Goal: Information Seeking & Learning: Learn about a topic

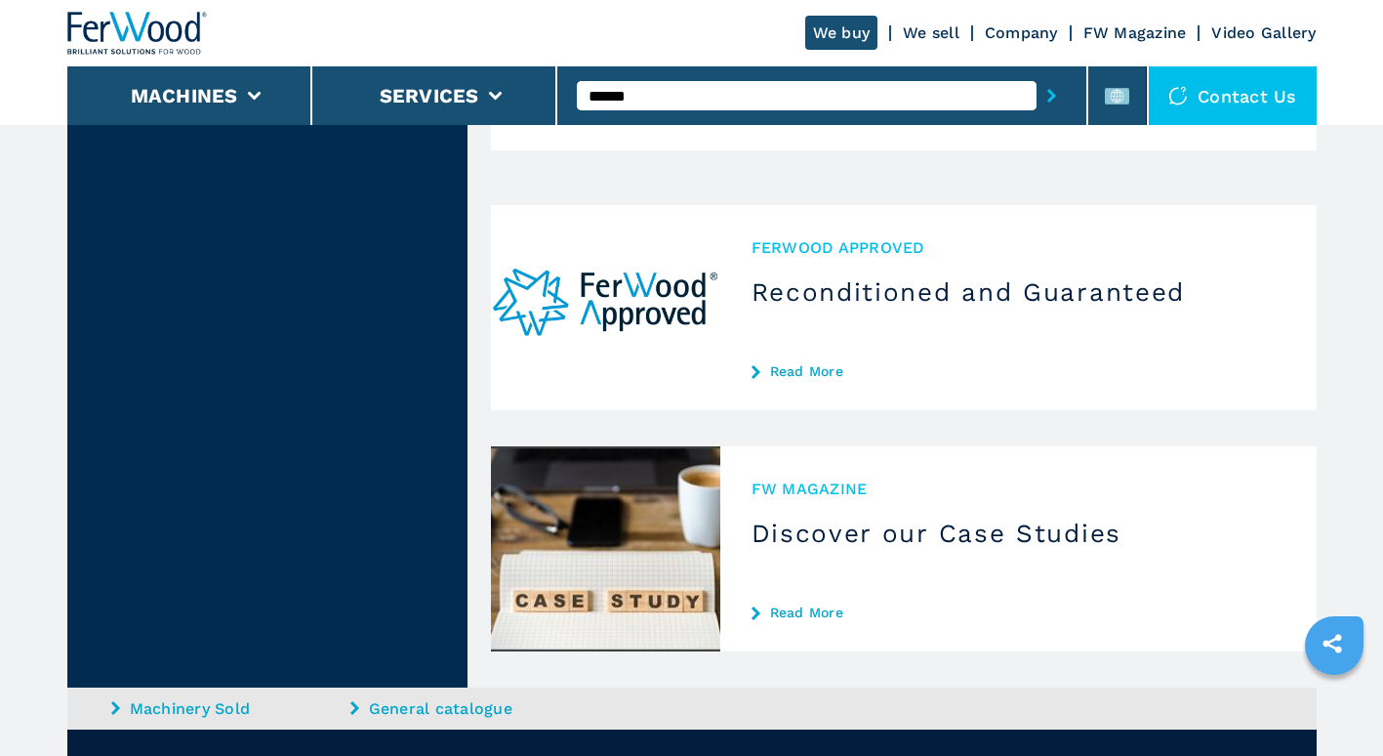
scroll to position [832, 0]
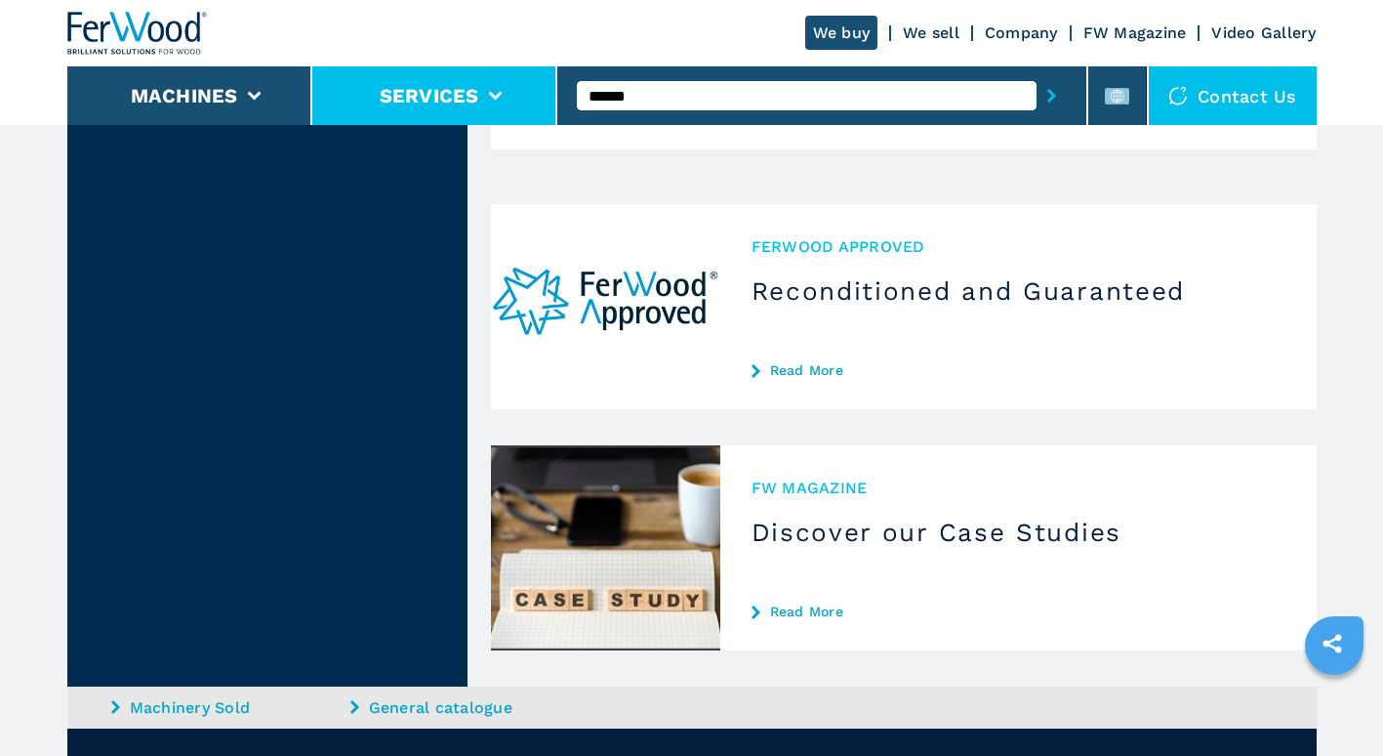
drag, startPoint x: 711, startPoint y: 99, endPoint x: 522, endPoint y: 102, distance: 188.4
click at [522, 102] on div "We buy We sell Company FW Magazine Video Gallery Machines Services ****** Conta…" at bounding box center [692, 62] width 1250 height 125
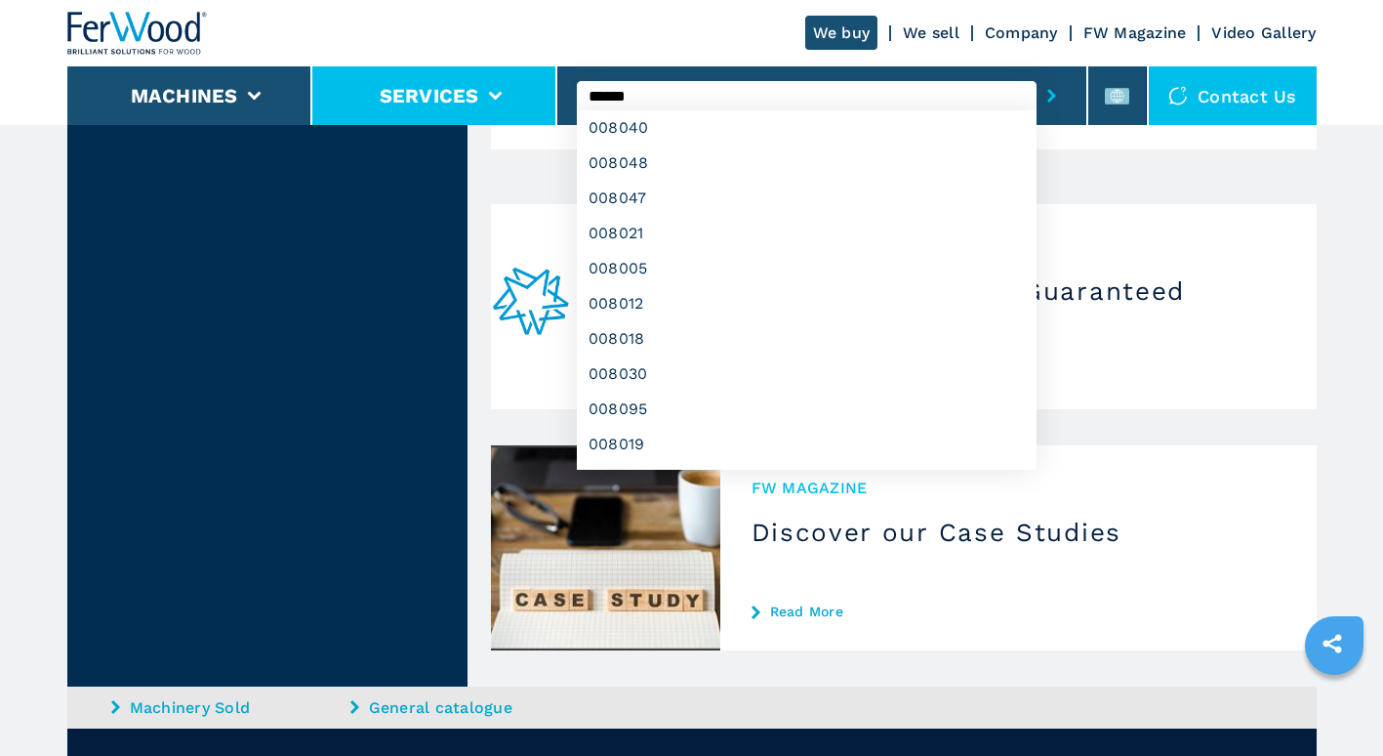
type input "******"
click at [1037, 73] on button "submit-button" at bounding box center [1052, 95] width 30 height 45
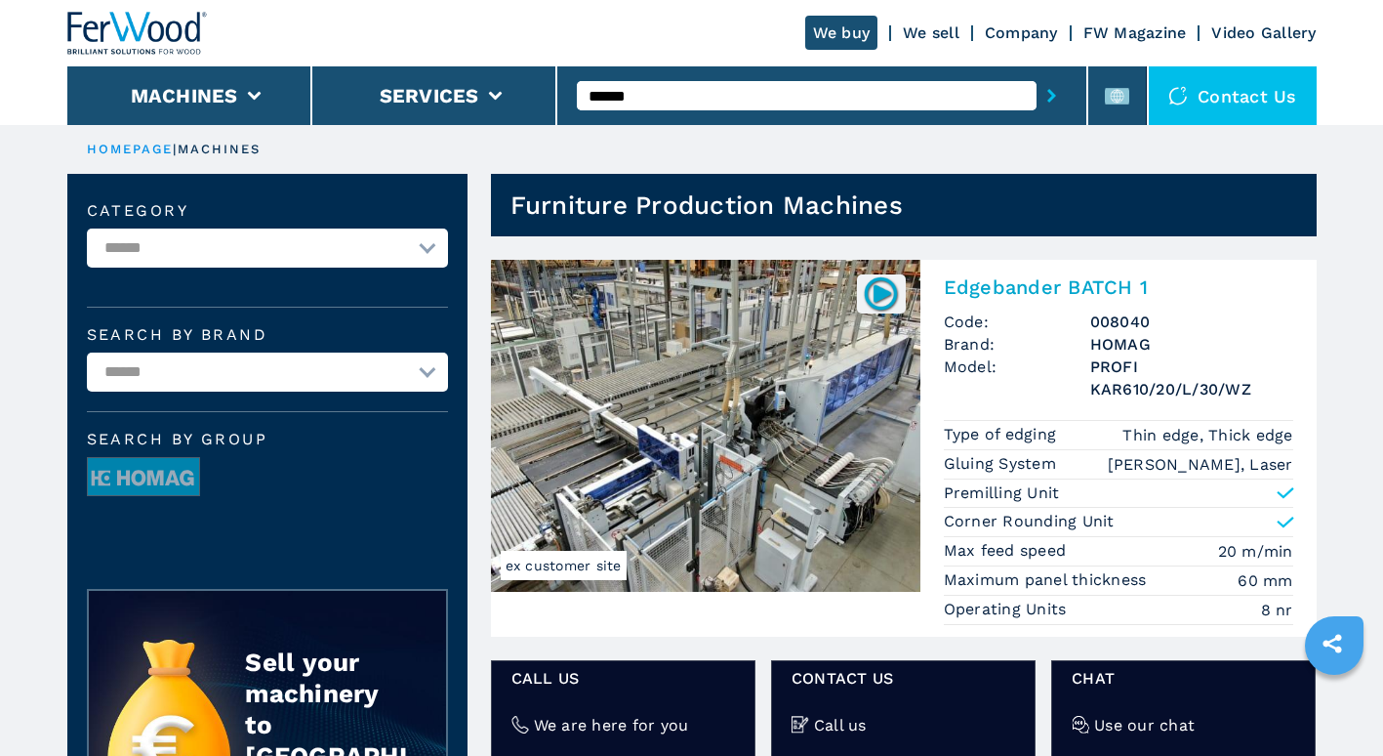
click at [711, 504] on img at bounding box center [706, 426] width 430 height 332
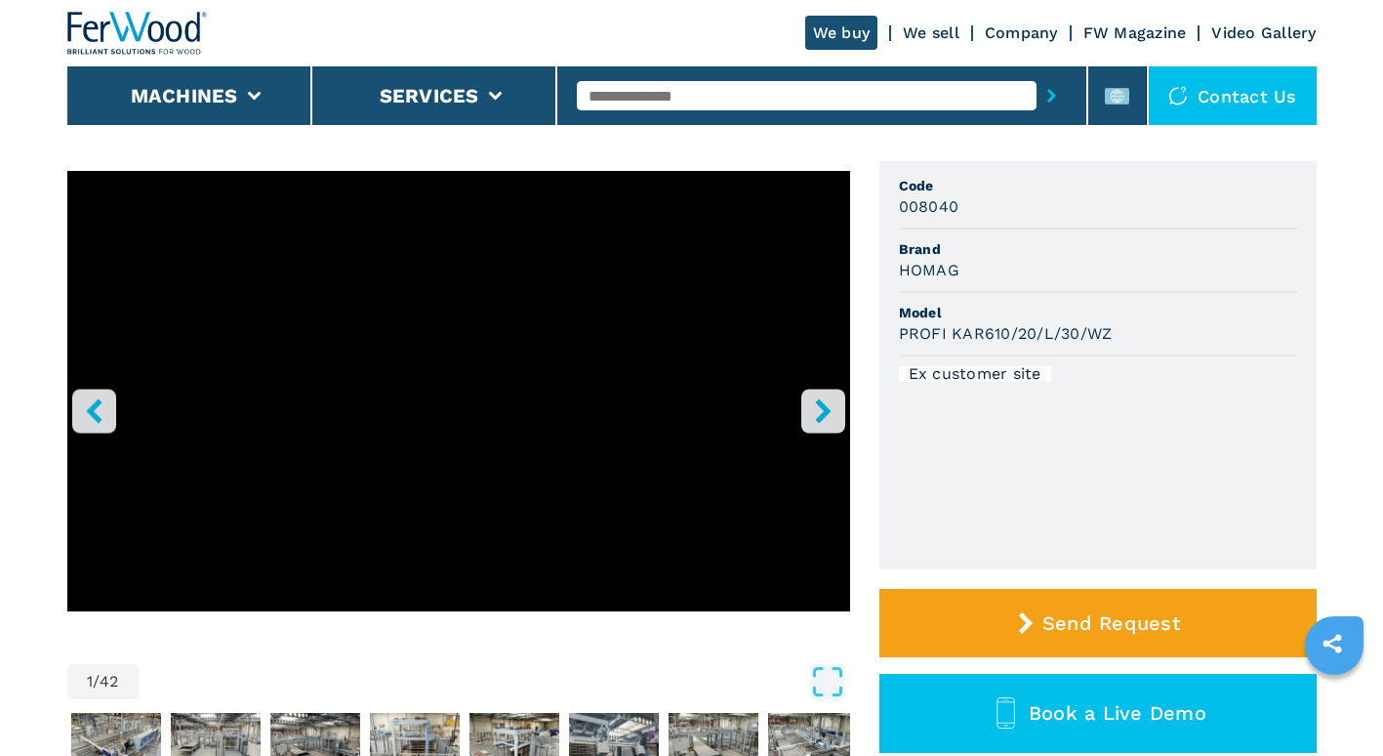
scroll to position [135, 0]
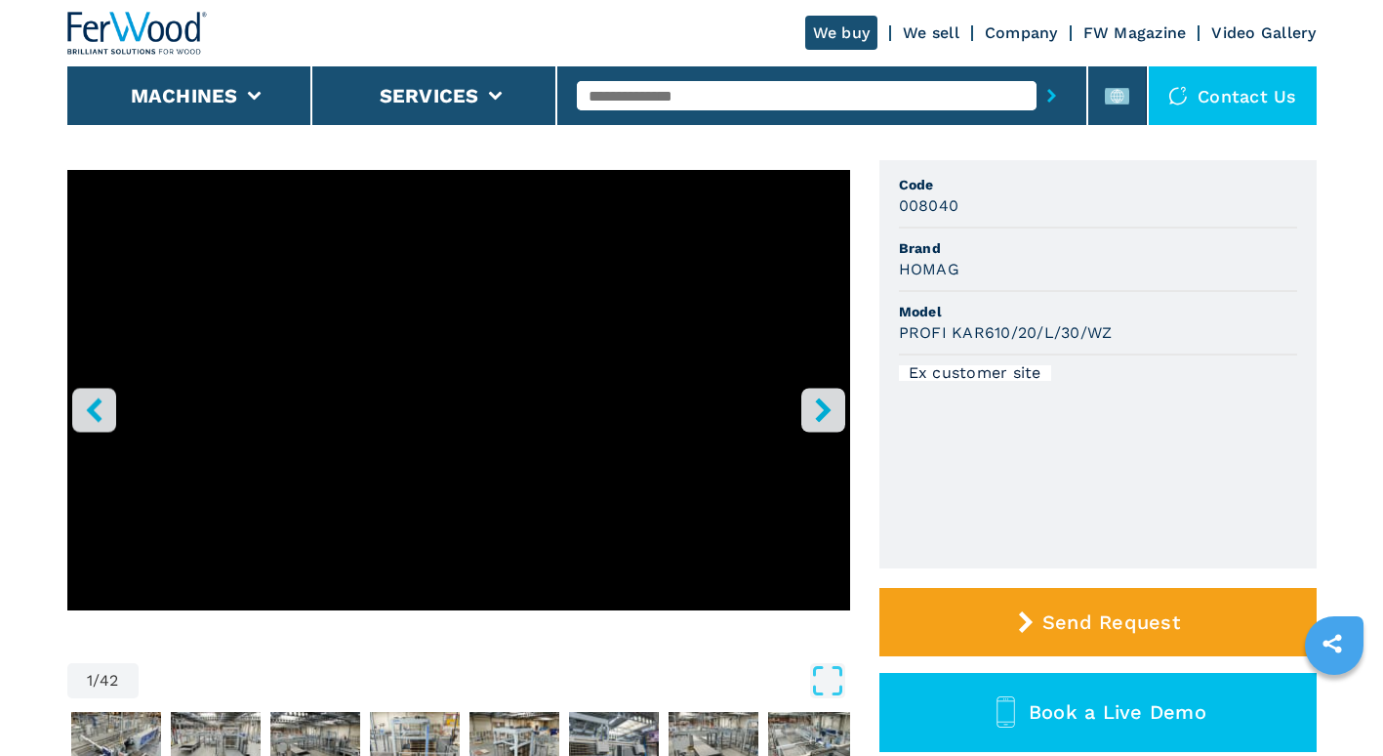
click at [801, 419] on button "right-button" at bounding box center [823, 410] width 44 height 44
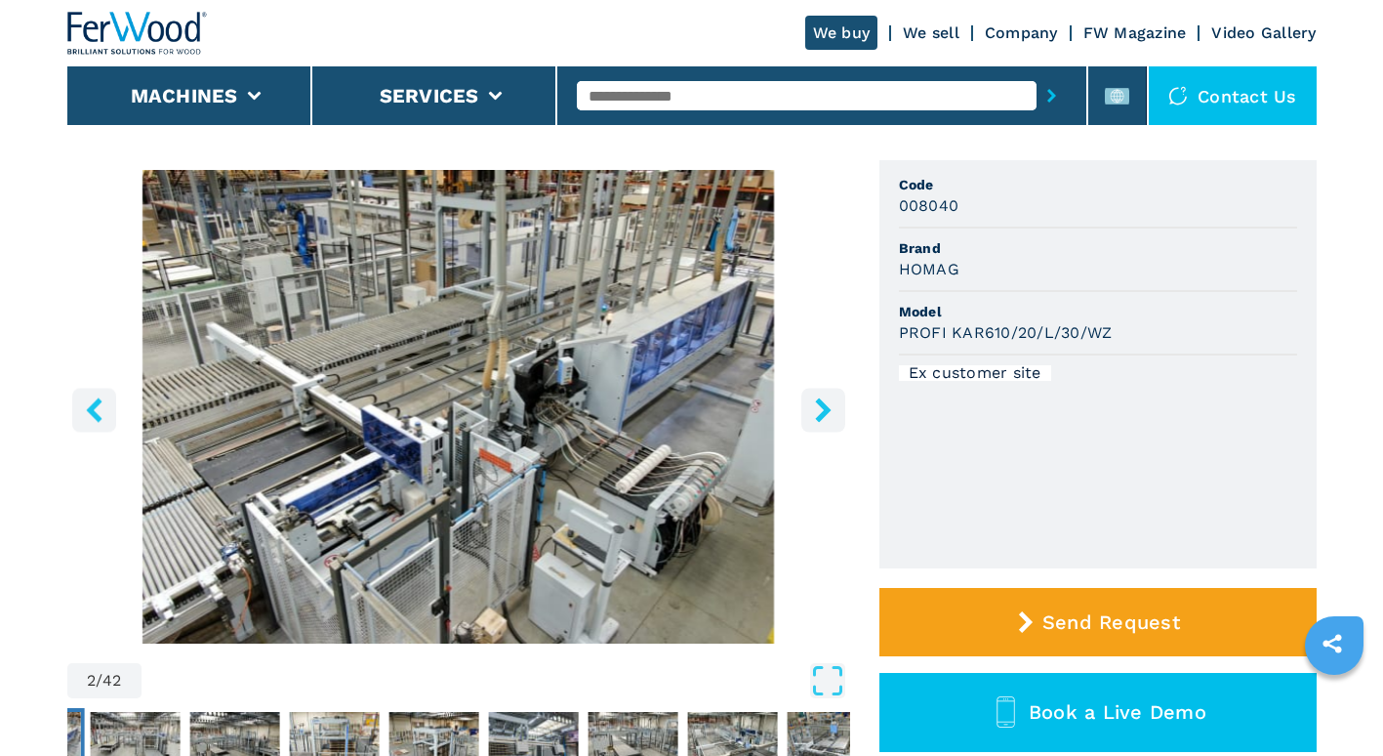
scroll to position [257, 0]
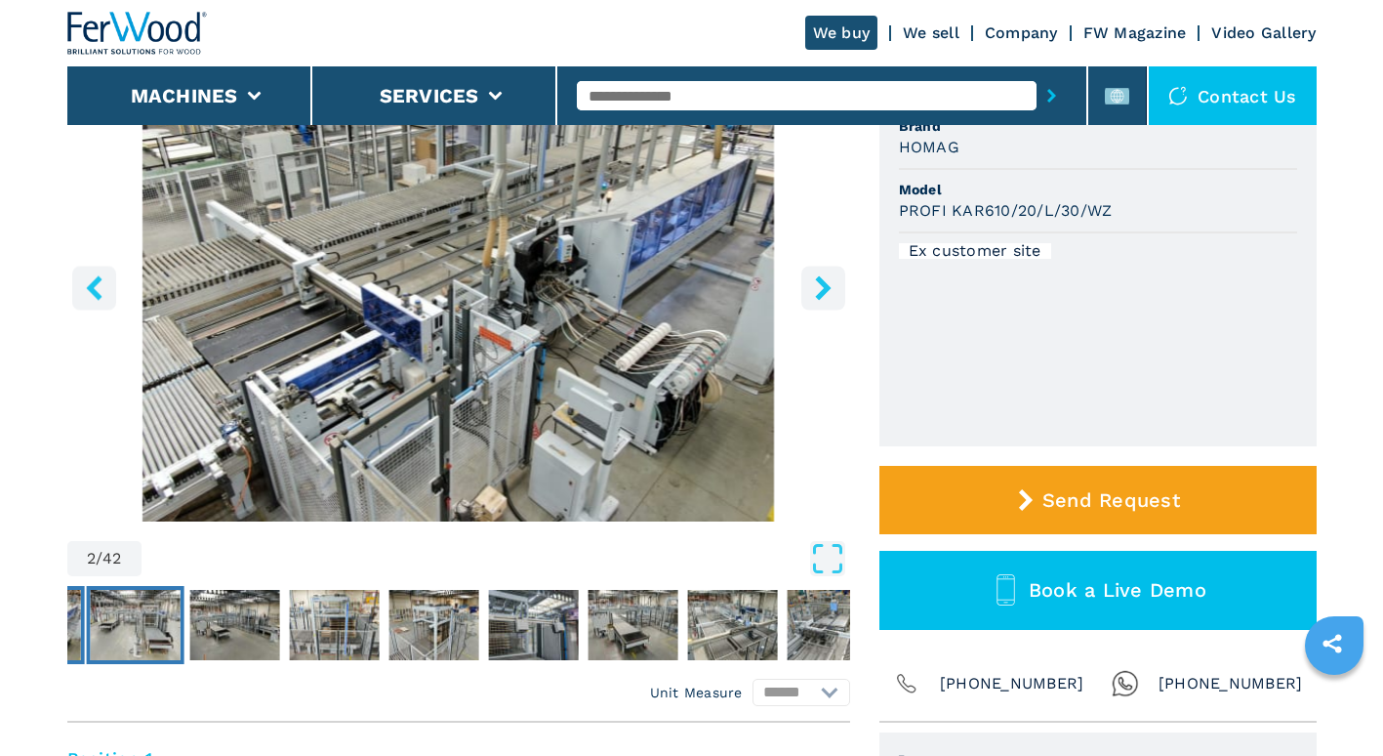
click at [154, 623] on img "Go to Slide 3" at bounding box center [135, 625] width 90 height 70
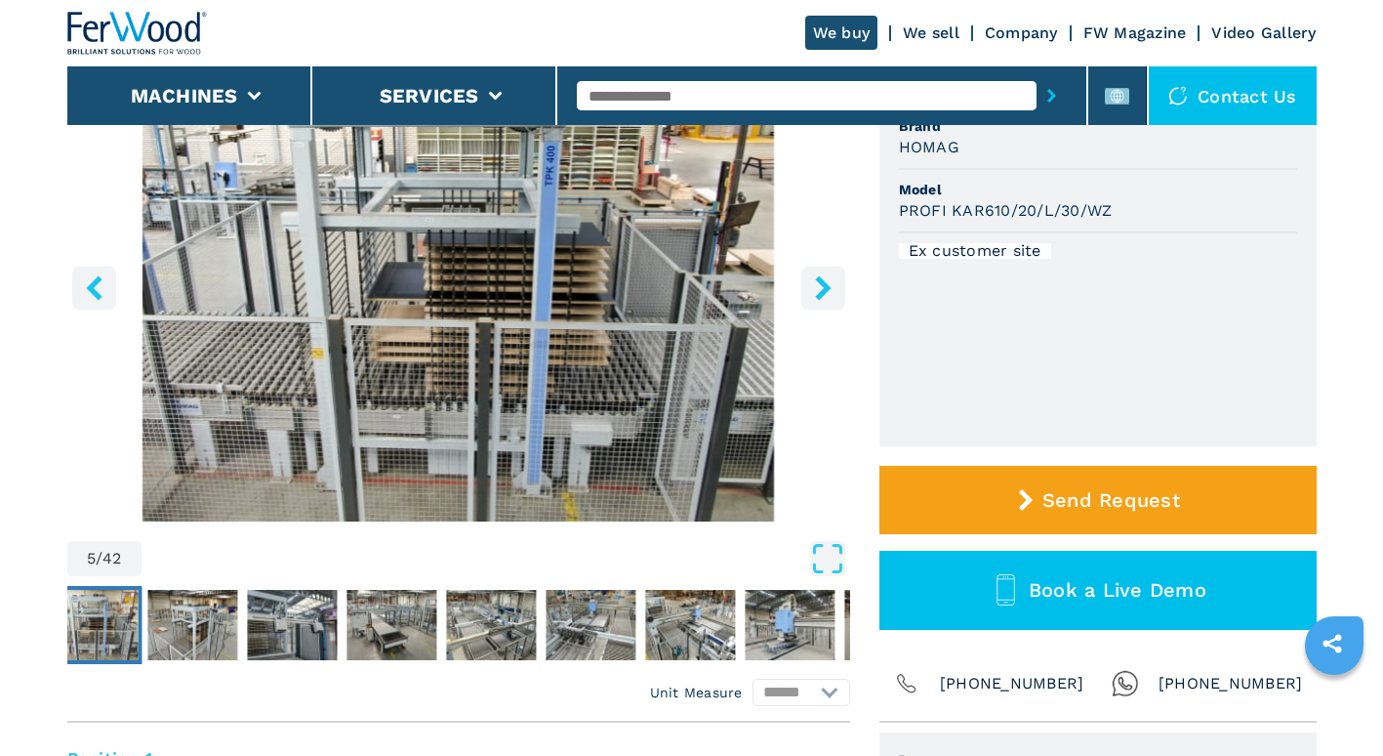
click at [832, 305] on button "right-button" at bounding box center [823, 288] width 44 height 44
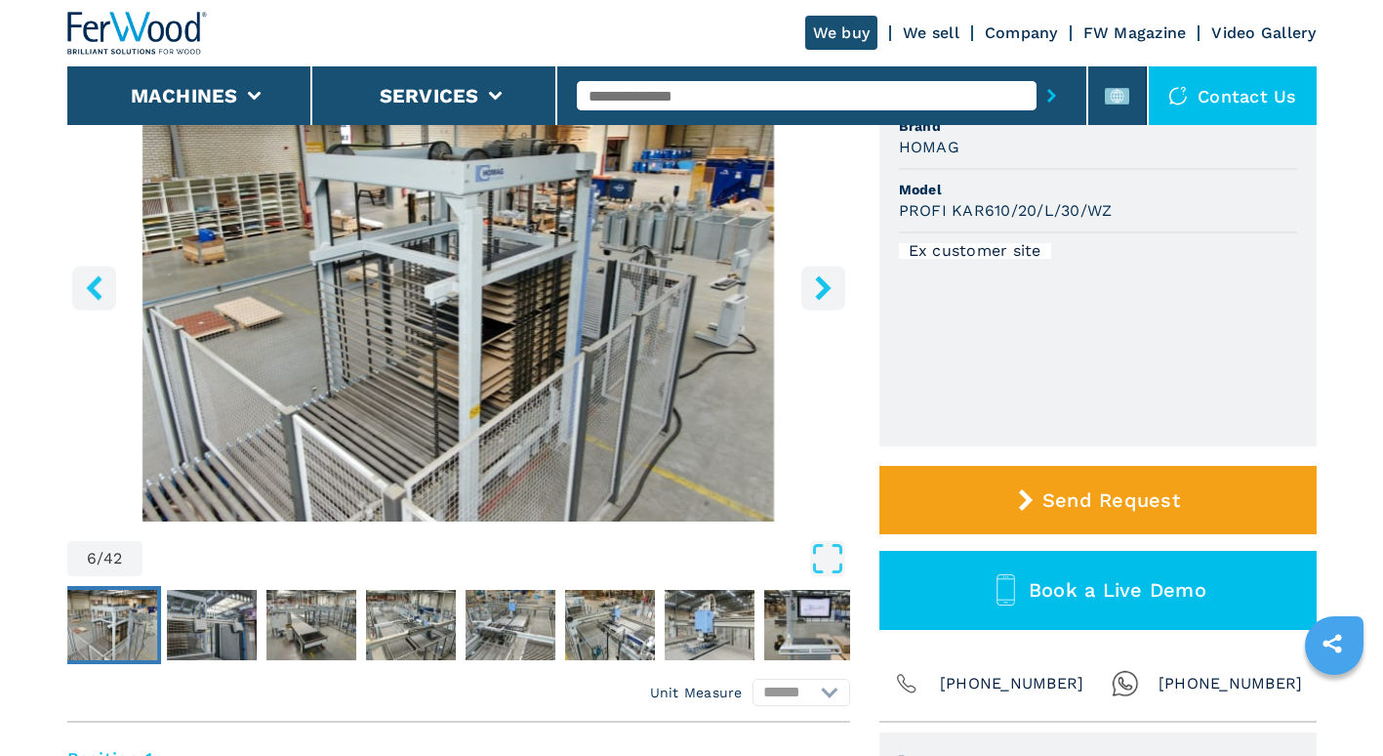
click at [832, 305] on button "right-button" at bounding box center [823, 288] width 44 height 44
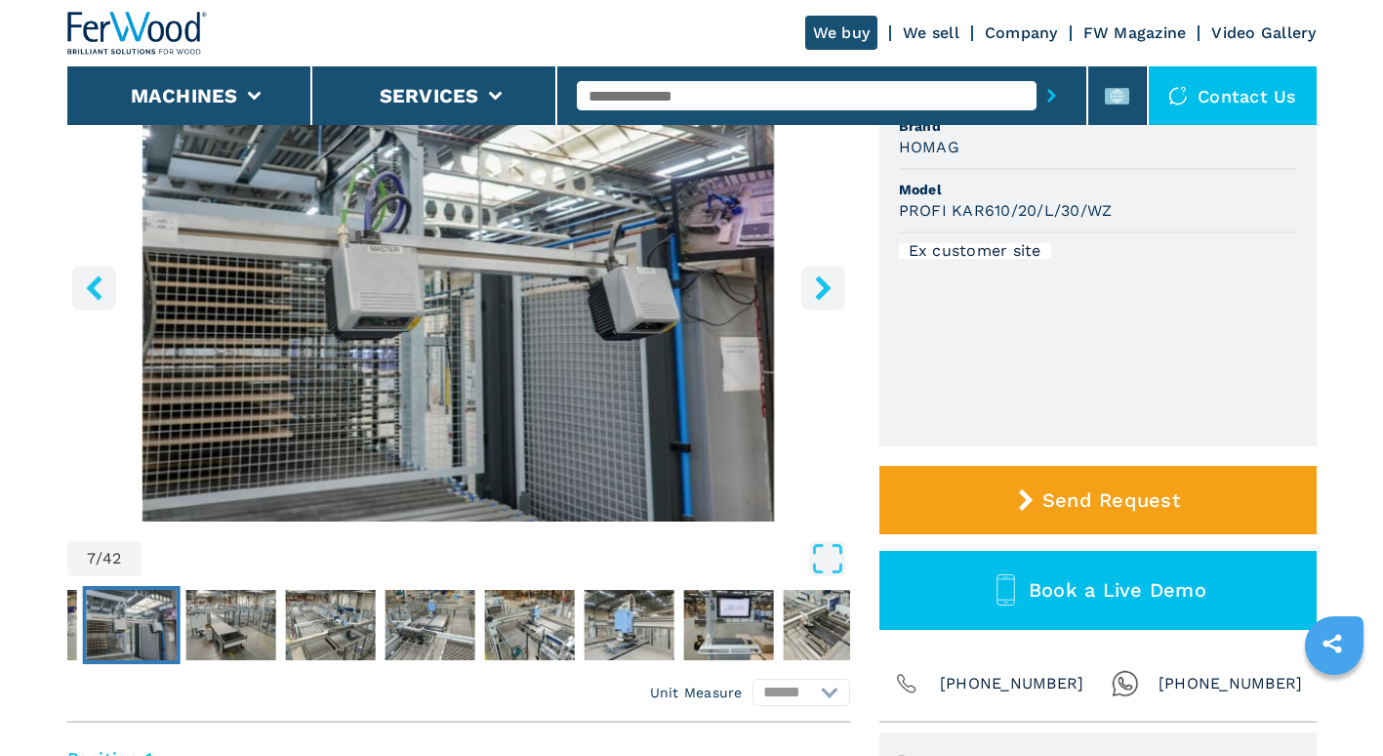
click at [832, 305] on button "right-button" at bounding box center [823, 288] width 44 height 44
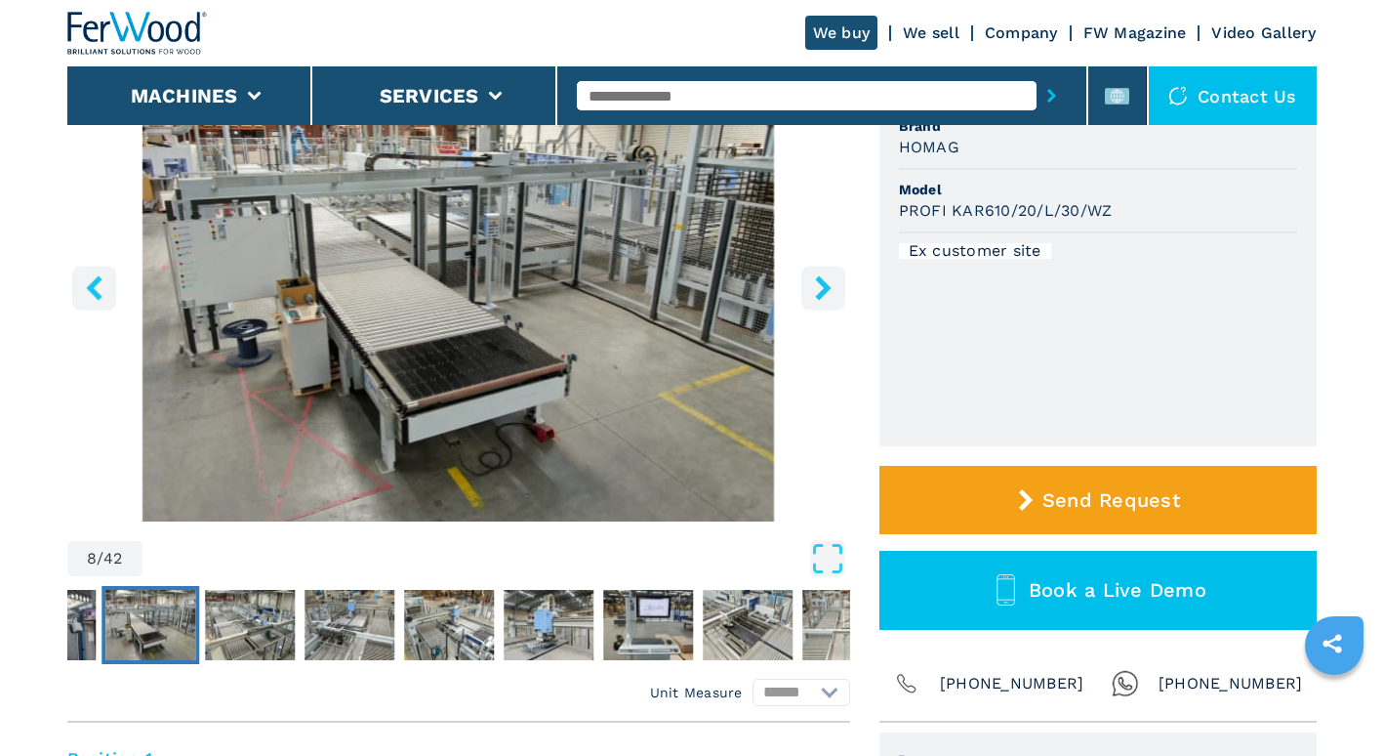
click at [832, 305] on button "right-button" at bounding box center [823, 288] width 44 height 44
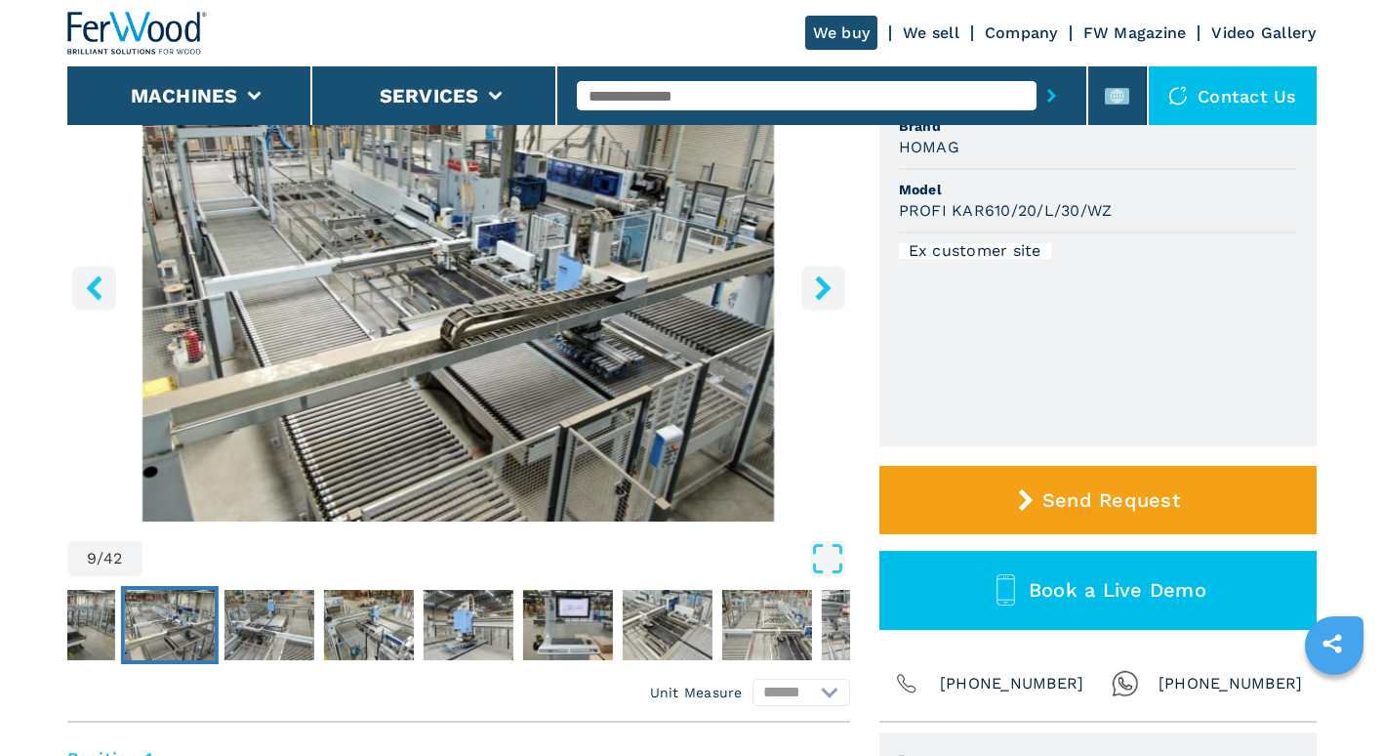
click at [832, 305] on button "right-button" at bounding box center [823, 288] width 44 height 44
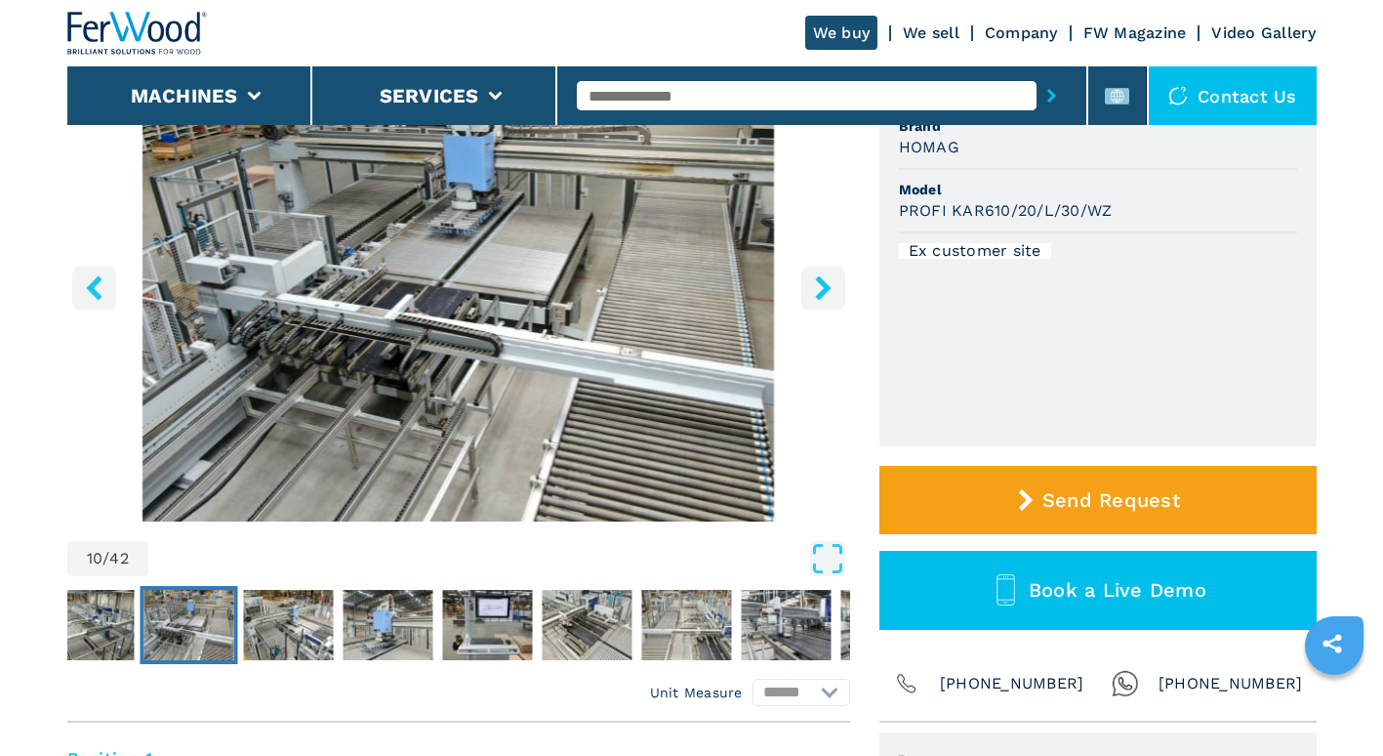
click at [832, 305] on button "right-button" at bounding box center [823, 288] width 44 height 44
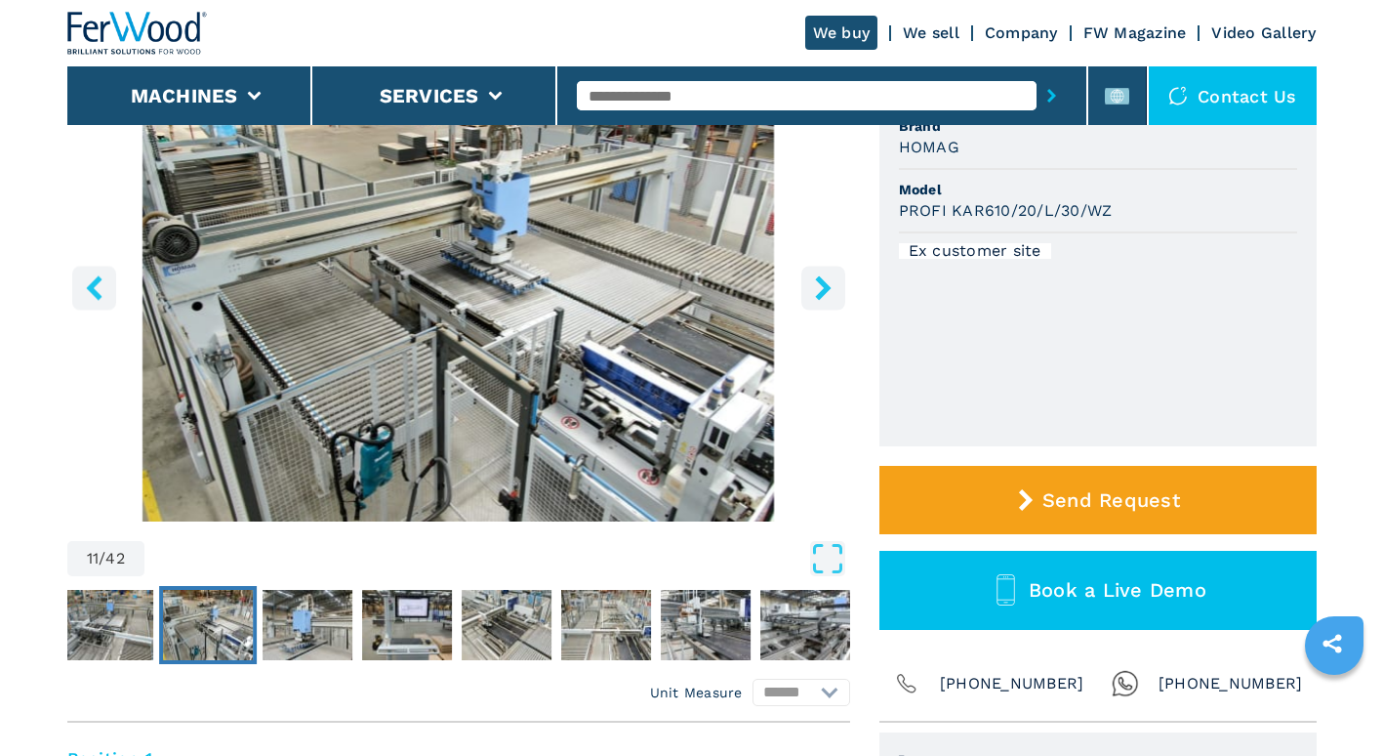
click at [832, 305] on button "right-button" at bounding box center [823, 288] width 44 height 44
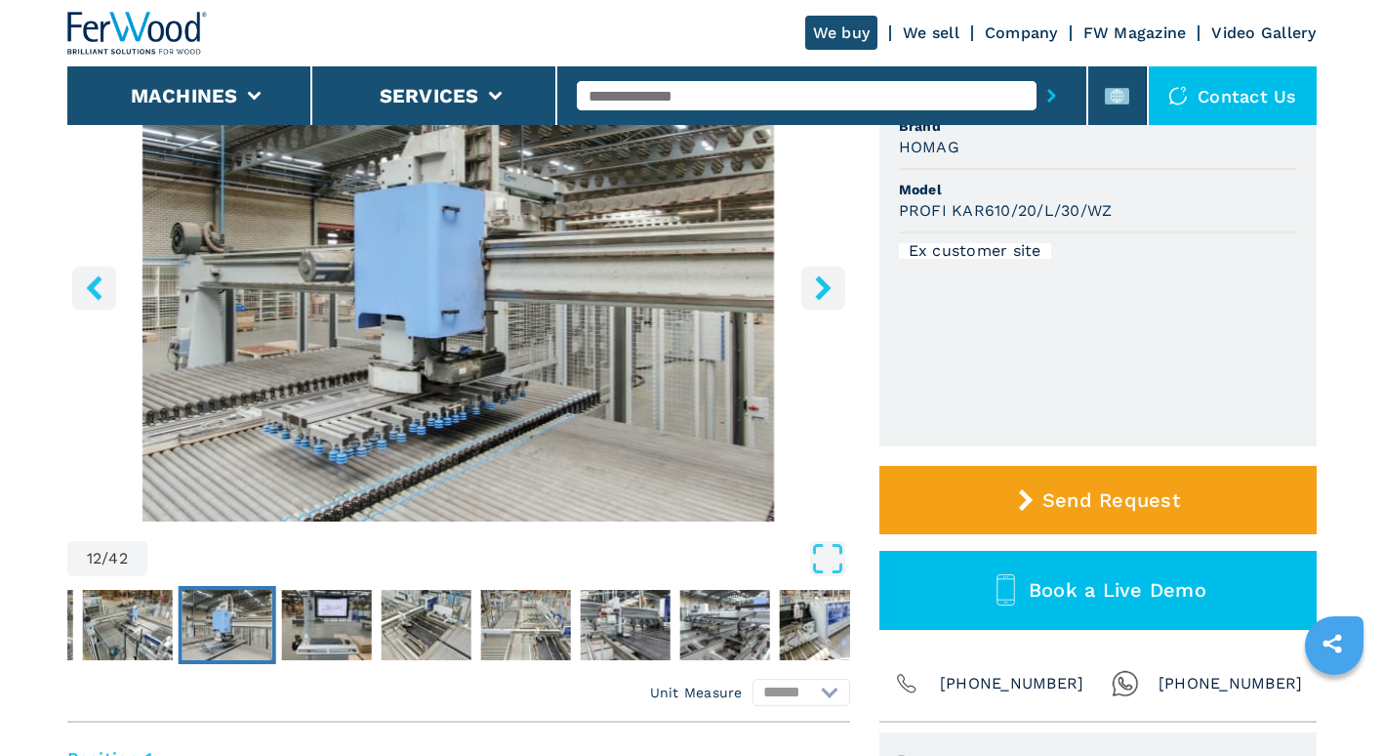
click at [832, 305] on button "right-button" at bounding box center [823, 288] width 44 height 44
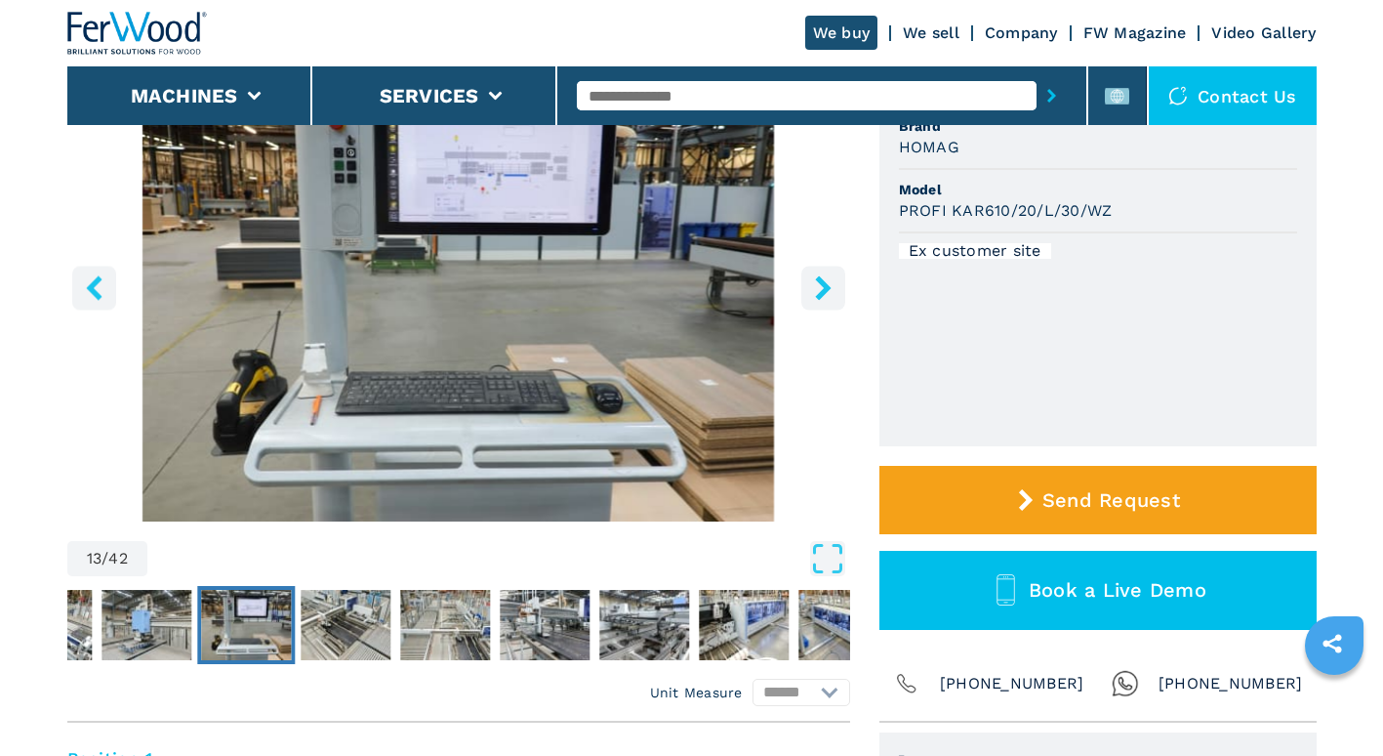
click at [832, 305] on button "right-button" at bounding box center [823, 288] width 44 height 44
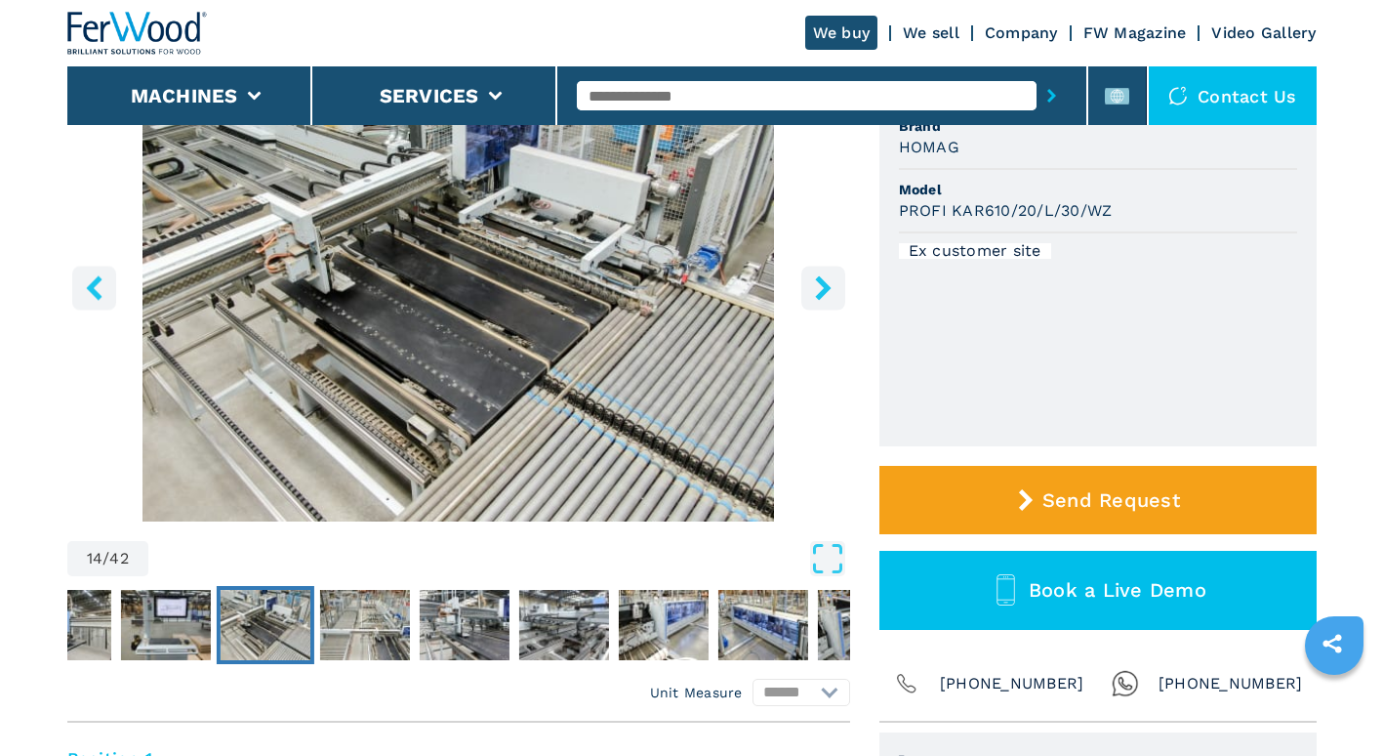
click at [758, 314] on img "Go to Slide 14" at bounding box center [458, 284] width 783 height 473
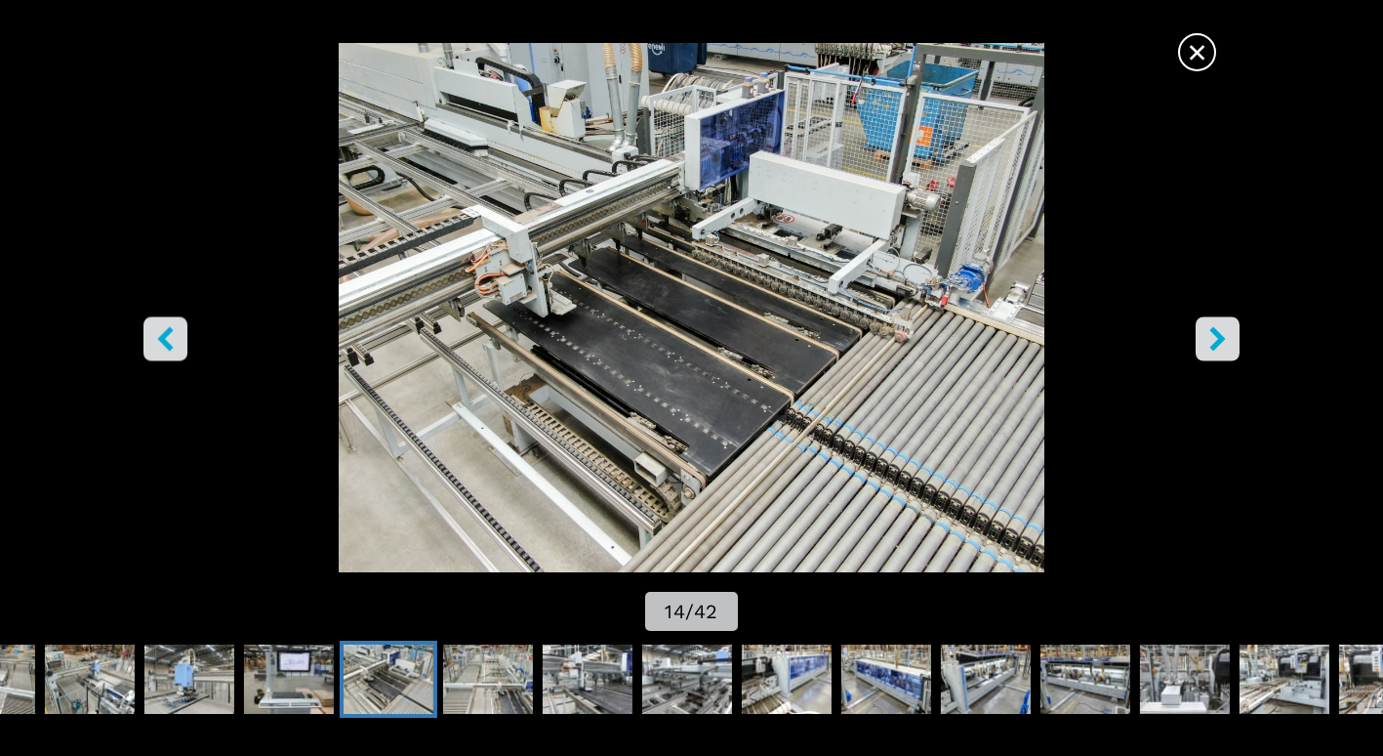
click at [1226, 331] on icon "right-button" at bounding box center [1218, 339] width 24 height 24
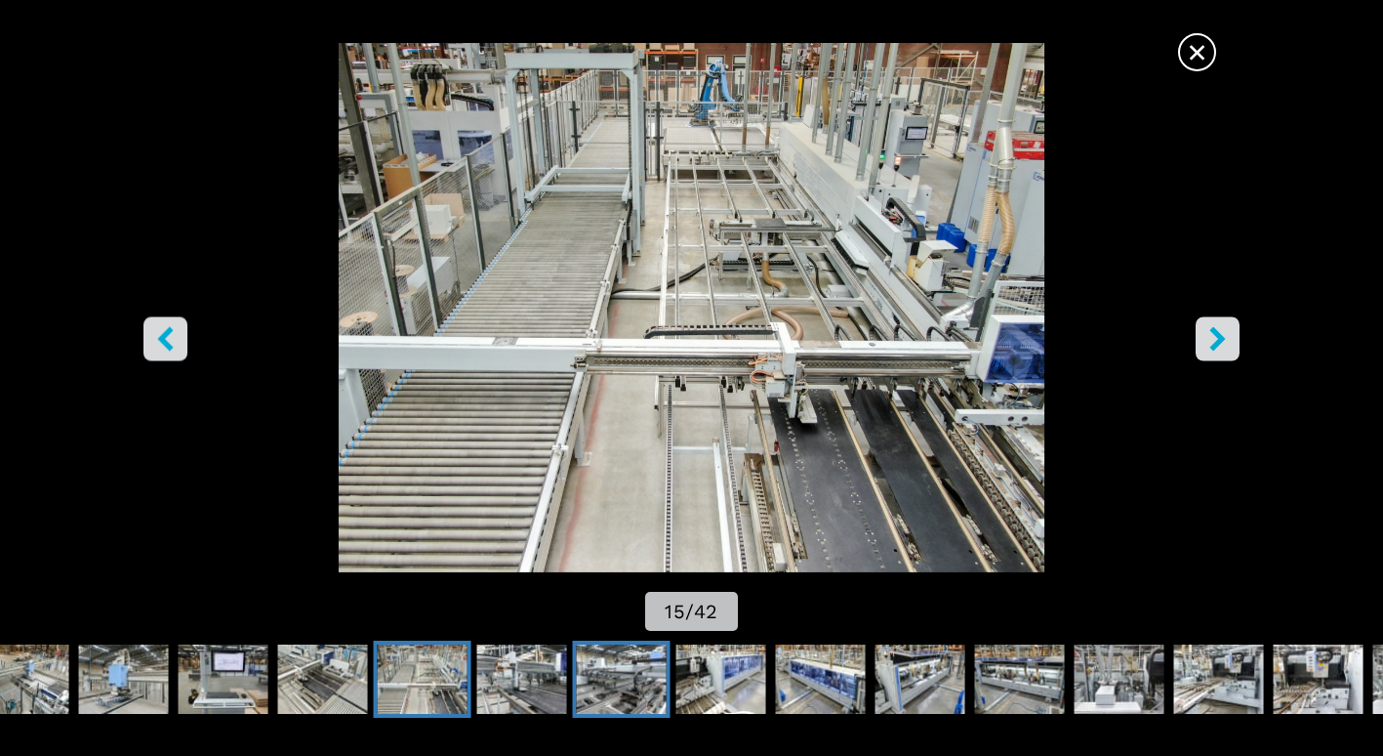
click at [625, 644] on img "Go to Slide 17" at bounding box center [622, 679] width 90 height 70
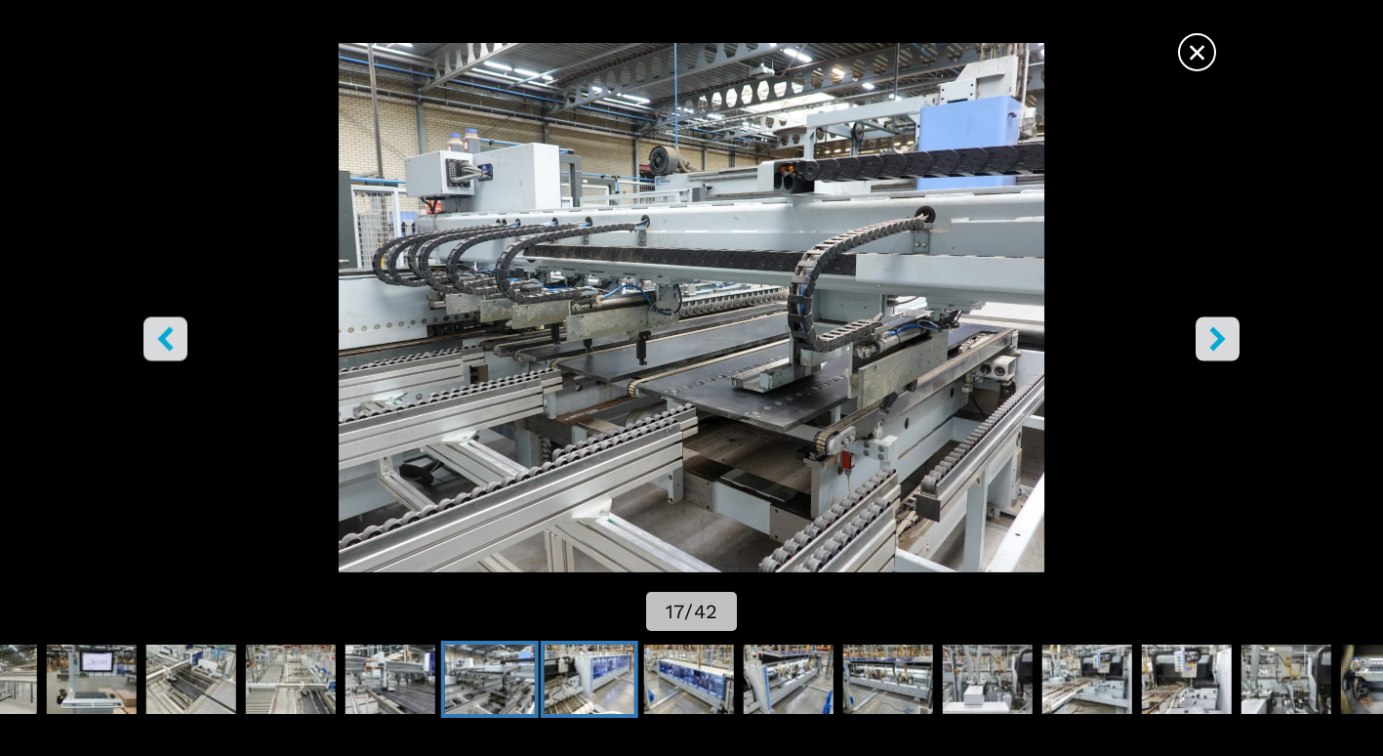
click at [575, 673] on img "Go to Slide 18" at bounding box center [590, 679] width 90 height 70
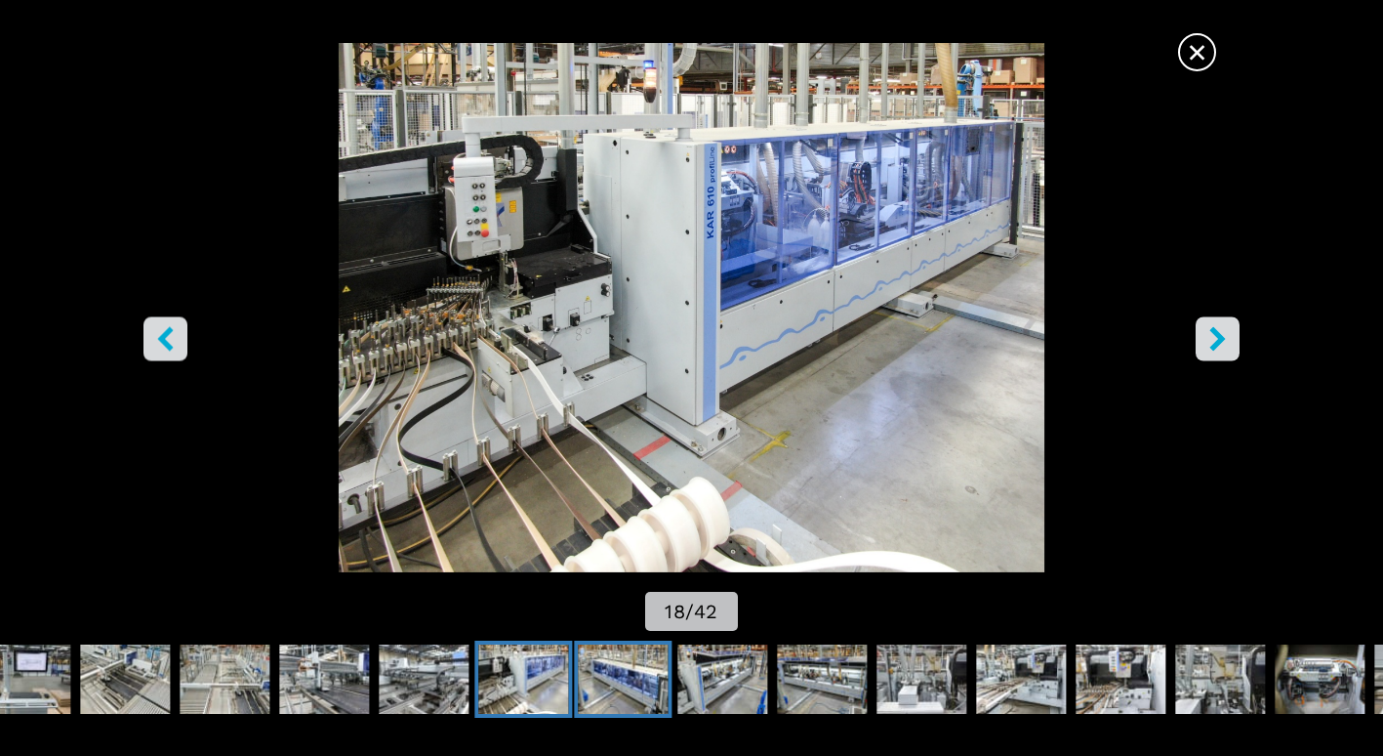
click at [606, 667] on img "Go to Slide 19" at bounding box center [623, 679] width 90 height 70
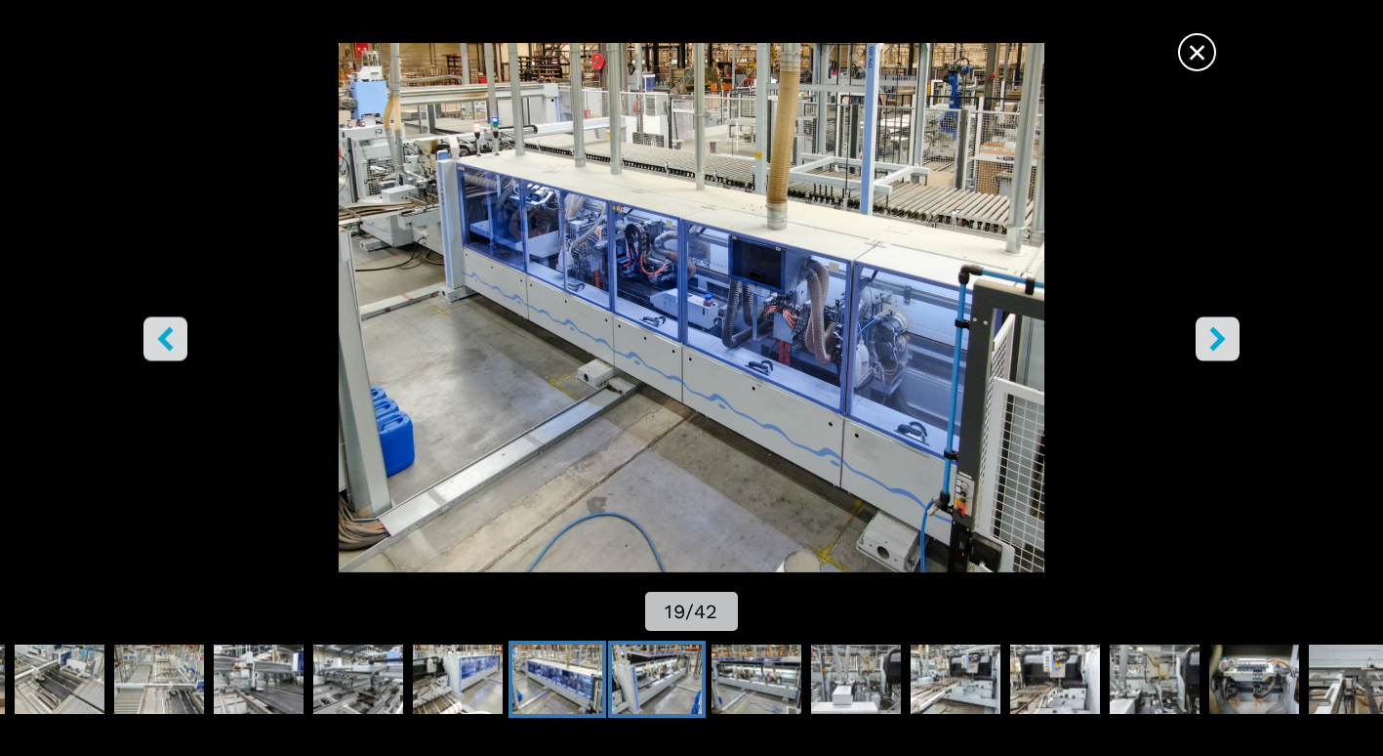
click at [664, 644] on img "Go to Slide 20" at bounding box center [657, 679] width 90 height 70
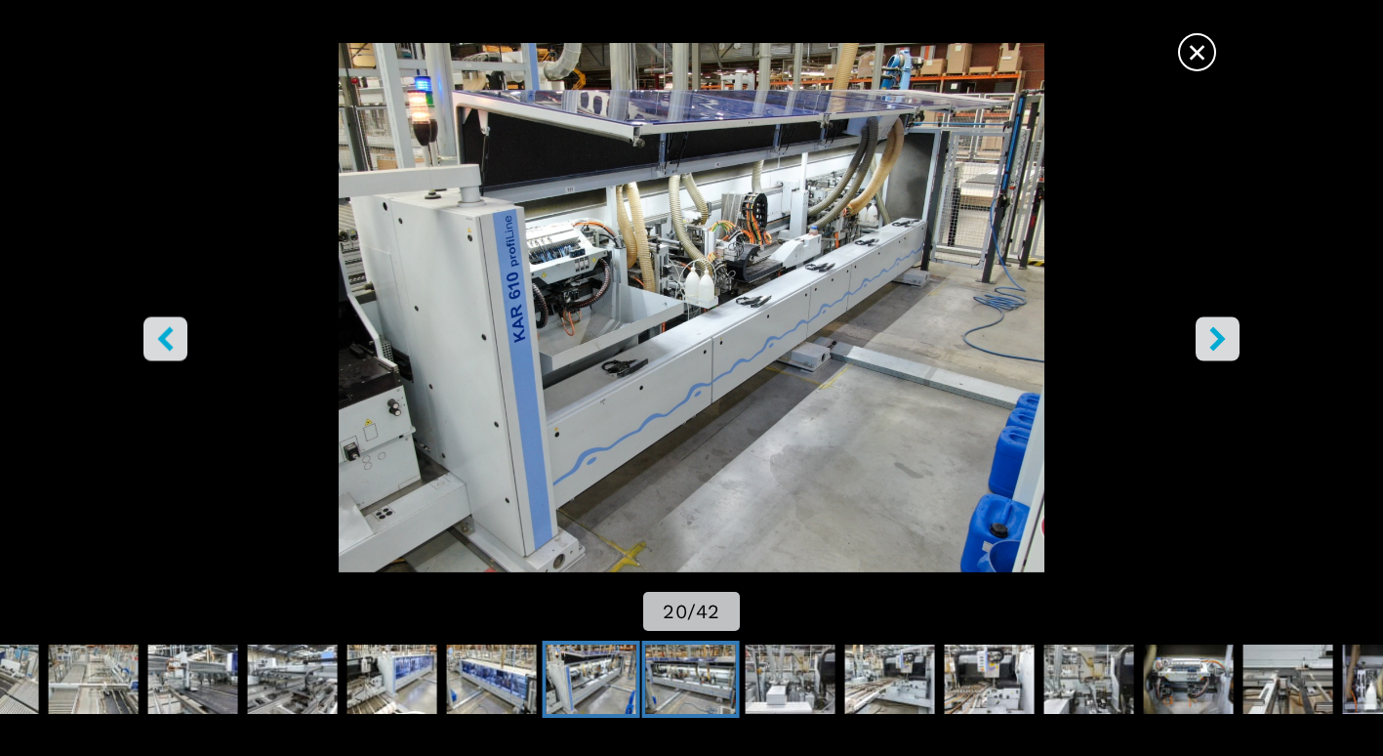
click at [705, 652] on img "Go to Slide 21" at bounding box center [691, 679] width 90 height 70
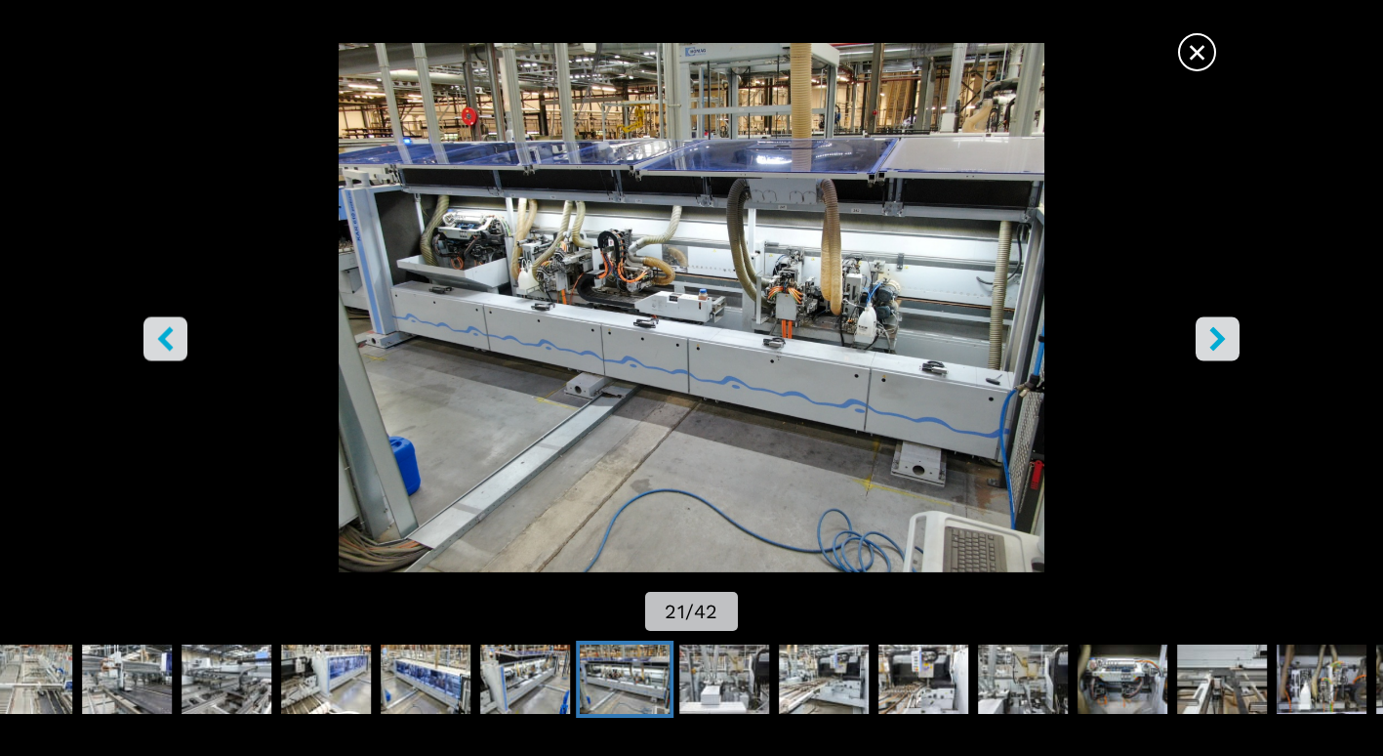
click at [670, 652] on img "Go to Slide 21" at bounding box center [625, 679] width 90 height 70
click at [744, 654] on img "Go to Slide 22" at bounding box center [724, 679] width 90 height 70
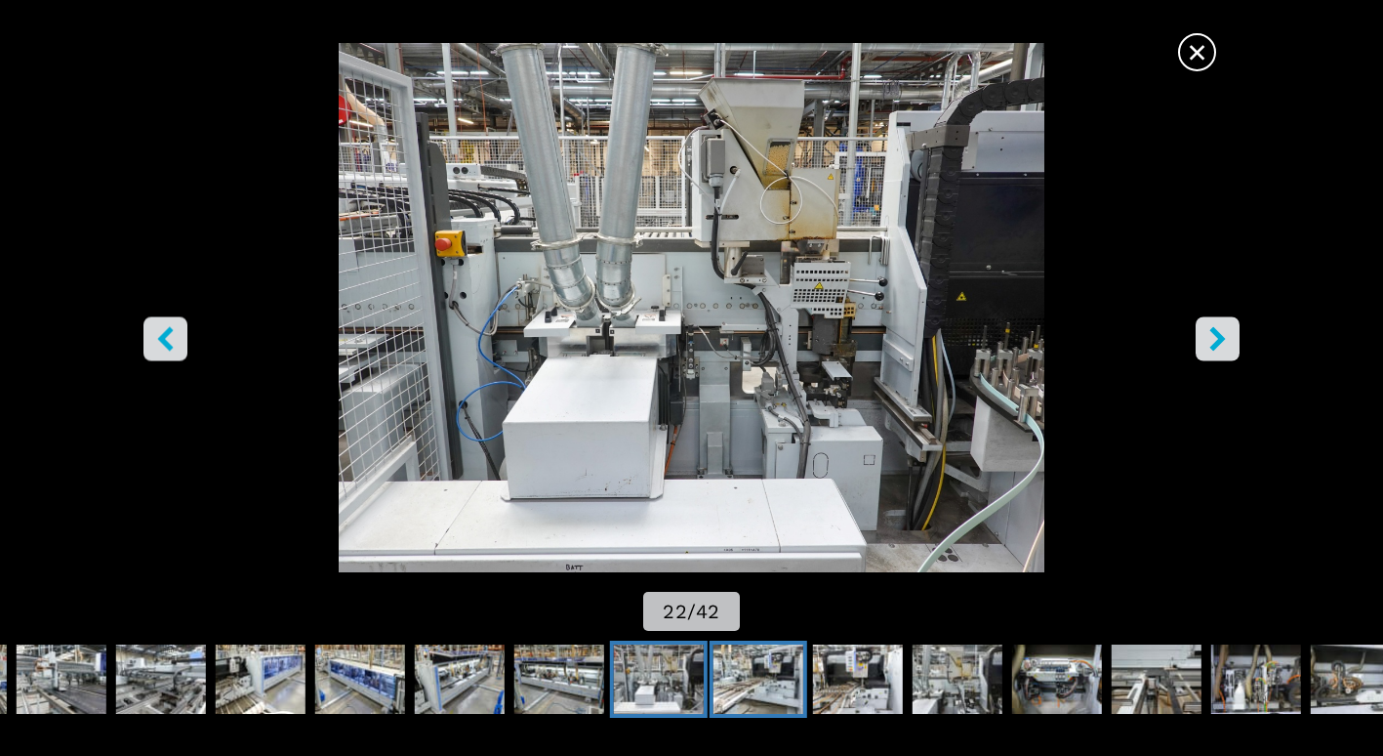
click at [750, 654] on img "Go to Slide 23" at bounding box center [759, 679] width 90 height 70
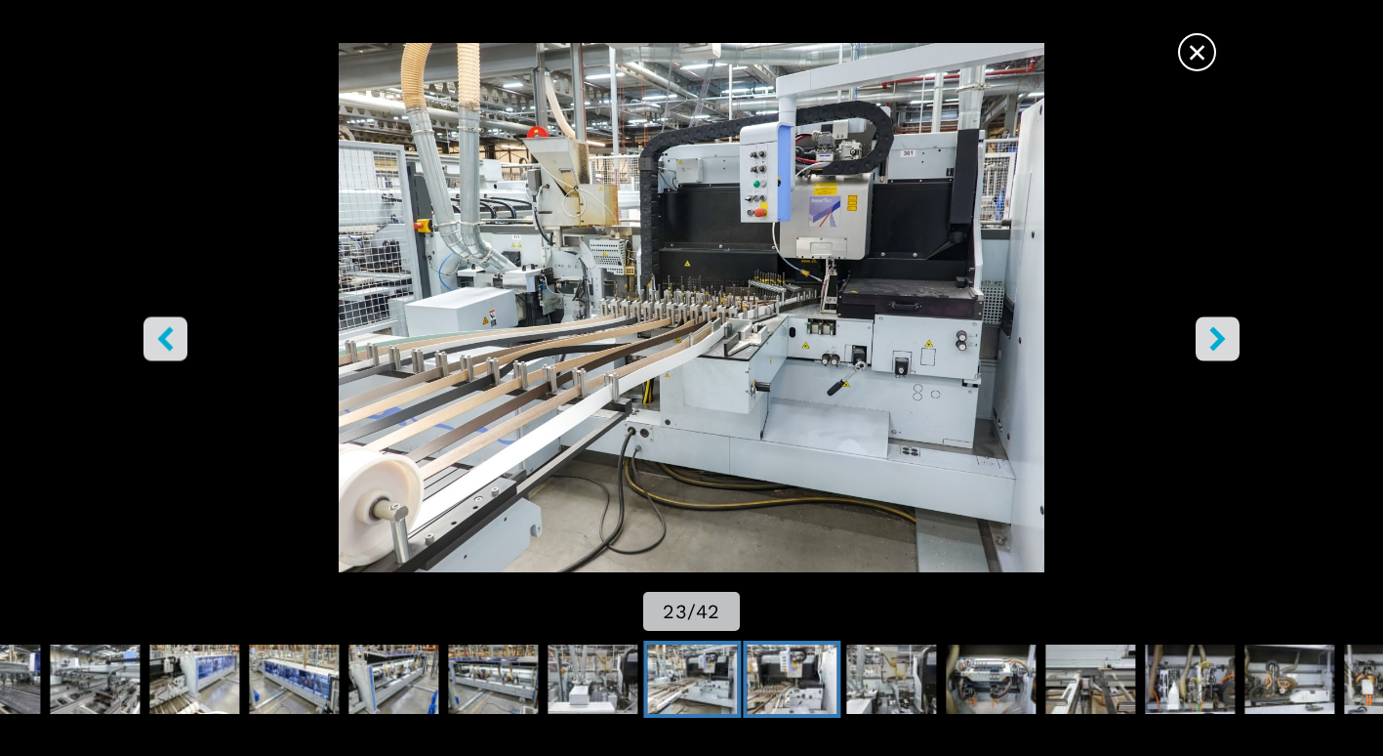
click at [792, 644] on img "Go to Slide 24" at bounding box center [792, 679] width 90 height 70
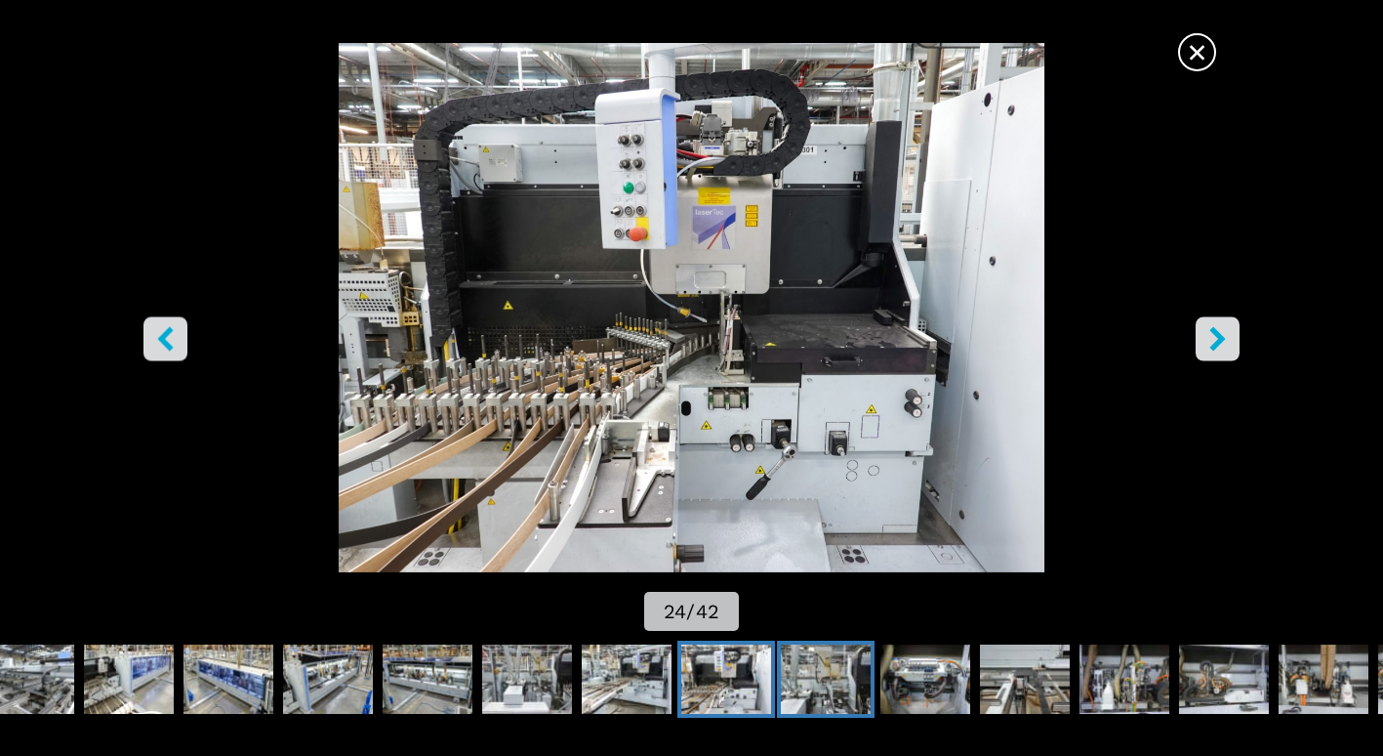
click at [816, 655] on img "Go to Slide 25" at bounding box center [826, 679] width 90 height 70
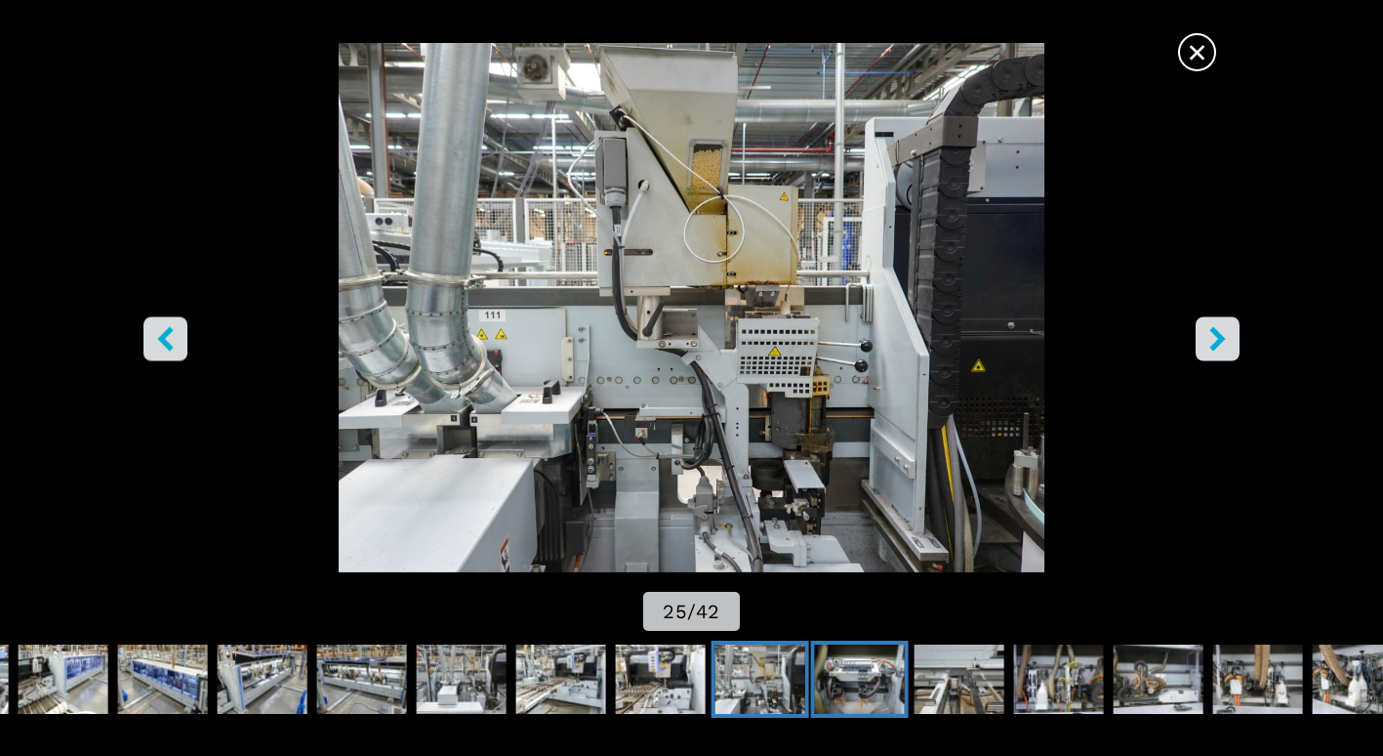
click at [872, 667] on img "Go to Slide 26" at bounding box center [860, 679] width 90 height 70
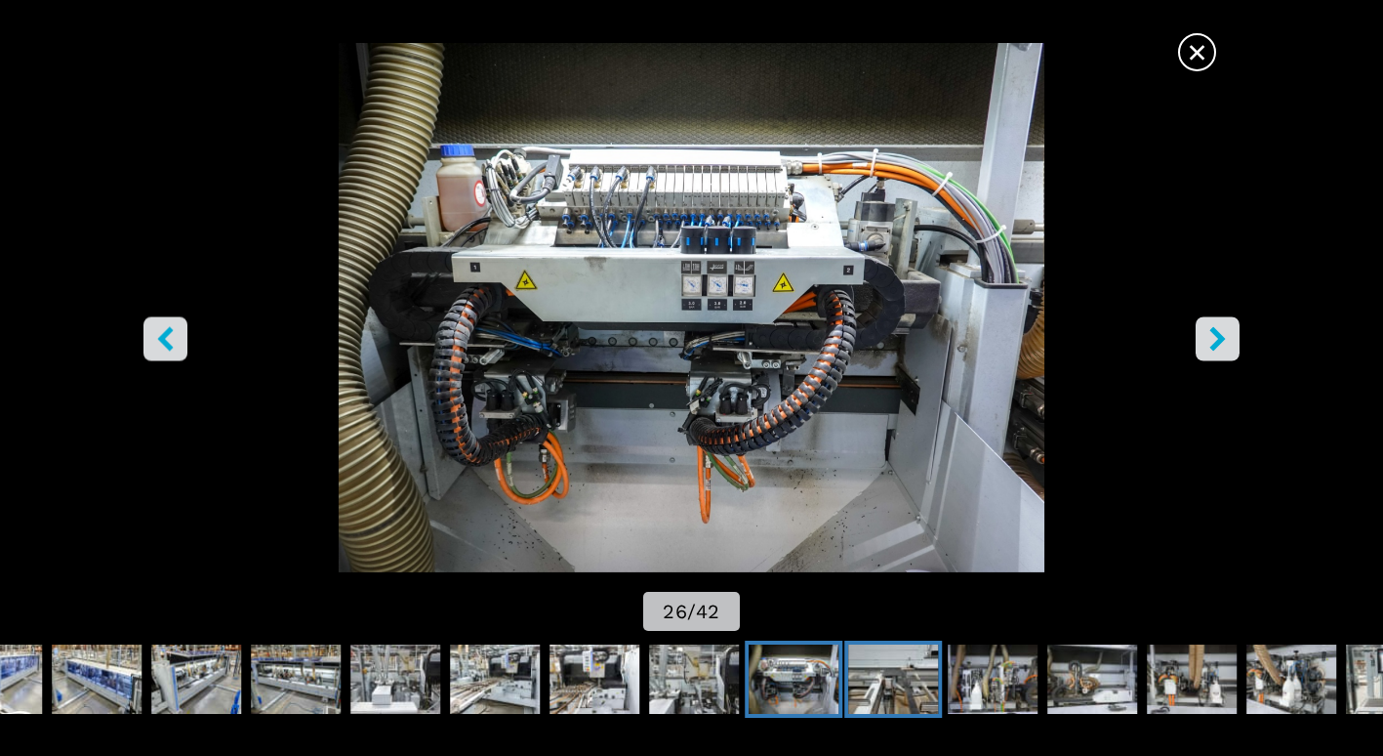
click at [890, 644] on img "Go to Slide 27" at bounding box center [893, 679] width 90 height 70
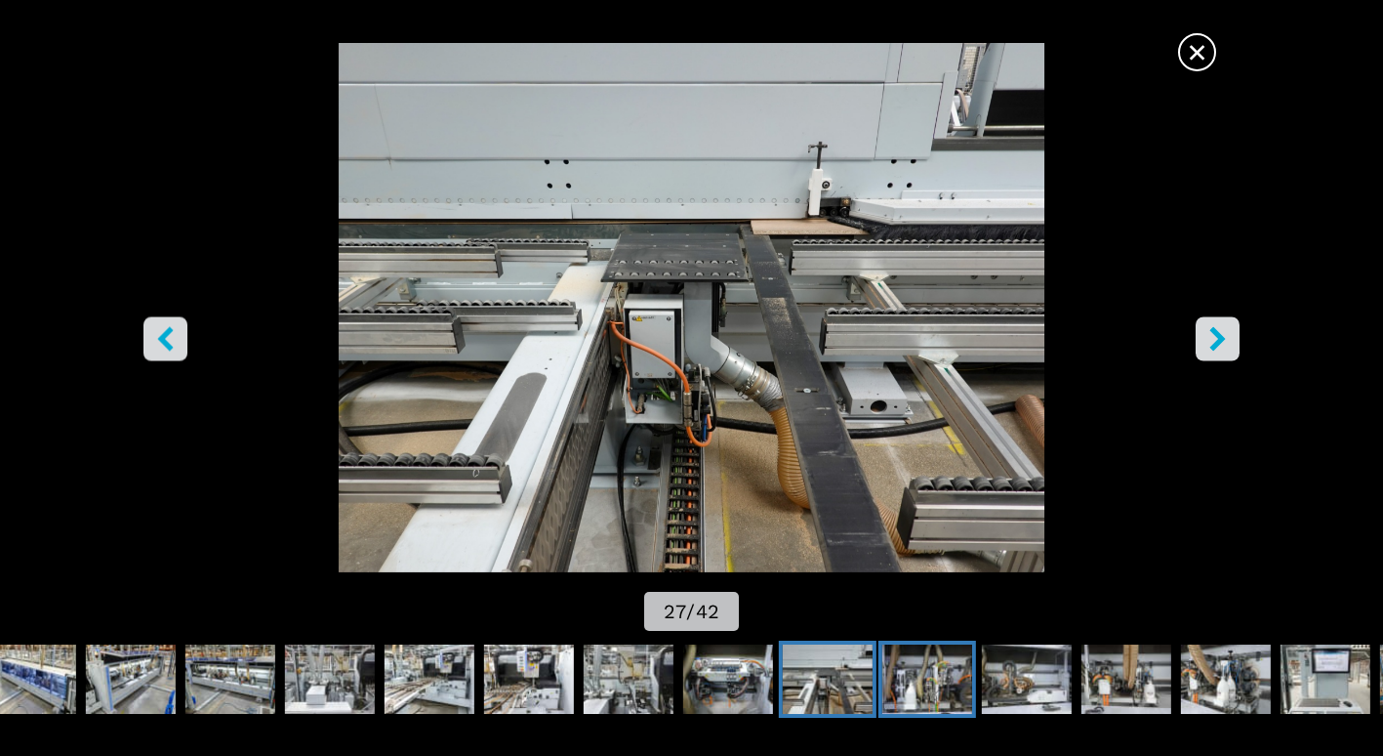
click at [922, 694] on img "Go to Slide 28" at bounding box center [927, 679] width 90 height 70
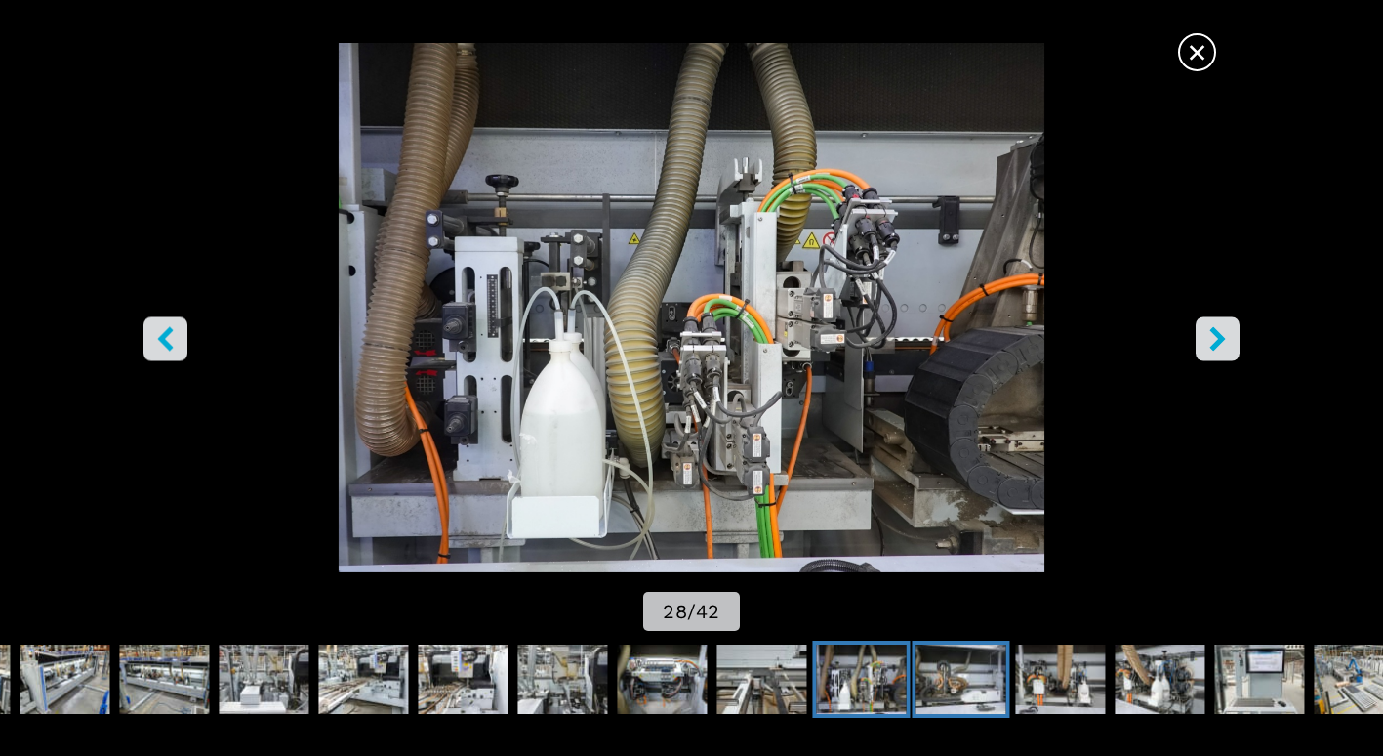
click at [963, 681] on img "Go to Slide 29" at bounding box center [961, 679] width 90 height 70
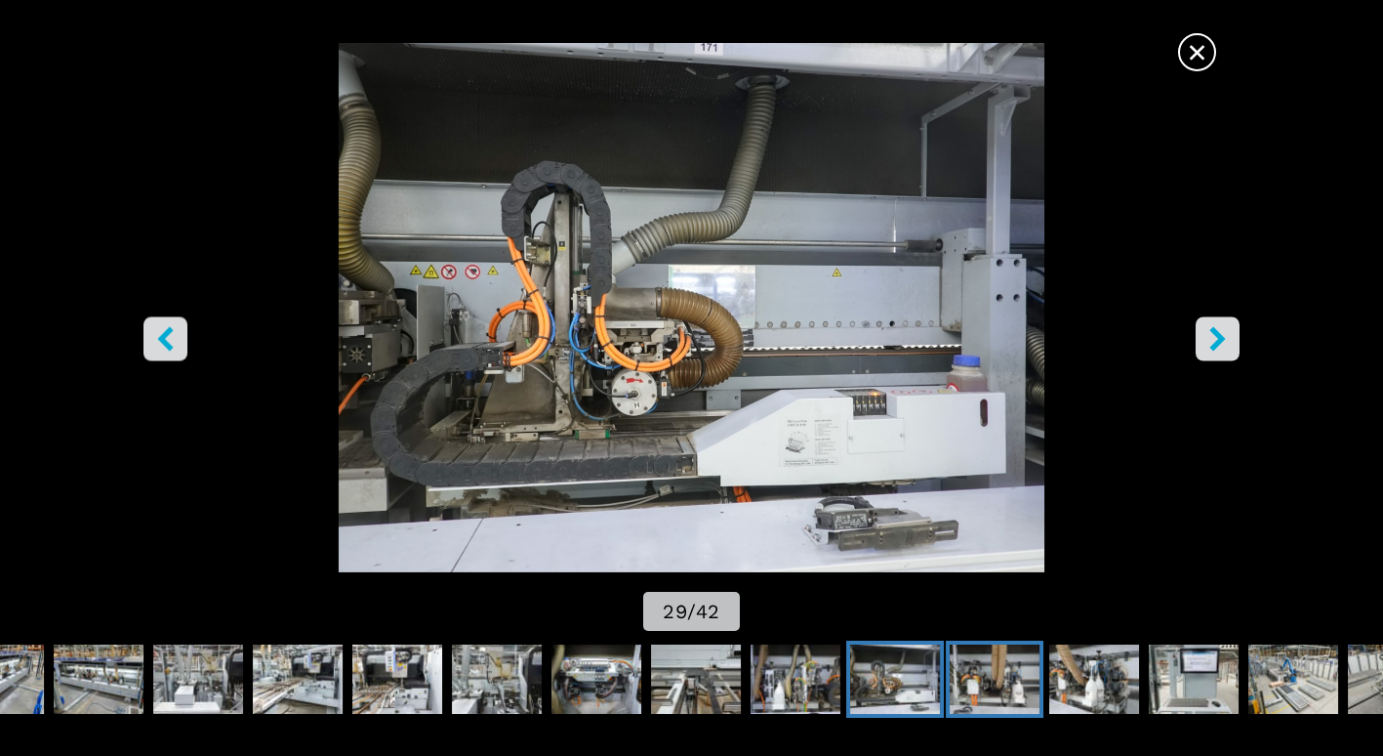
click at [978, 680] on img "Go to Slide 30" at bounding box center [995, 679] width 90 height 70
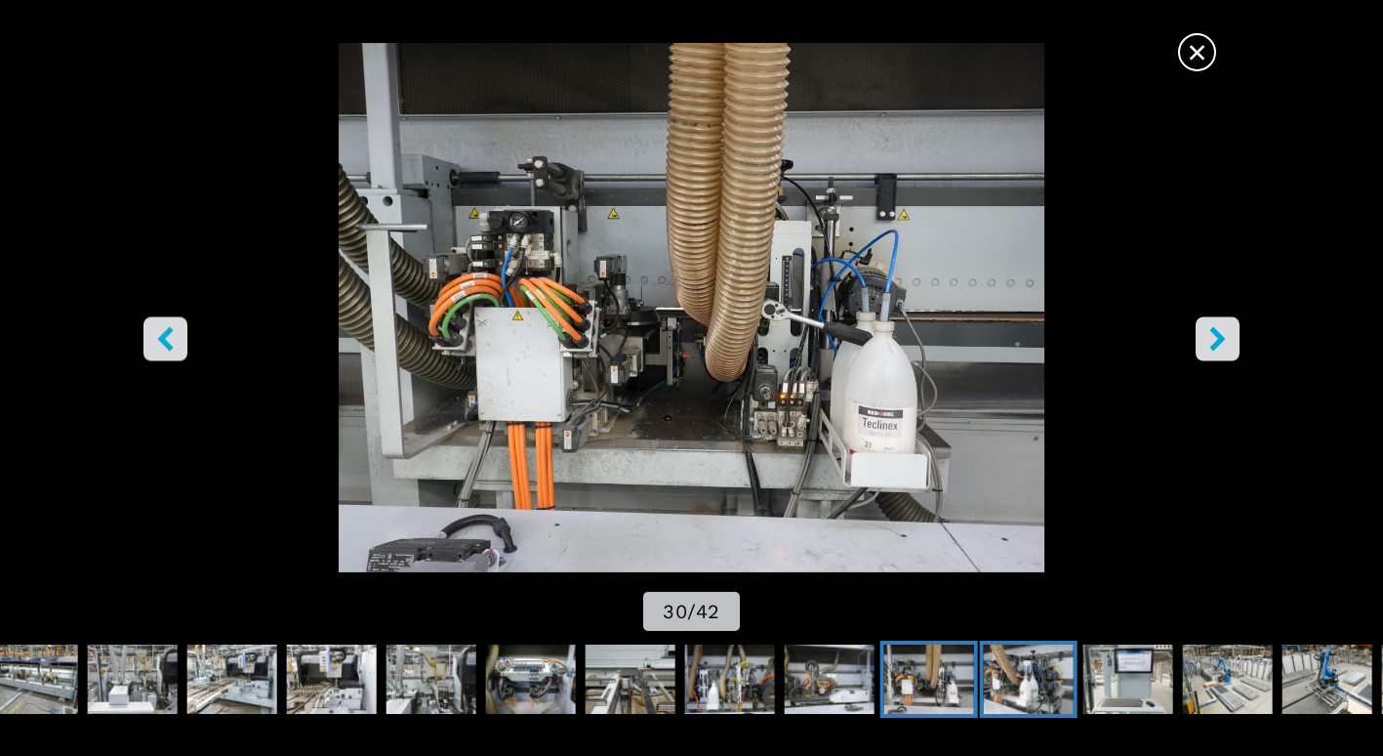
click at [1057, 678] on img "Go to Slide 31" at bounding box center [1029, 679] width 90 height 70
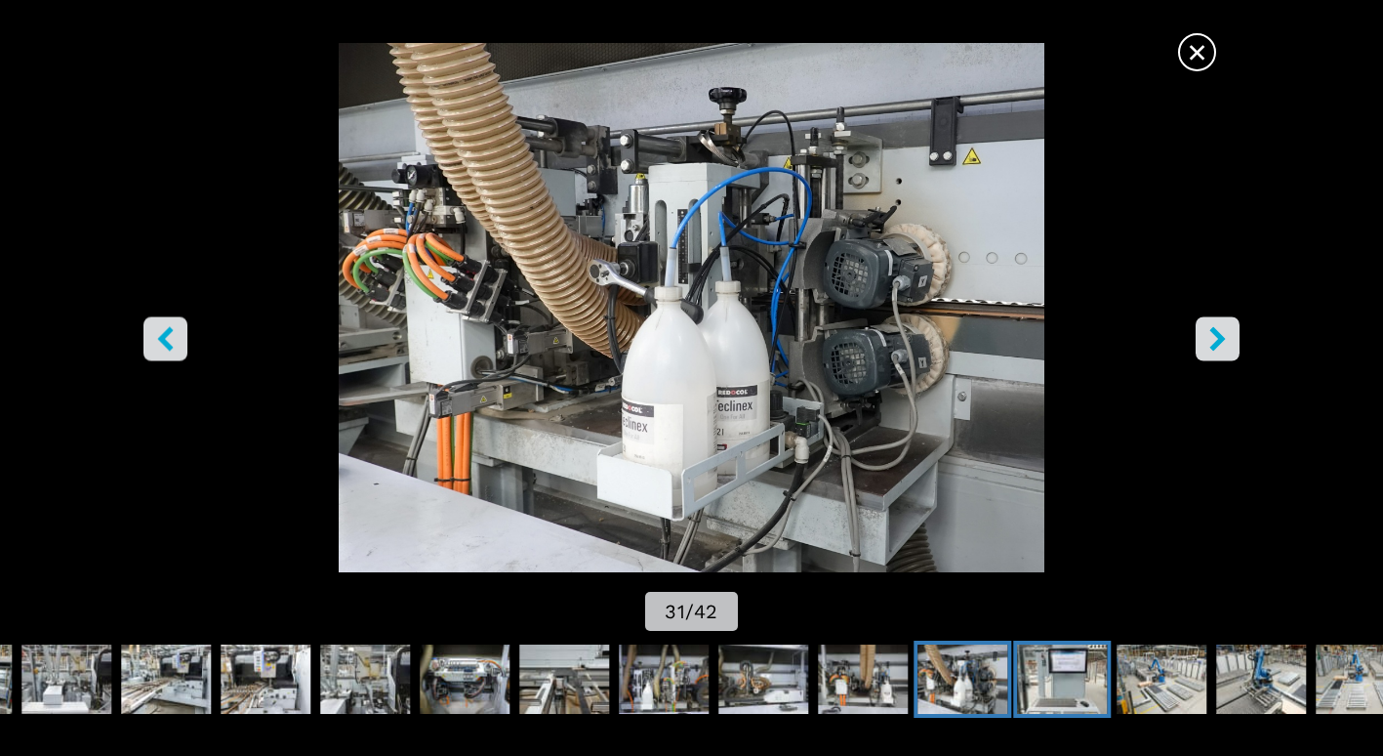
click at [1097, 671] on img "Go to Slide 32" at bounding box center [1062, 679] width 90 height 70
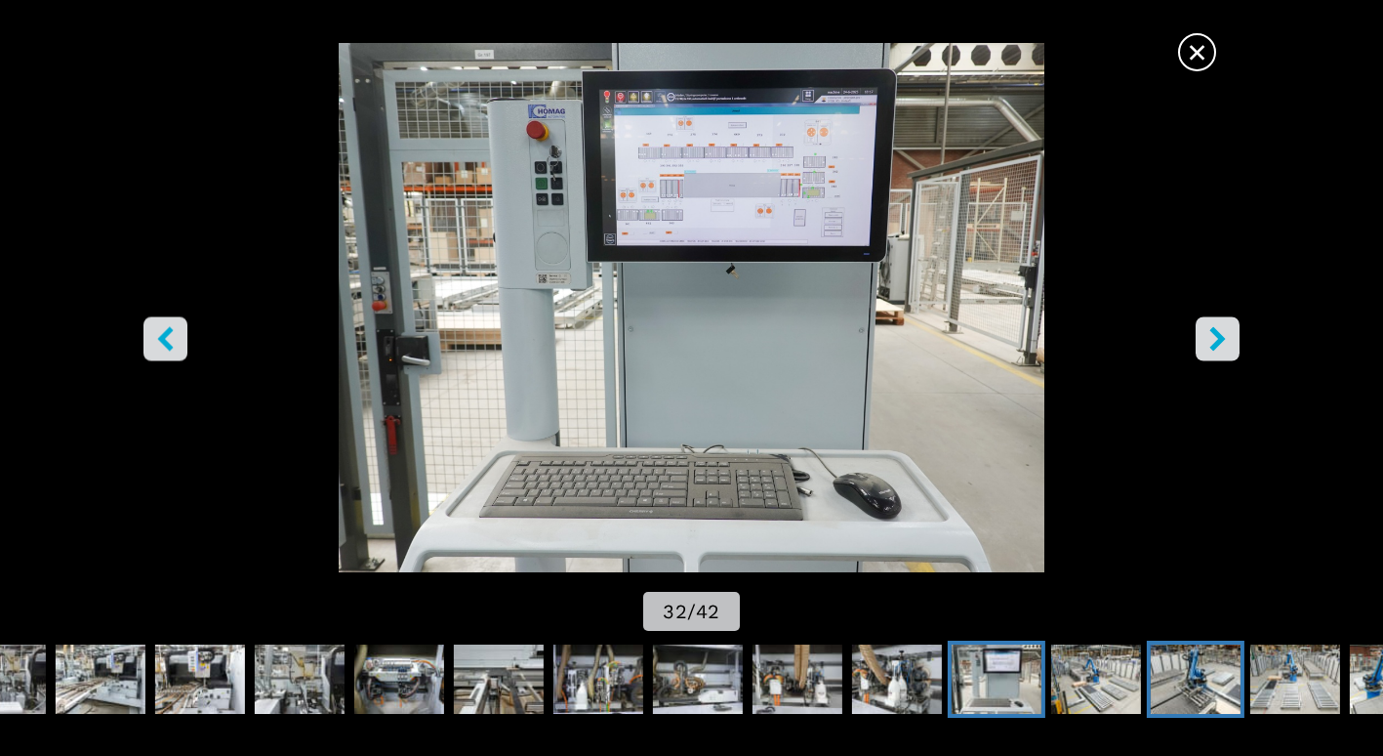
click at [1165, 680] on img "Go to Slide 34" at bounding box center [1196, 679] width 90 height 70
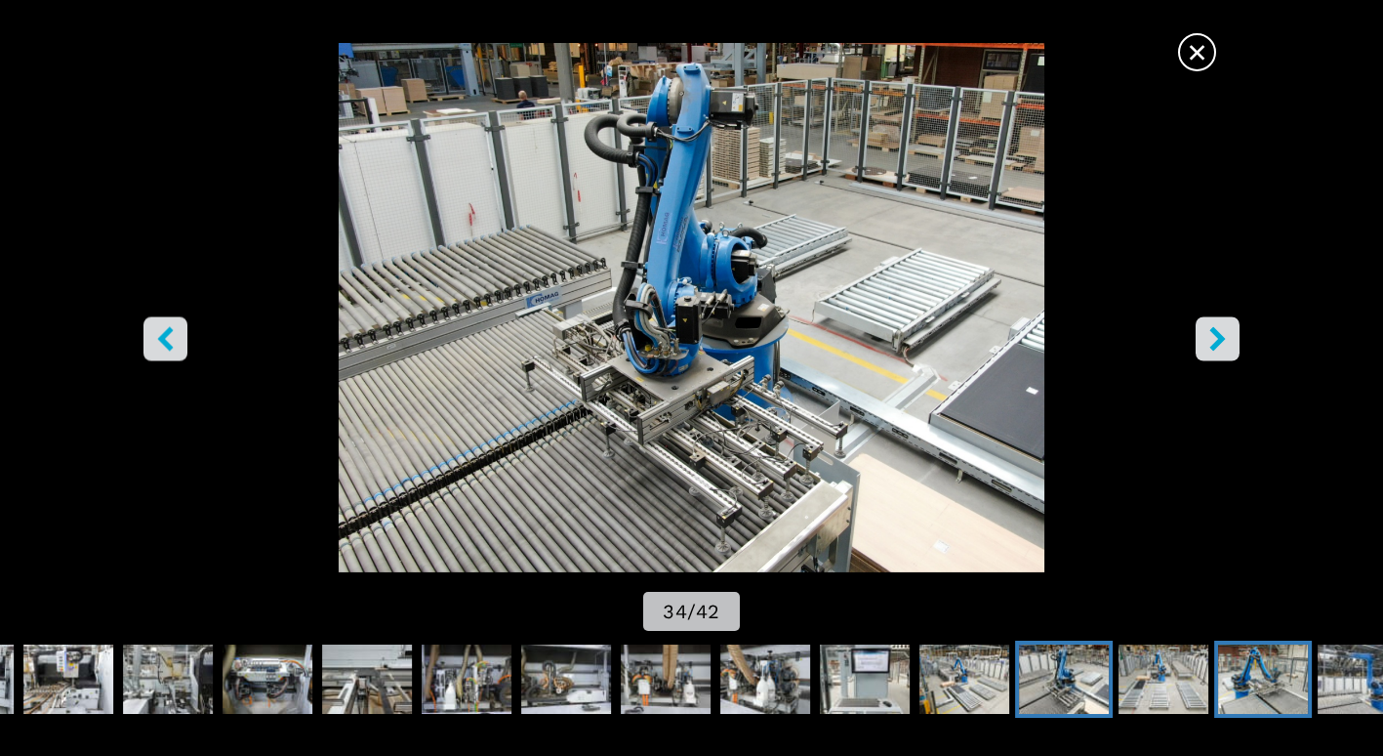
click at [1225, 664] on img "Go to Slide 36" at bounding box center [1263, 679] width 90 height 70
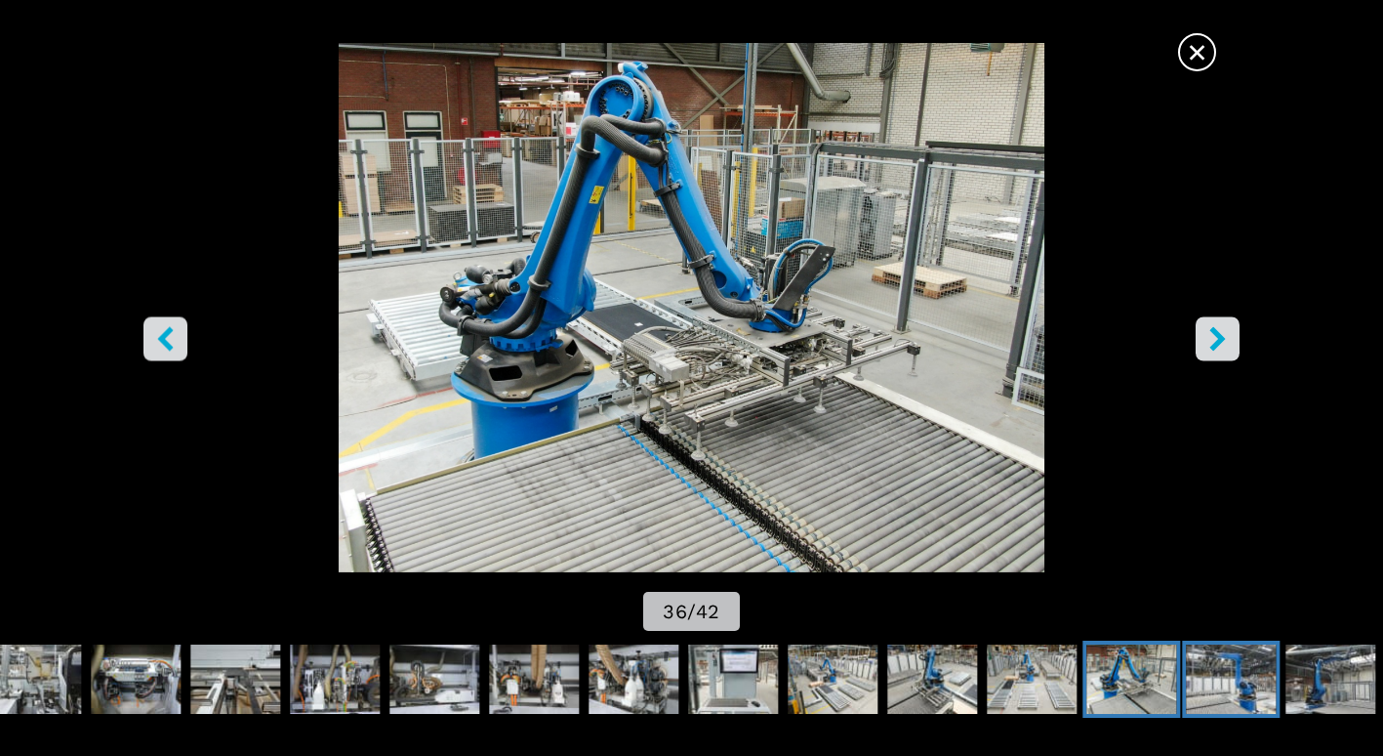
click at [1232, 664] on img "Go to Slide 37" at bounding box center [1231, 679] width 90 height 70
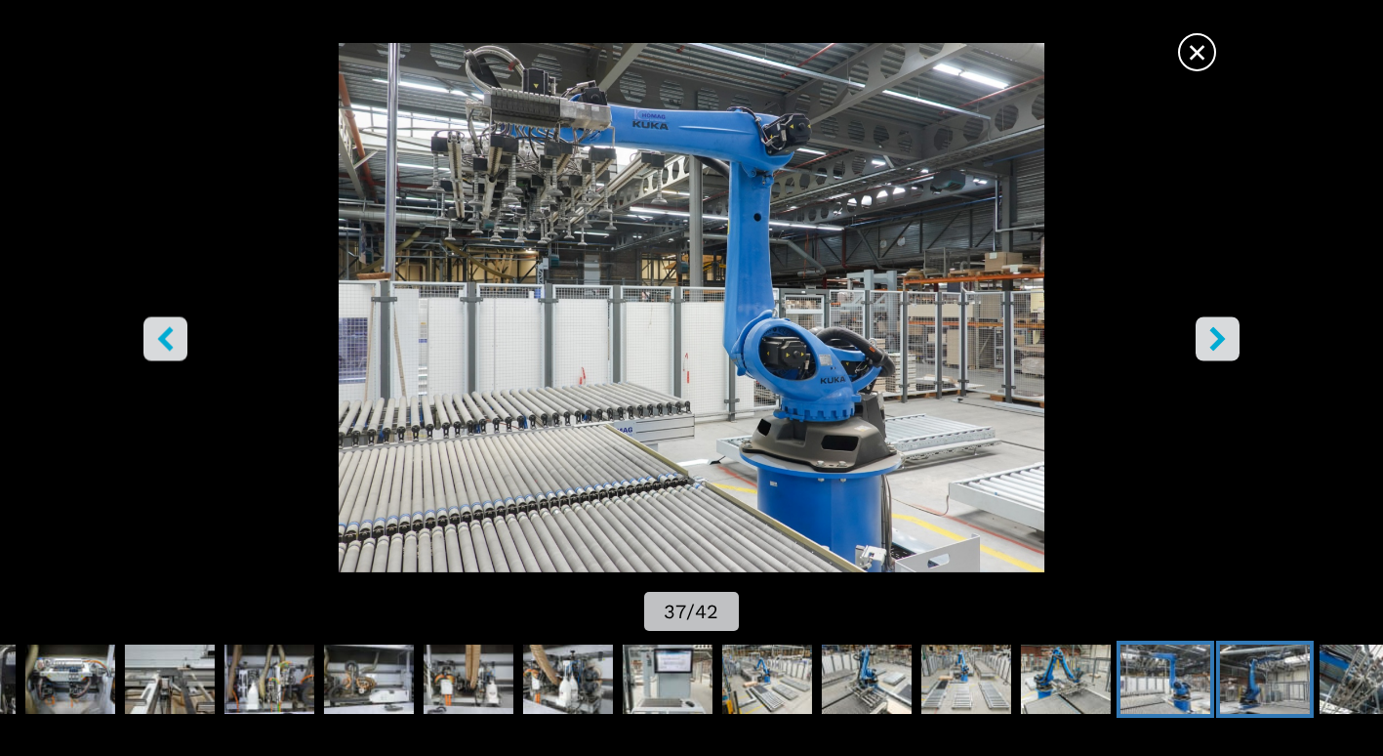
click at [1249, 668] on img "Go to Slide 38" at bounding box center [1265, 679] width 90 height 70
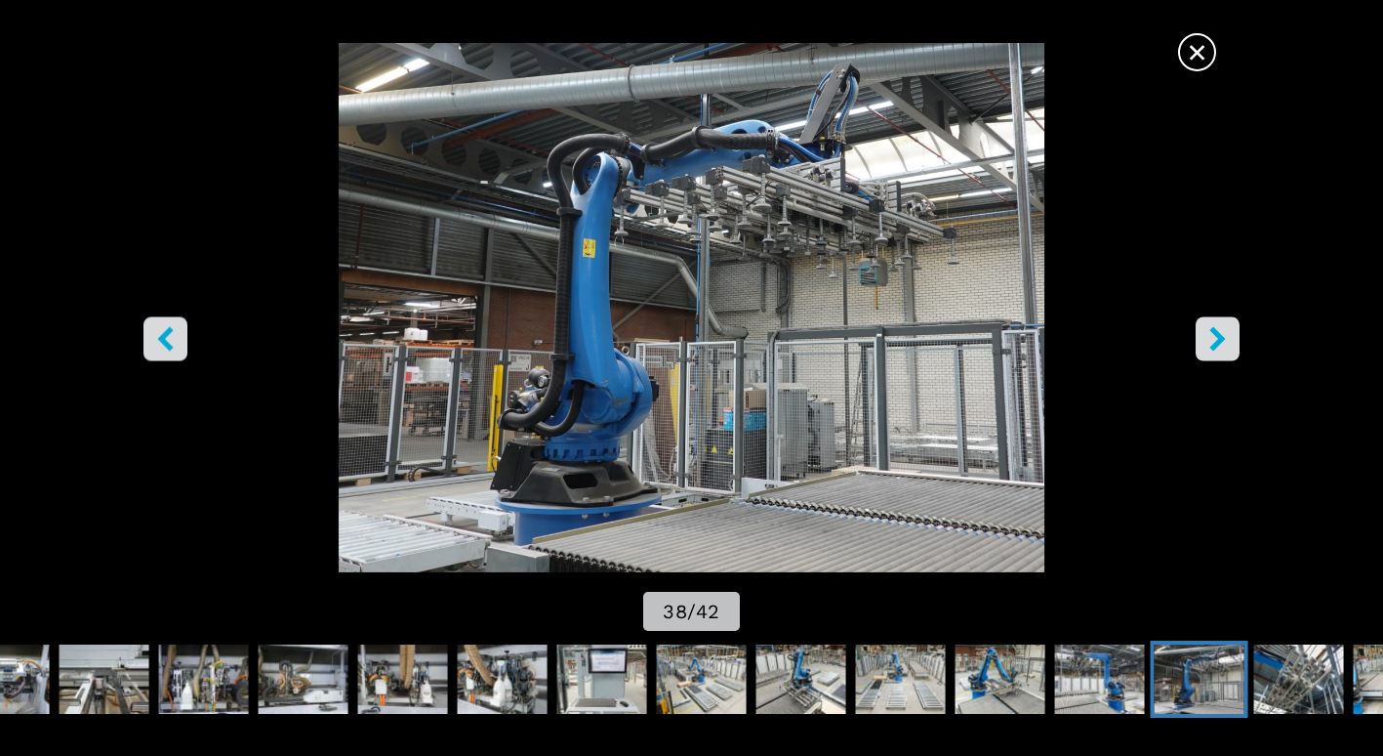
click at [1249, 668] on div at bounding box center [691, 679] width 1383 height 88
click at [1246, 337] on img "Go to Slide 38" at bounding box center [691, 307] width 1245 height 529
click at [1212, 341] on icon "right-button" at bounding box center [1218, 339] width 24 height 24
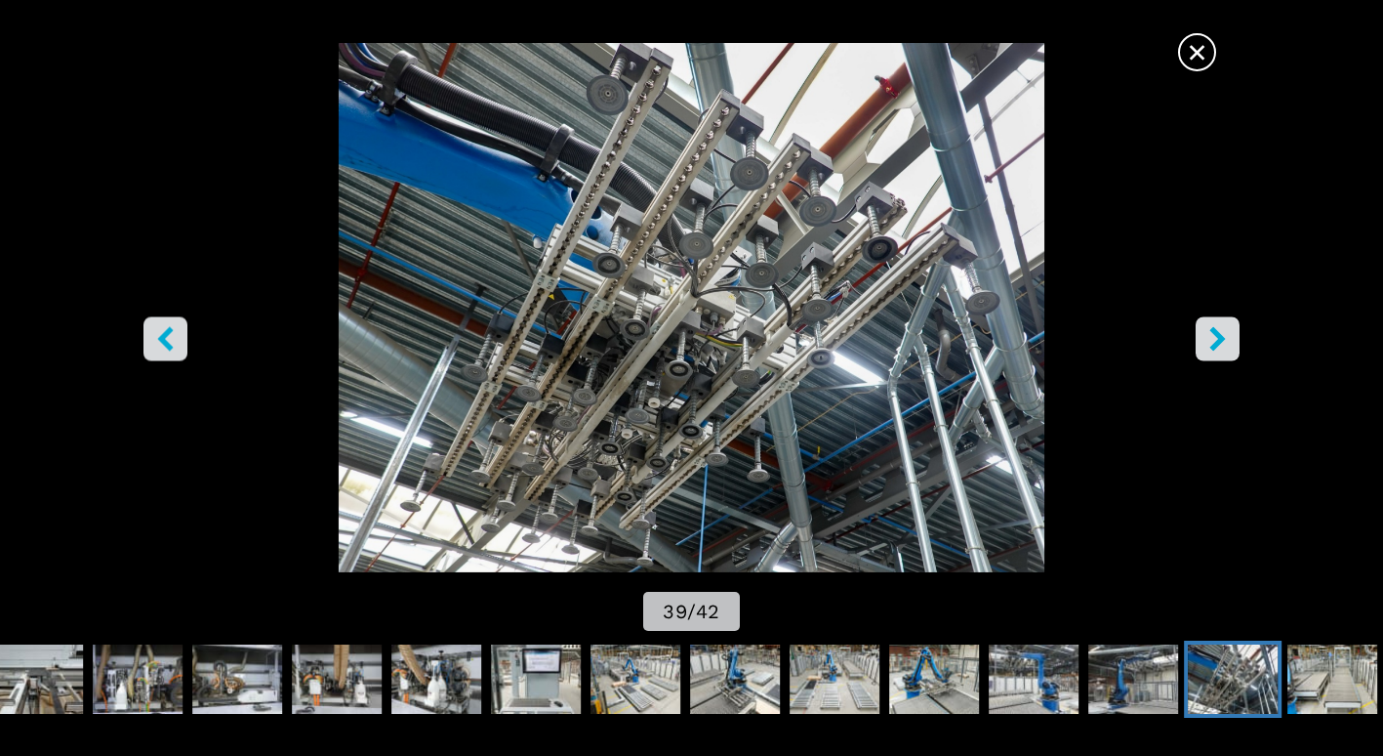
click at [1212, 341] on icon "right-button" at bounding box center [1218, 339] width 24 height 24
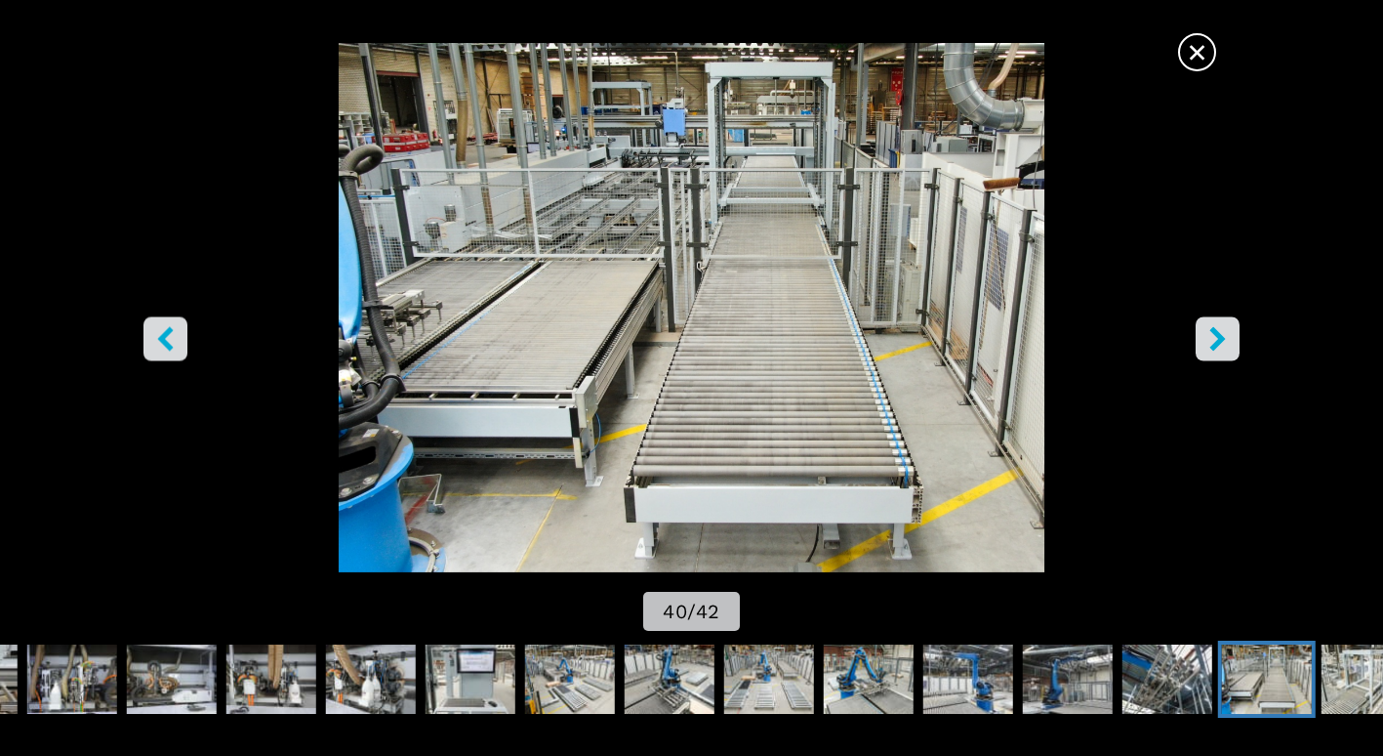
click at [1212, 341] on icon "right-button" at bounding box center [1218, 339] width 24 height 24
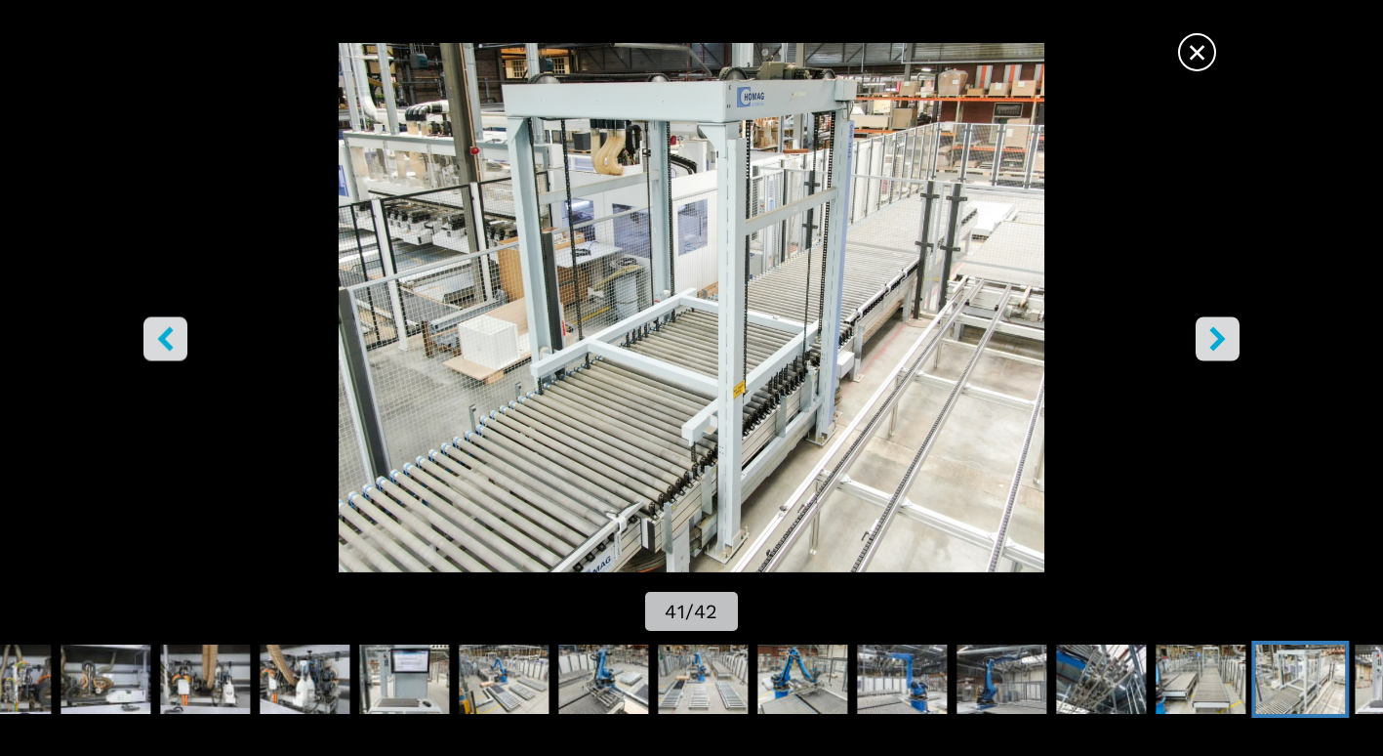
click at [1212, 341] on icon "right-button" at bounding box center [1218, 339] width 24 height 24
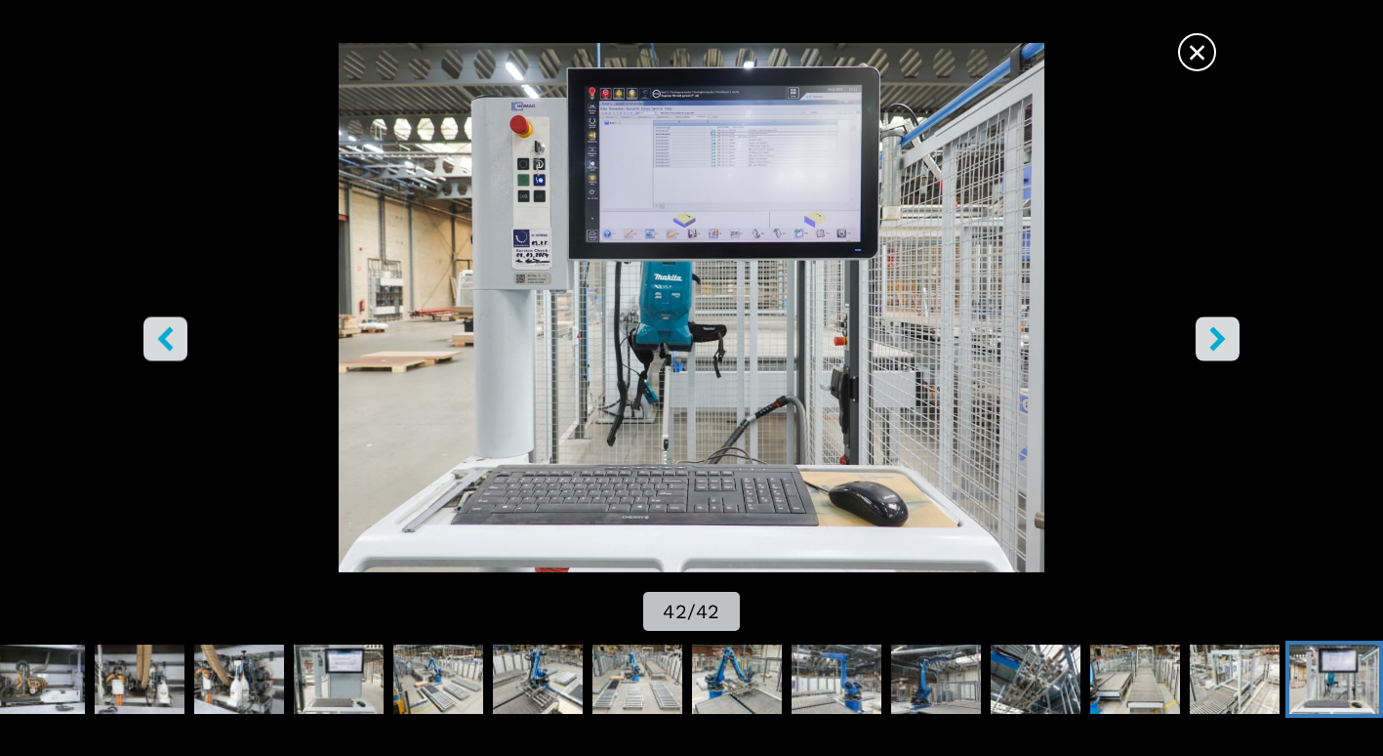
click at [1212, 341] on icon "right-button" at bounding box center [1218, 339] width 24 height 24
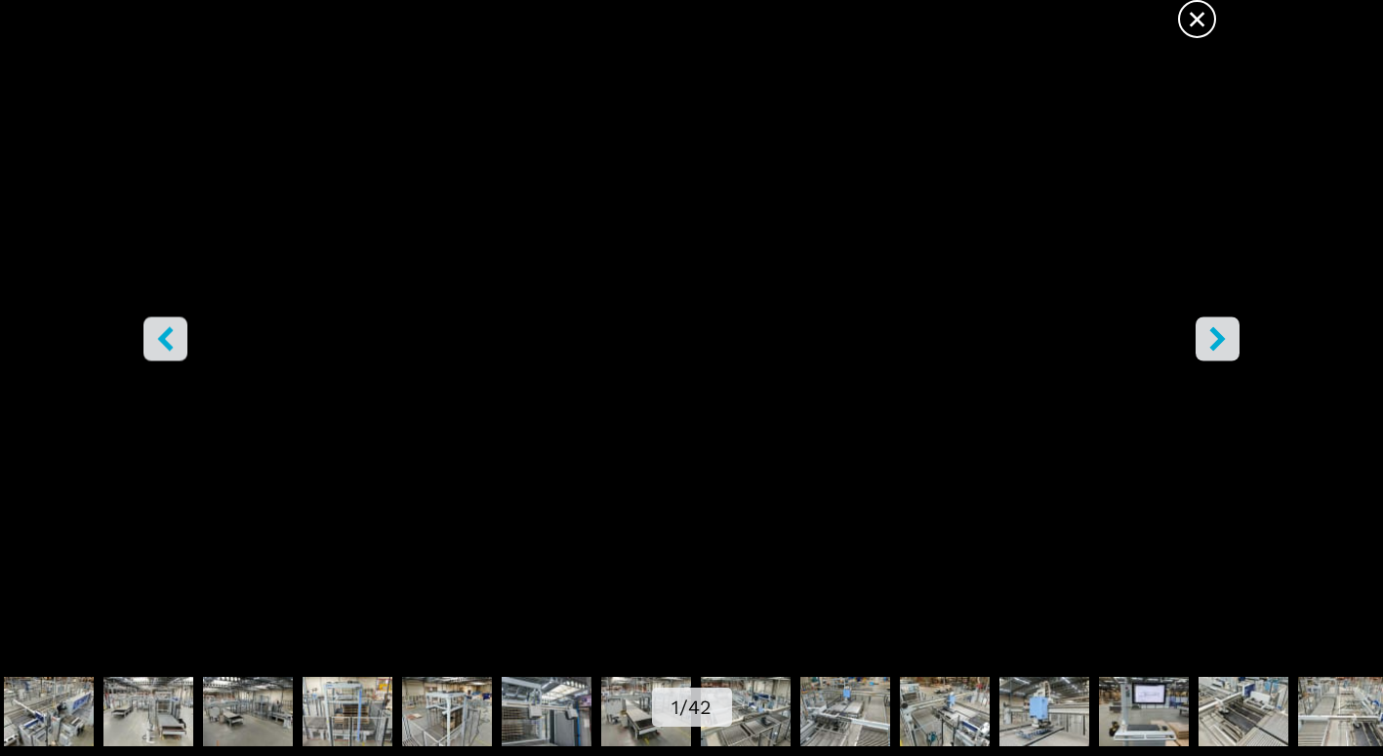
click at [1210, 339] on icon "right-button" at bounding box center [1218, 339] width 24 height 24
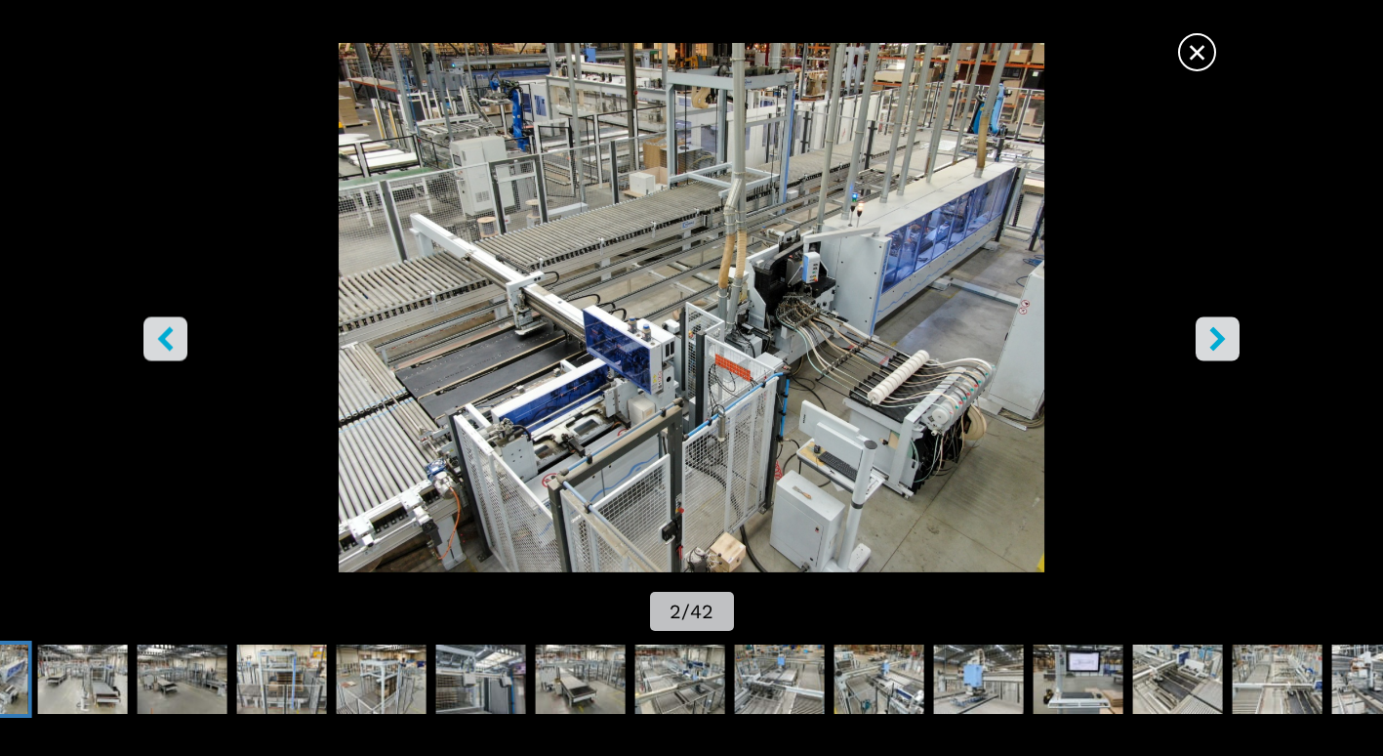
click at [1210, 339] on icon "right-button" at bounding box center [1218, 339] width 24 height 24
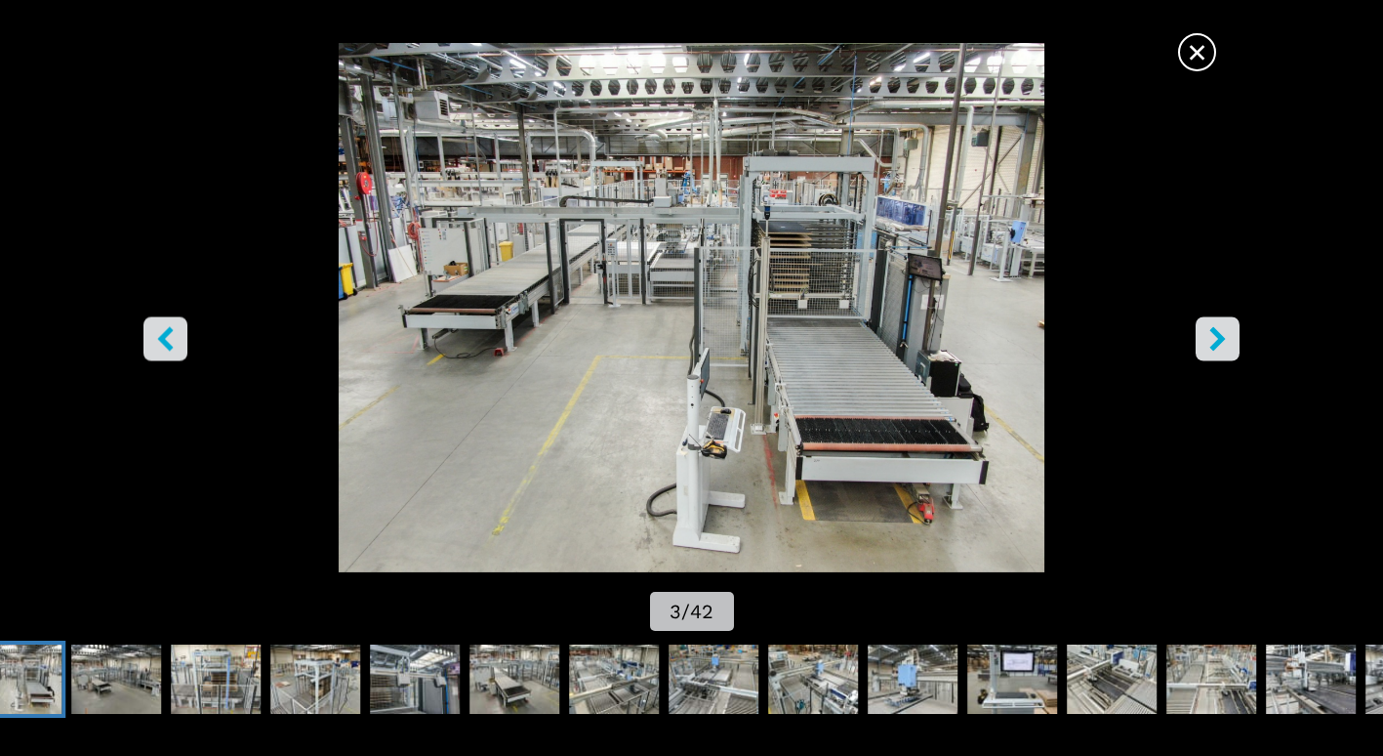
click at [1210, 339] on icon "right-button" at bounding box center [1218, 339] width 24 height 24
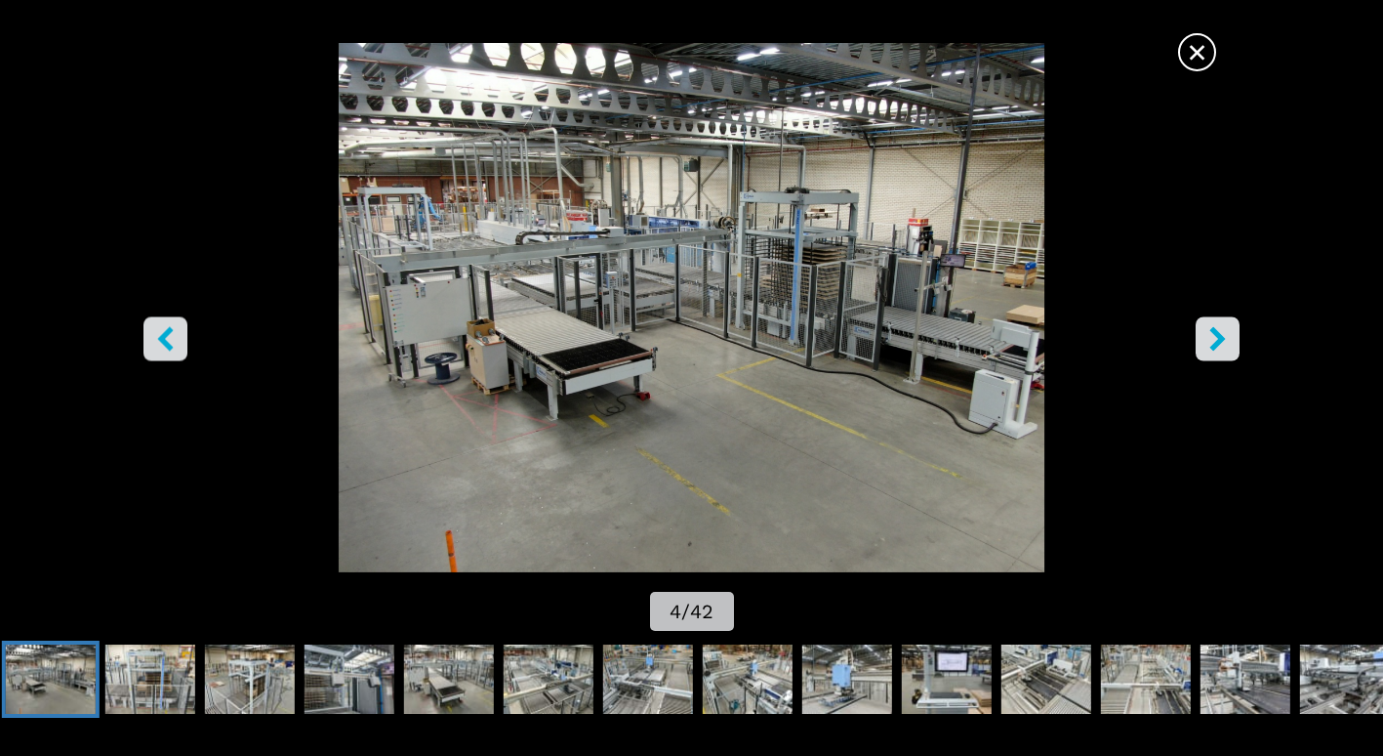
click at [1210, 339] on icon "right-button" at bounding box center [1218, 339] width 24 height 24
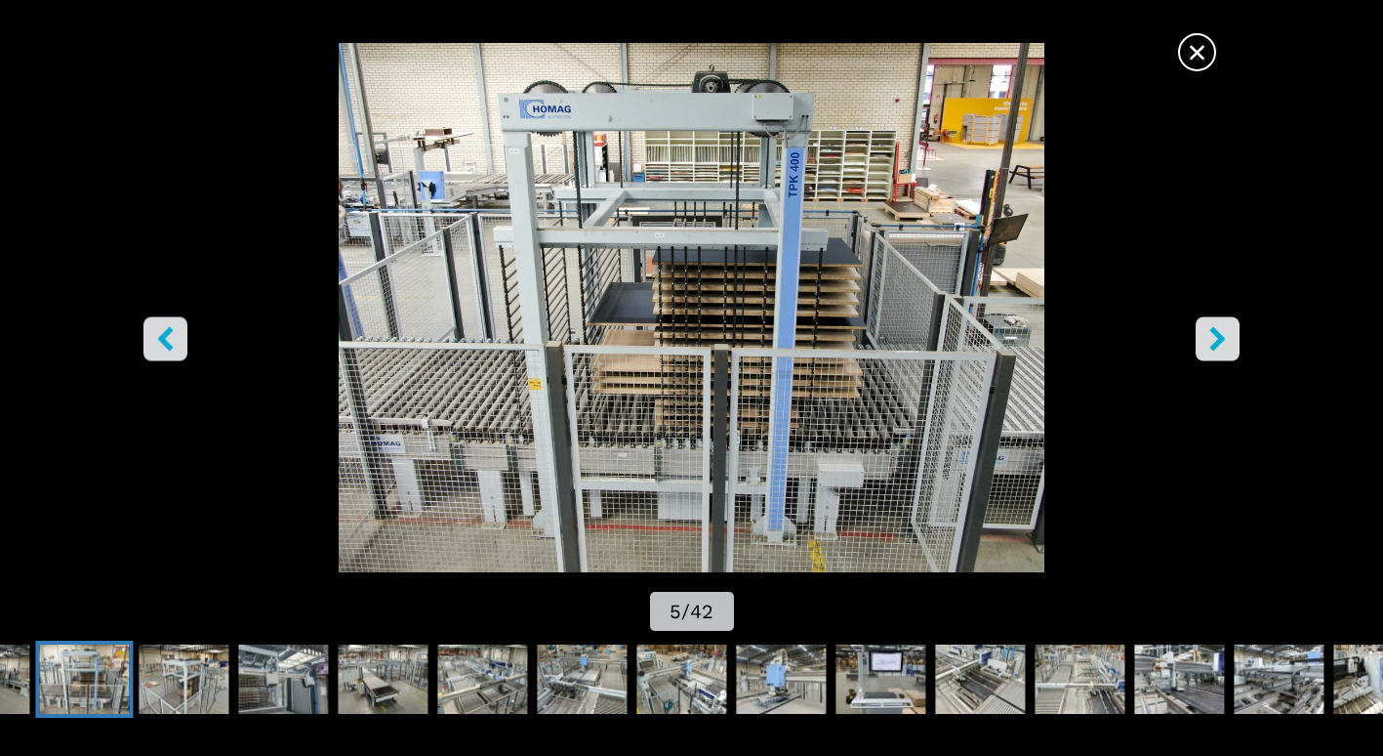
click at [1210, 339] on icon "right-button" at bounding box center [1218, 339] width 24 height 24
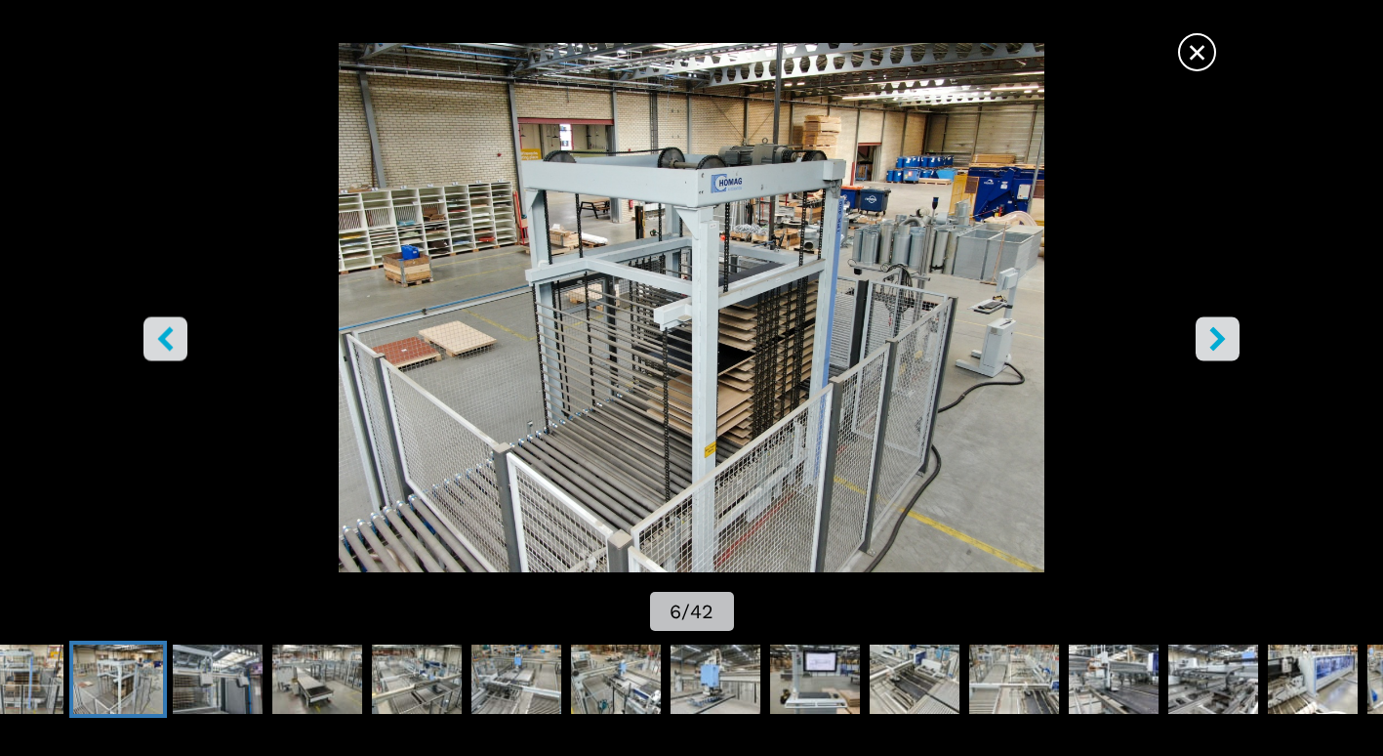
click at [1210, 339] on icon "right-button" at bounding box center [1218, 339] width 24 height 24
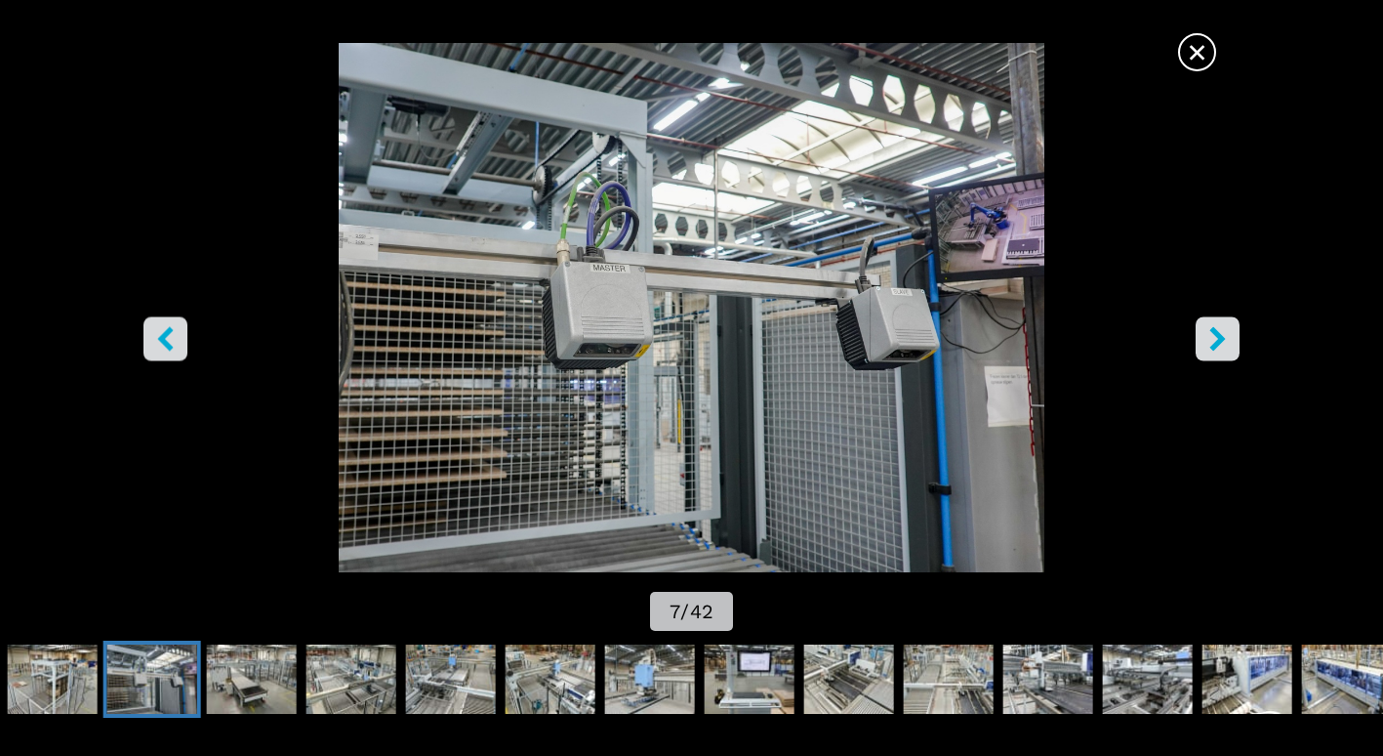
click at [1210, 339] on icon "right-button" at bounding box center [1218, 339] width 24 height 24
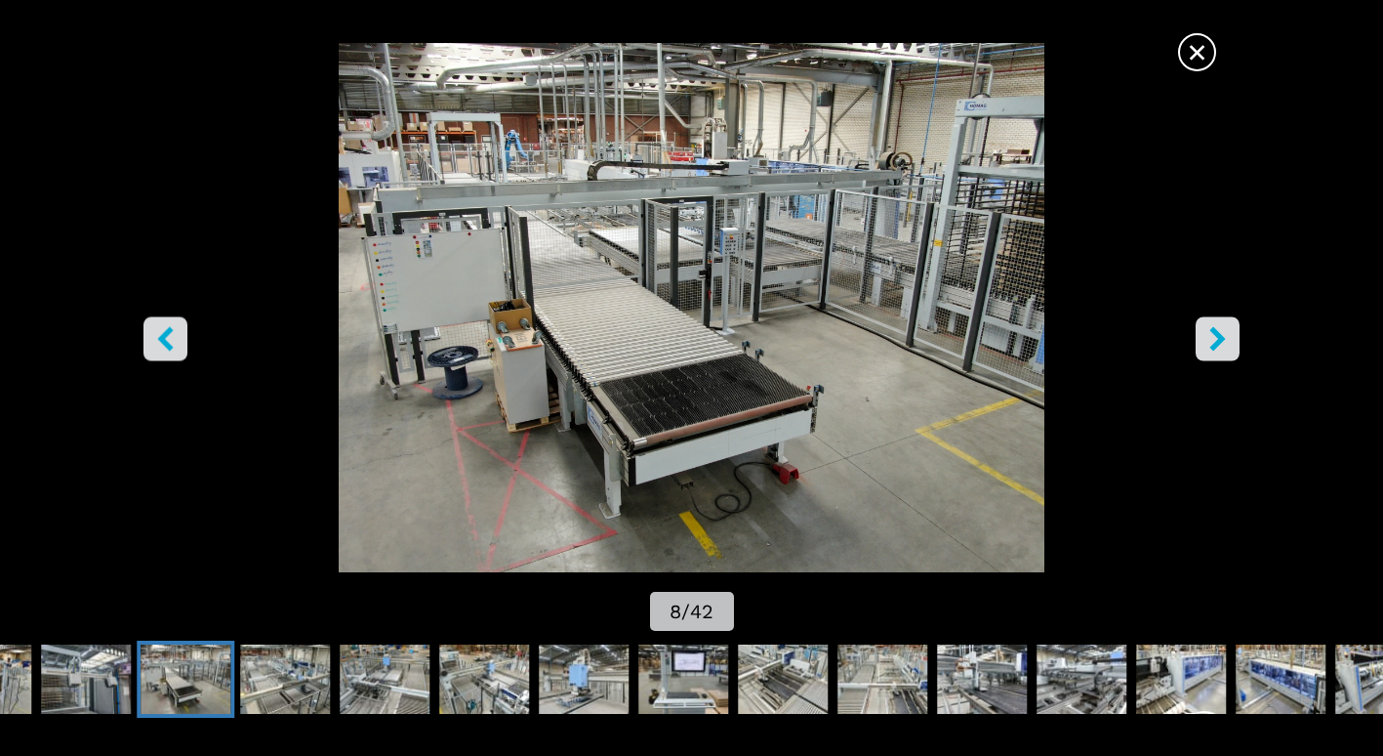
click at [1210, 339] on icon "right-button" at bounding box center [1218, 339] width 24 height 24
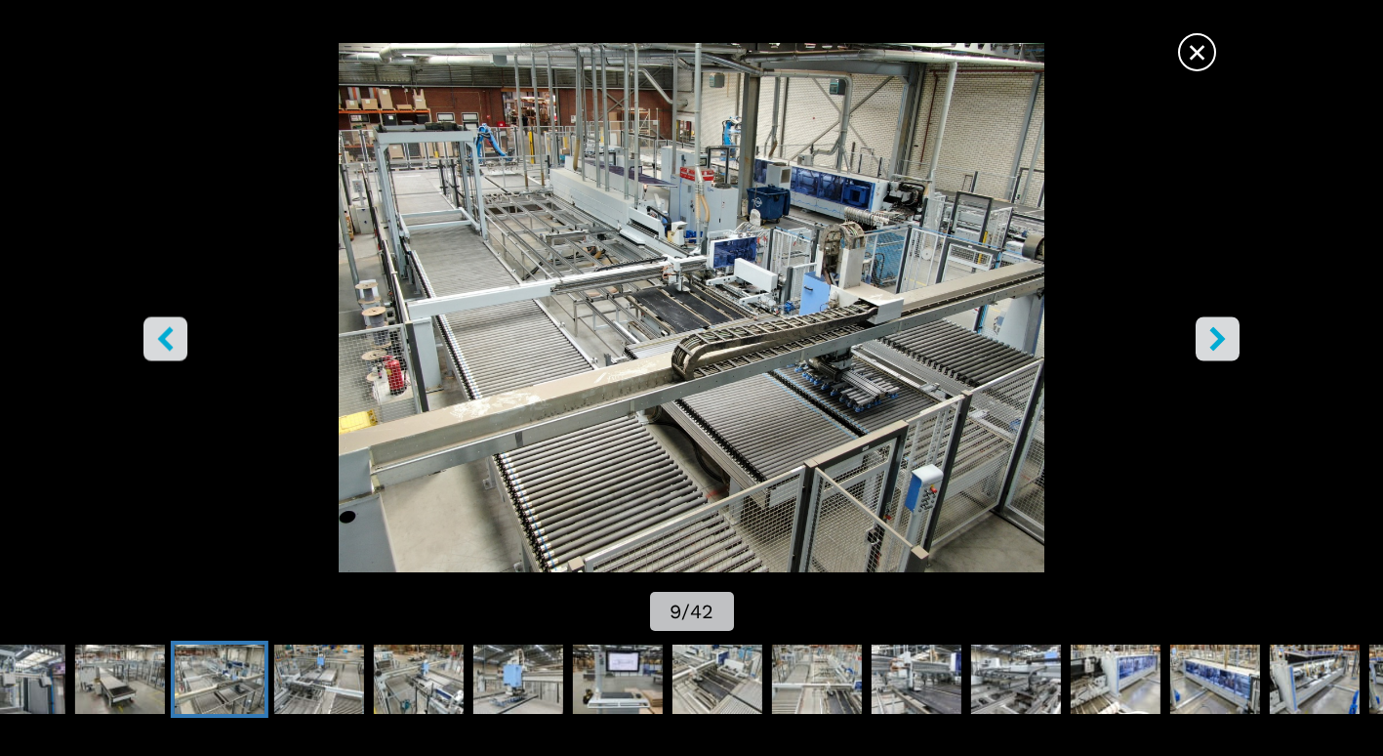
click at [1210, 339] on icon "right-button" at bounding box center [1218, 339] width 24 height 24
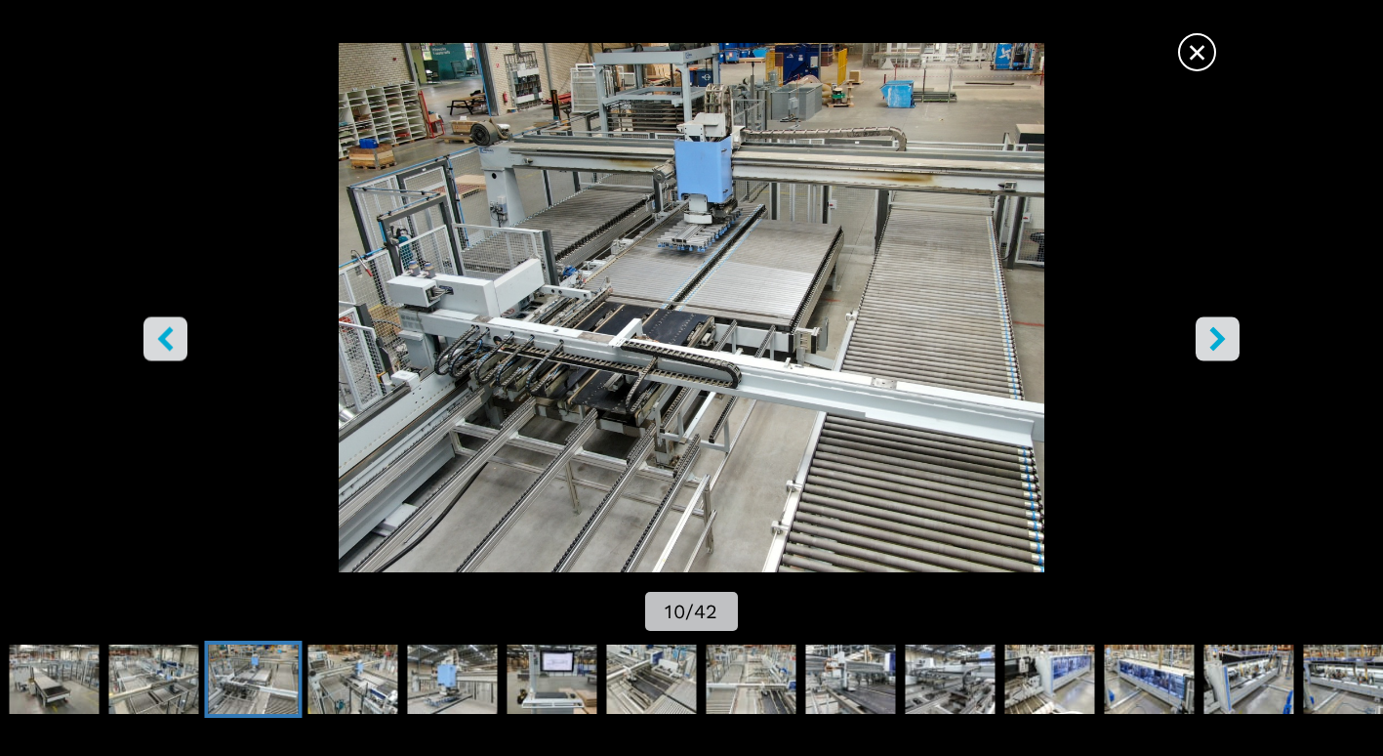
click at [1210, 339] on icon "right-button" at bounding box center [1218, 339] width 24 height 24
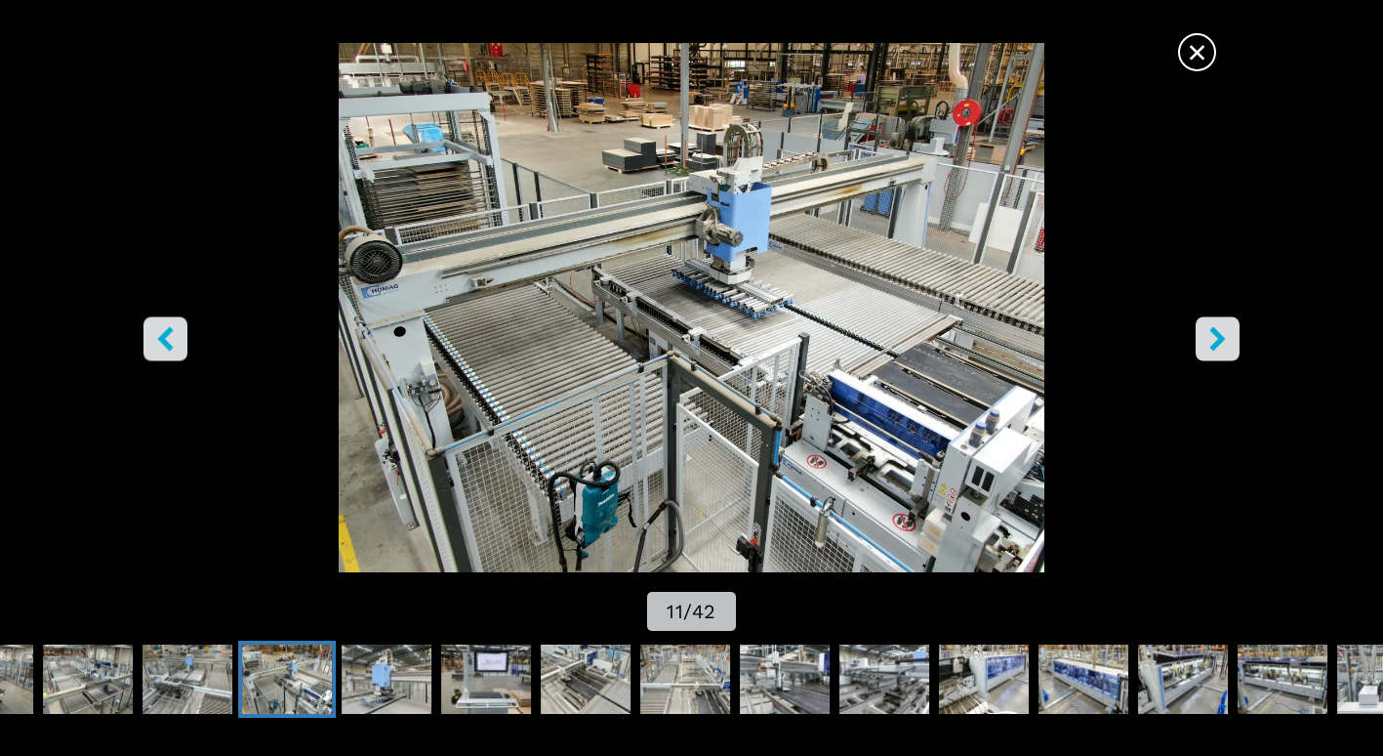
click at [1210, 339] on icon "right-button" at bounding box center [1218, 339] width 24 height 24
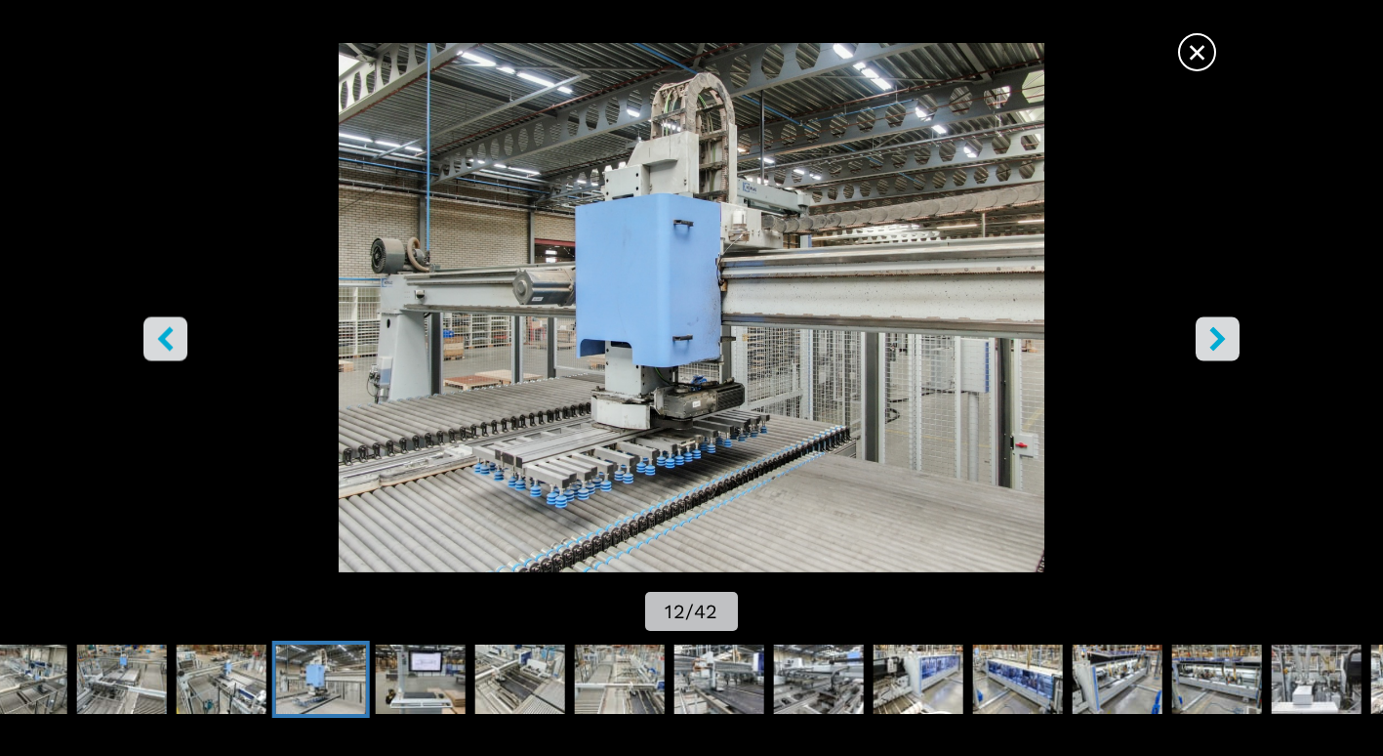
click at [1210, 339] on icon "right-button" at bounding box center [1218, 339] width 24 height 24
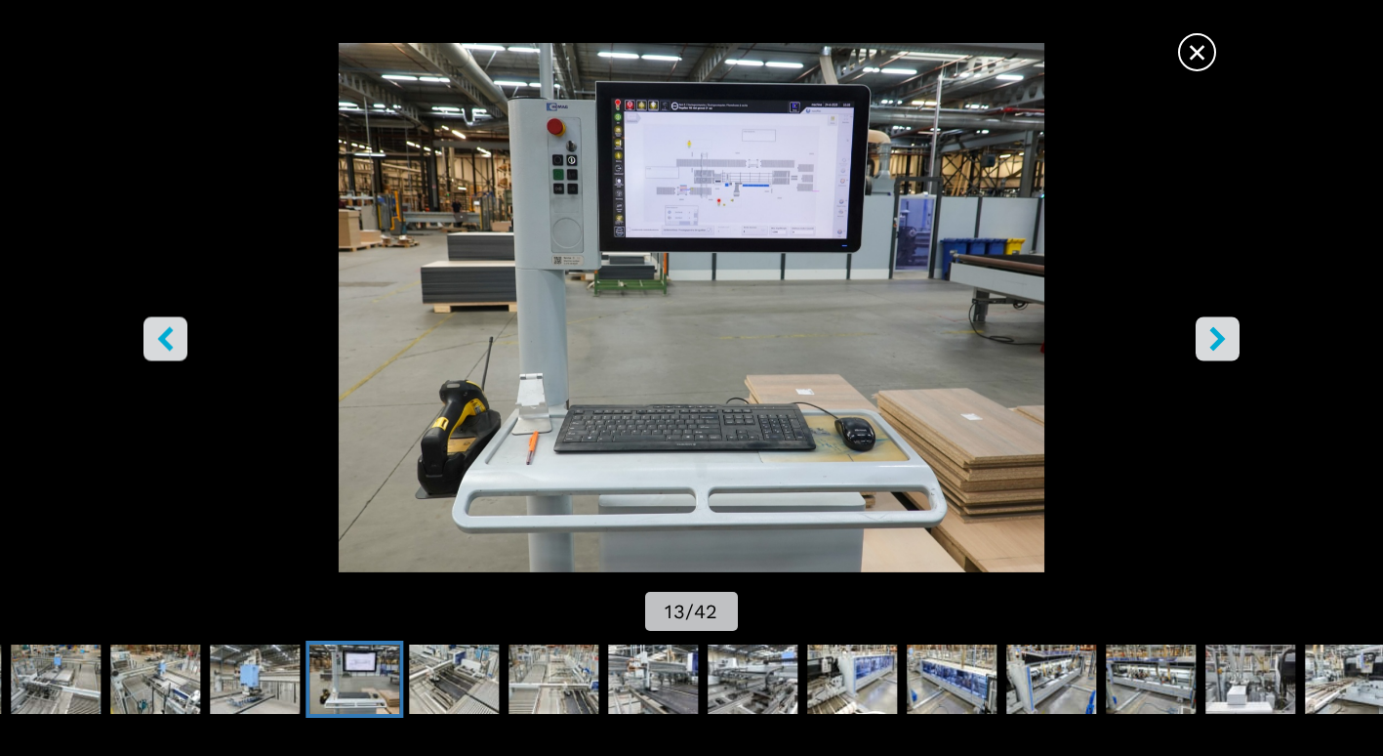
click at [1210, 339] on icon "right-button" at bounding box center [1218, 339] width 24 height 24
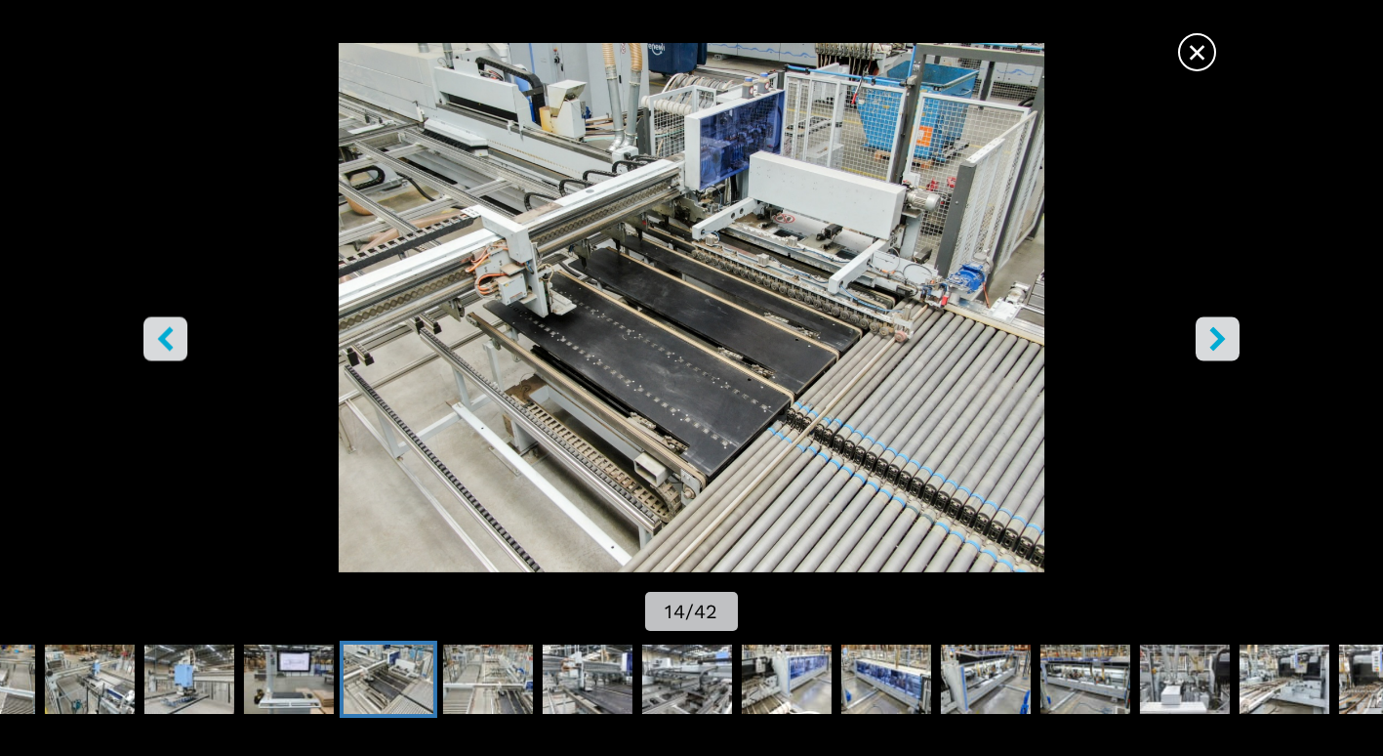
click at [1210, 339] on icon "right-button" at bounding box center [1218, 339] width 24 height 24
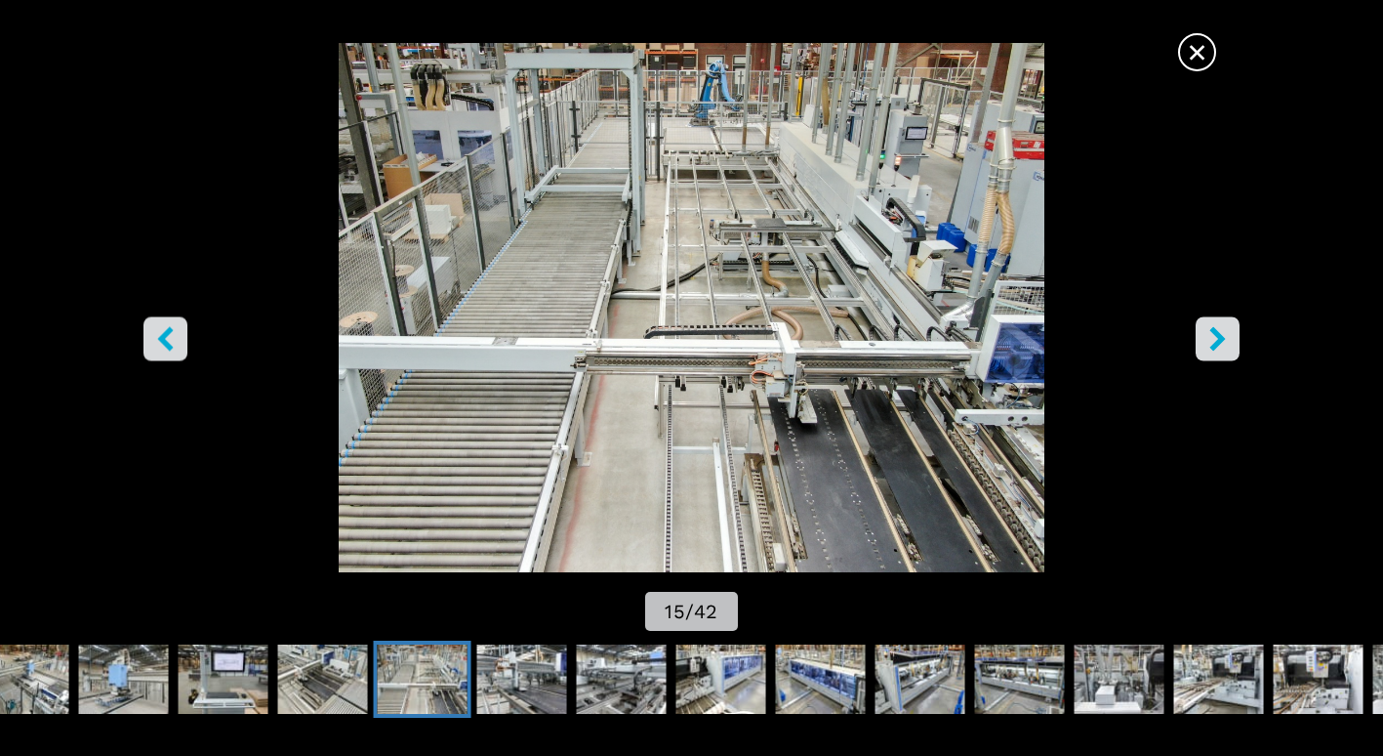
click at [150, 312] on img "Go to Slide 15" at bounding box center [691, 307] width 1245 height 529
click at [181, 321] on button "left-button" at bounding box center [165, 339] width 44 height 44
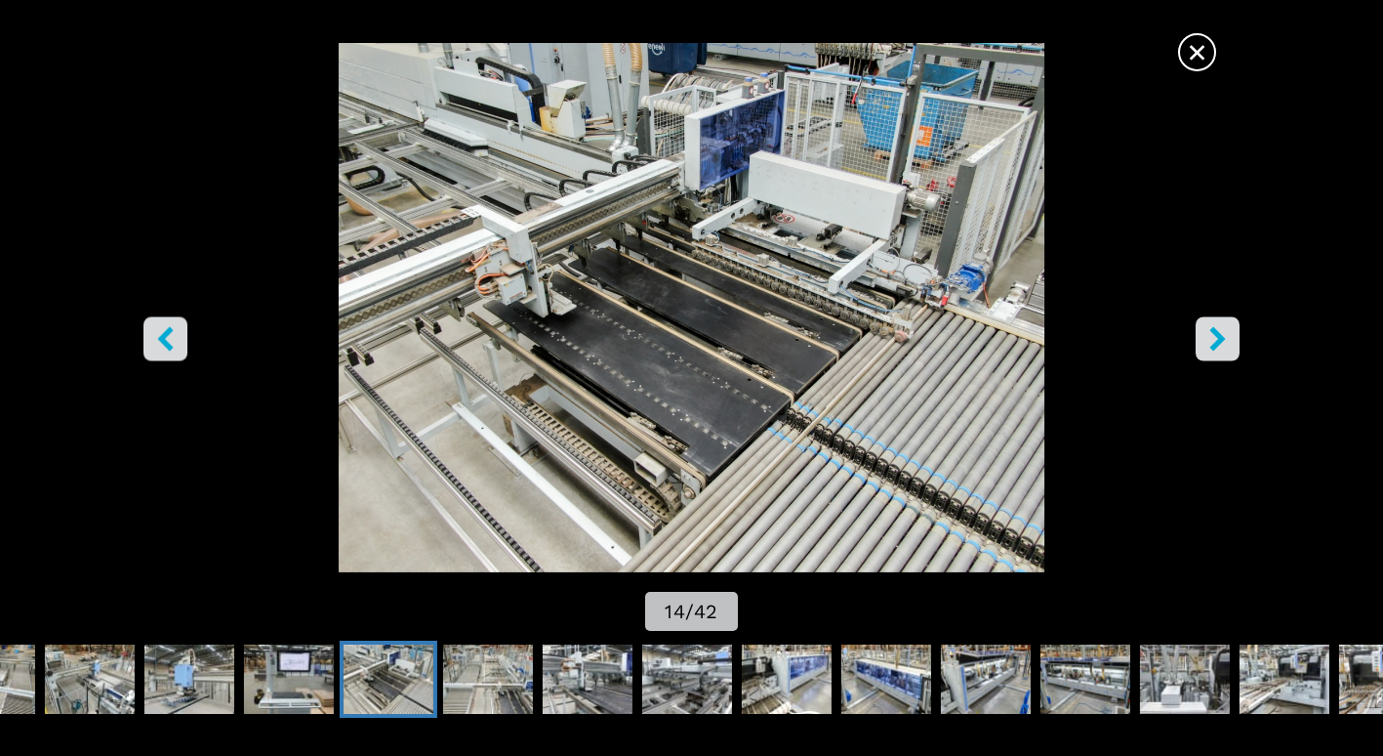
click at [174, 327] on icon "left-button" at bounding box center [165, 339] width 24 height 24
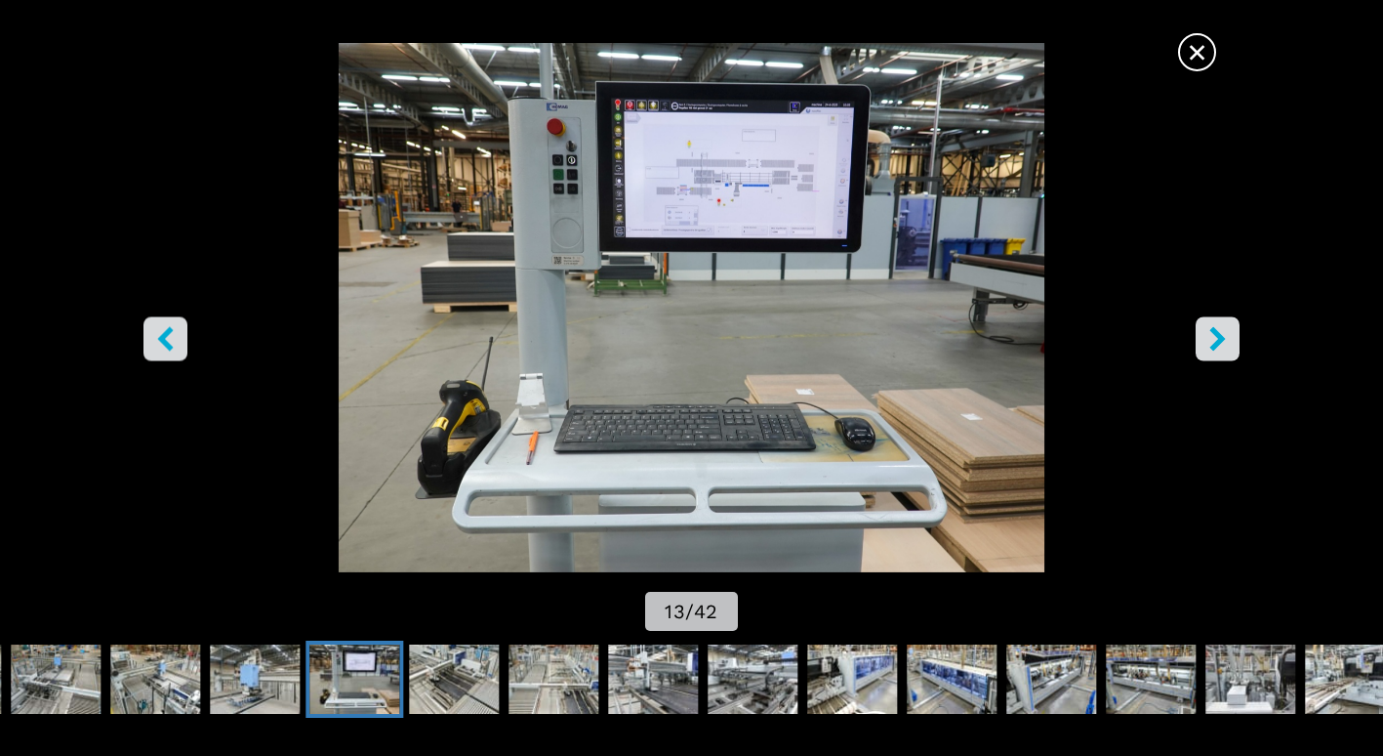
click at [195, 336] on img "Go to Slide 13" at bounding box center [691, 307] width 1245 height 529
click at [179, 339] on button "left-button" at bounding box center [165, 339] width 44 height 44
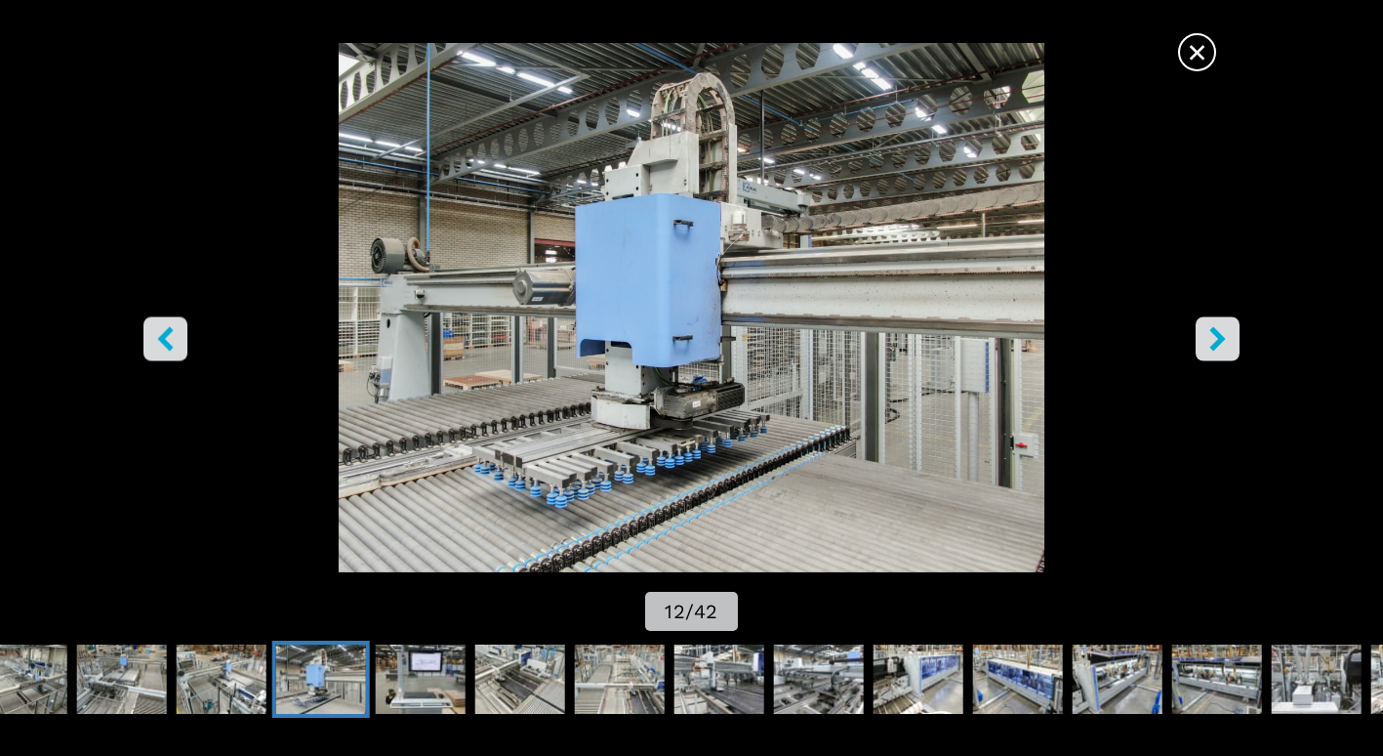
click at [168, 336] on icon "left-button" at bounding box center [165, 339] width 24 height 24
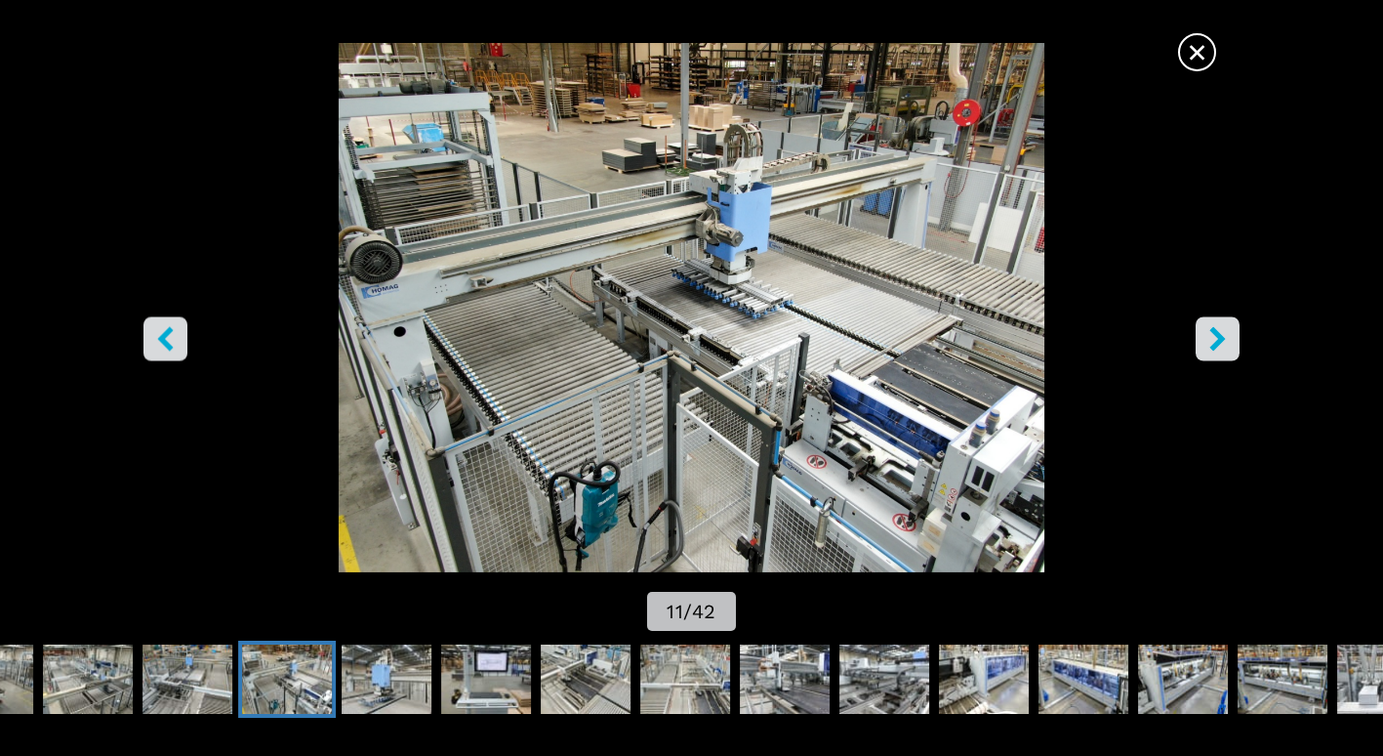
click at [259, 347] on img "Go to Slide 11" at bounding box center [691, 307] width 1245 height 529
click at [223, 341] on img "Go to Slide 11" at bounding box center [691, 307] width 1245 height 529
click at [175, 344] on icon "left-button" at bounding box center [165, 339] width 24 height 24
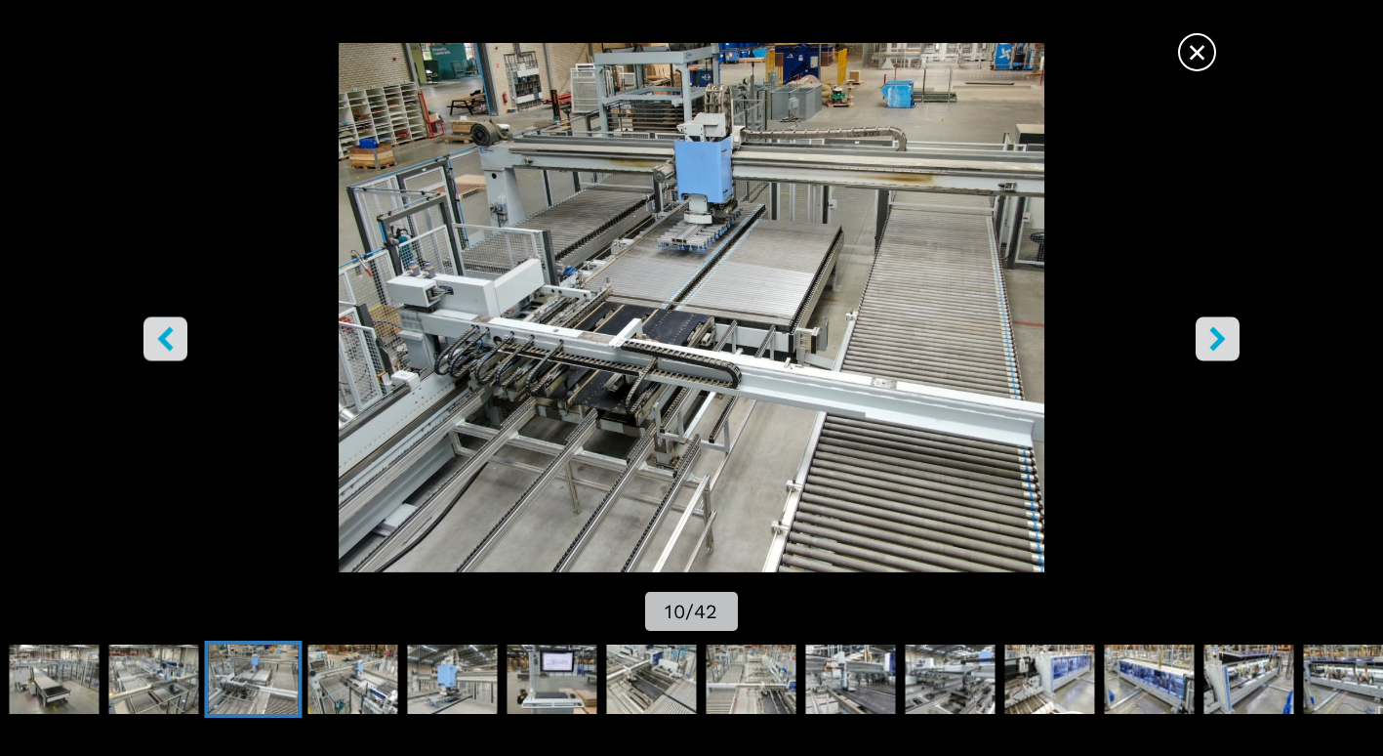
click at [175, 344] on icon "left-button" at bounding box center [165, 339] width 24 height 24
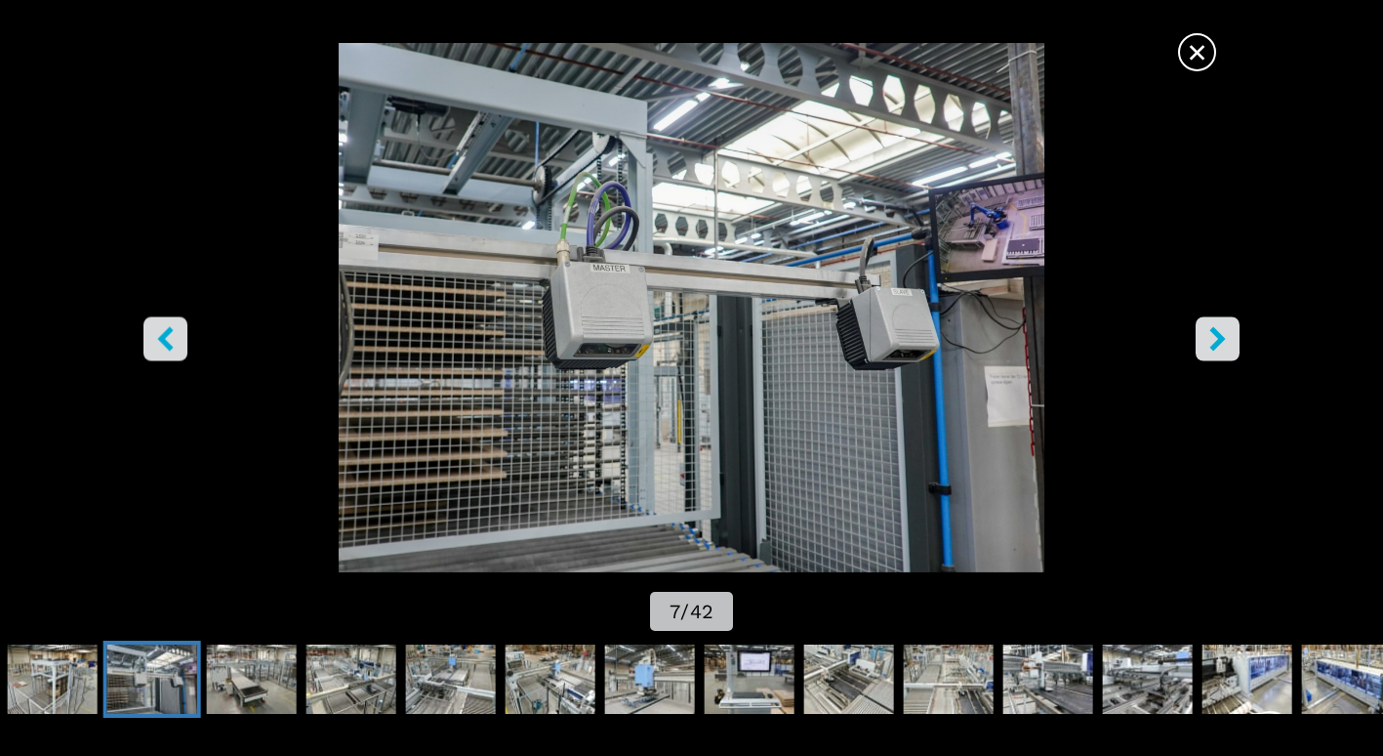
click at [1259, 308] on img "Go to Slide 7" at bounding box center [691, 307] width 1245 height 529
click at [1171, 361] on img "Go to Slide 7" at bounding box center [691, 307] width 1245 height 529
click at [1224, 307] on img "Go to Slide 7" at bounding box center [691, 307] width 1245 height 529
click at [1219, 329] on icon "right-button" at bounding box center [1218, 339] width 24 height 24
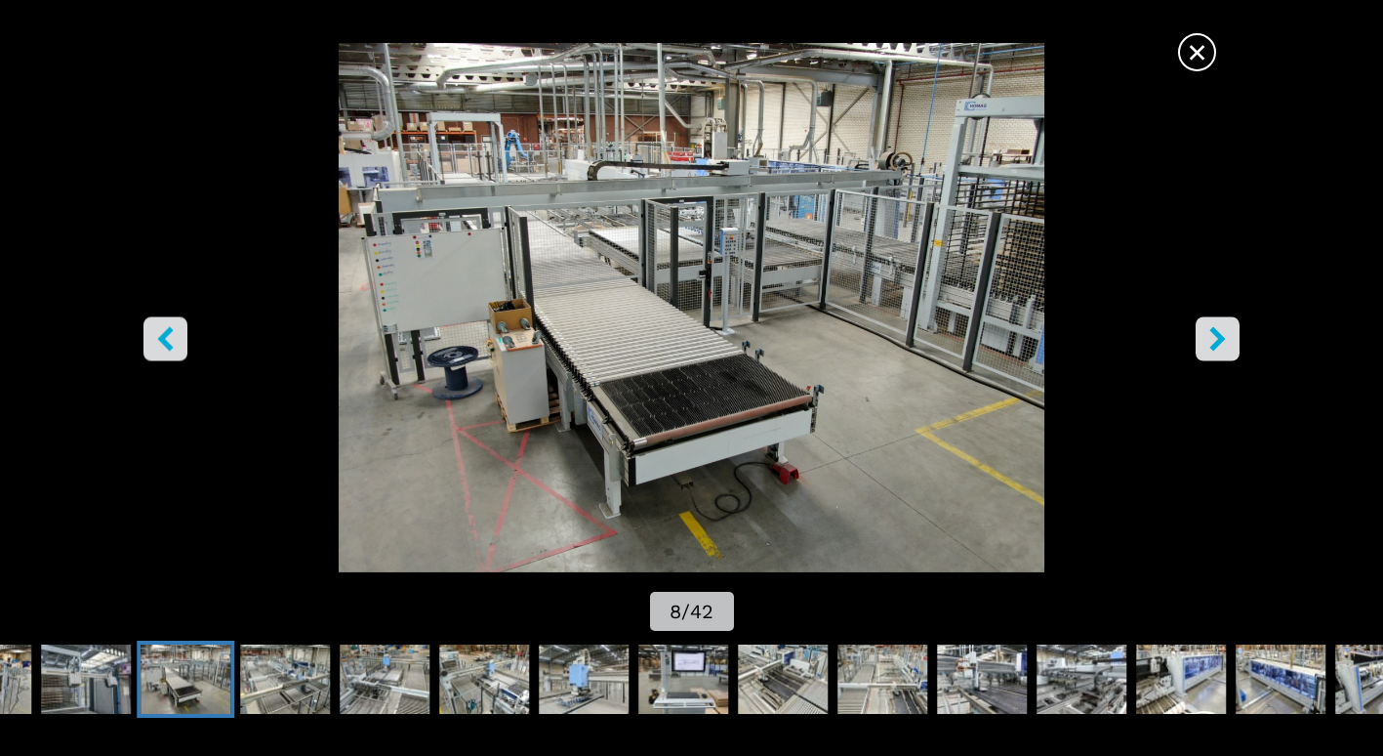
click at [1219, 329] on icon "right-button" at bounding box center [1218, 339] width 24 height 24
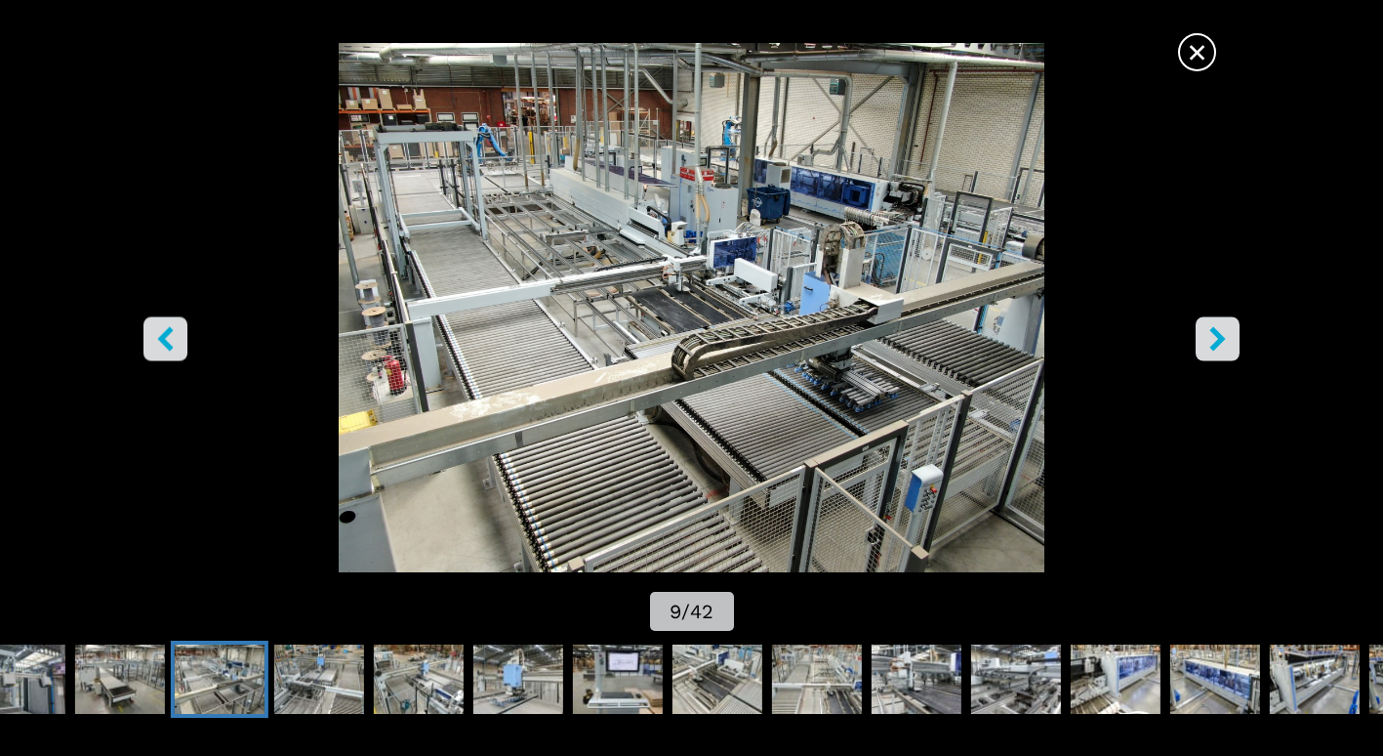
click at [1218, 329] on icon "right-button" at bounding box center [1218, 339] width 24 height 24
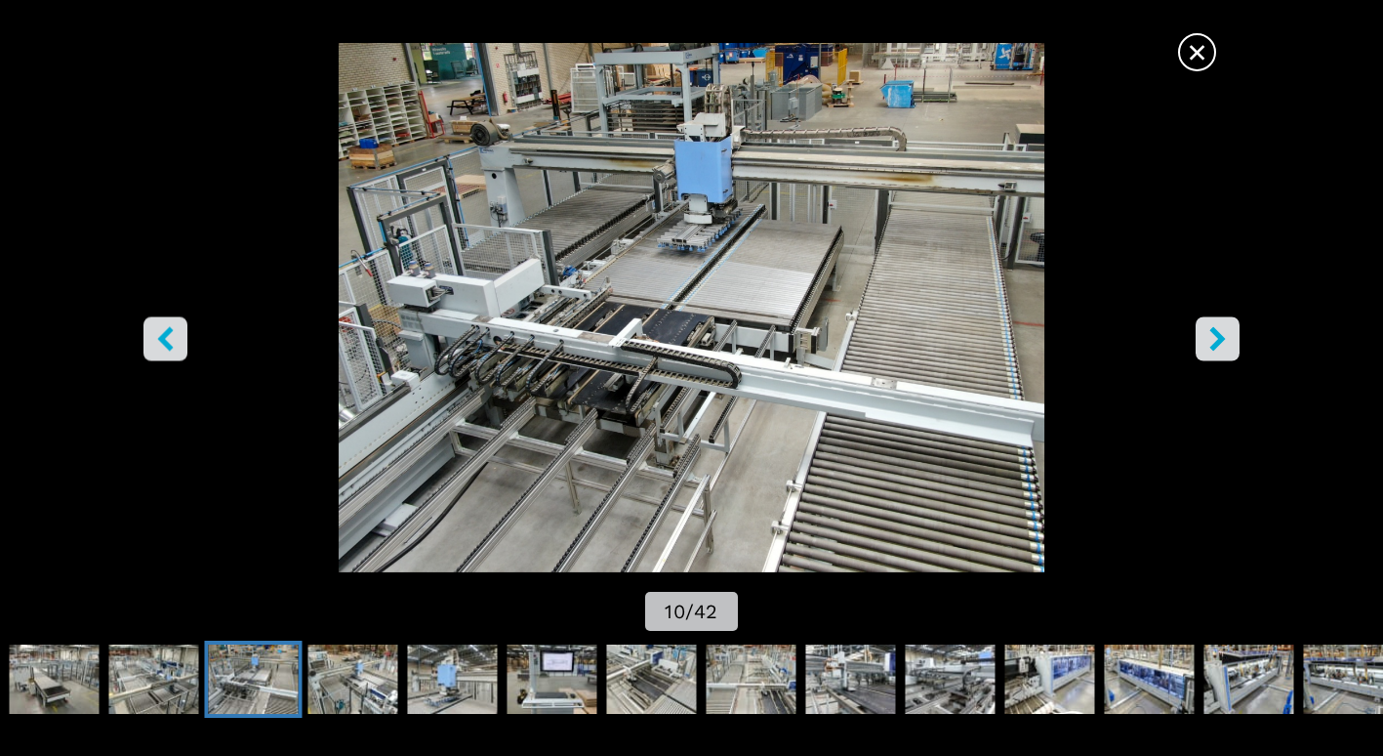
click at [1218, 329] on icon "right-button" at bounding box center [1218, 339] width 24 height 24
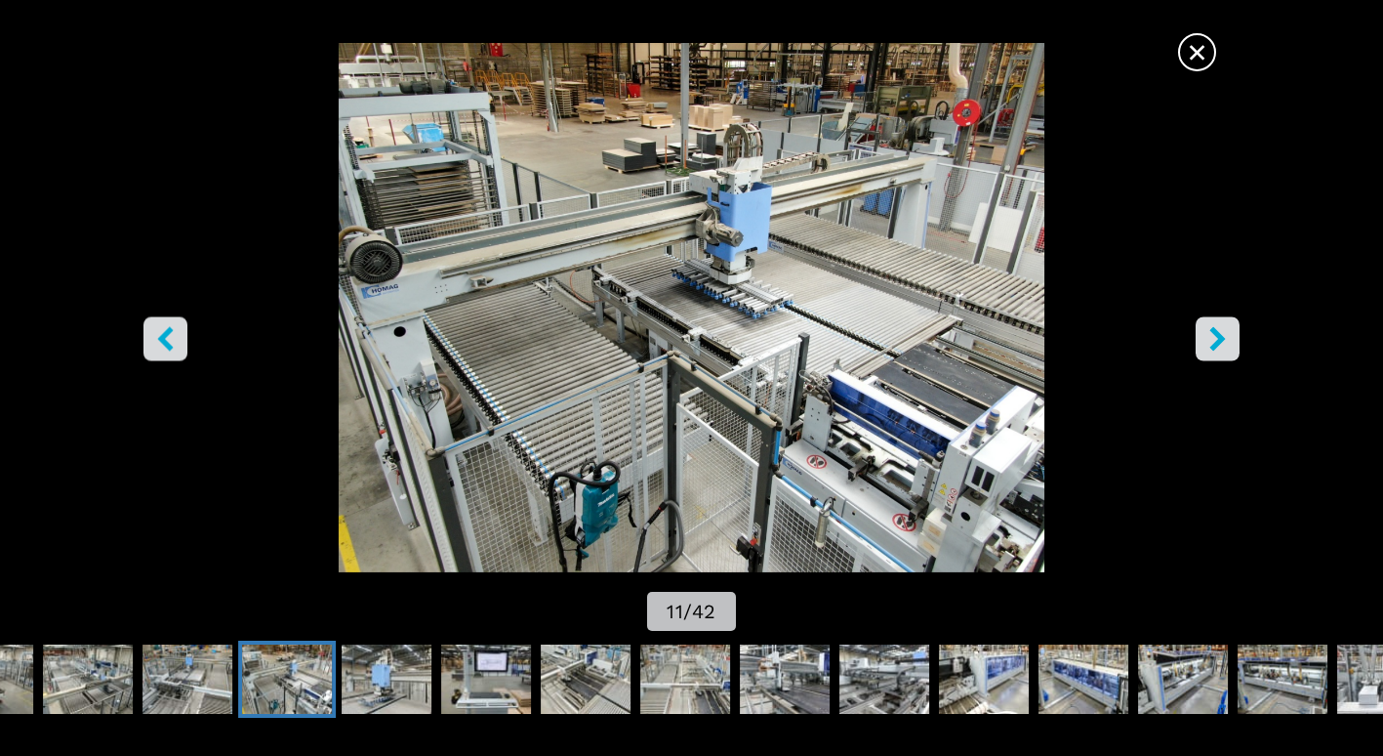
click at [1227, 348] on icon "right-button" at bounding box center [1218, 339] width 24 height 24
